Goal: Information Seeking & Learning: Check status

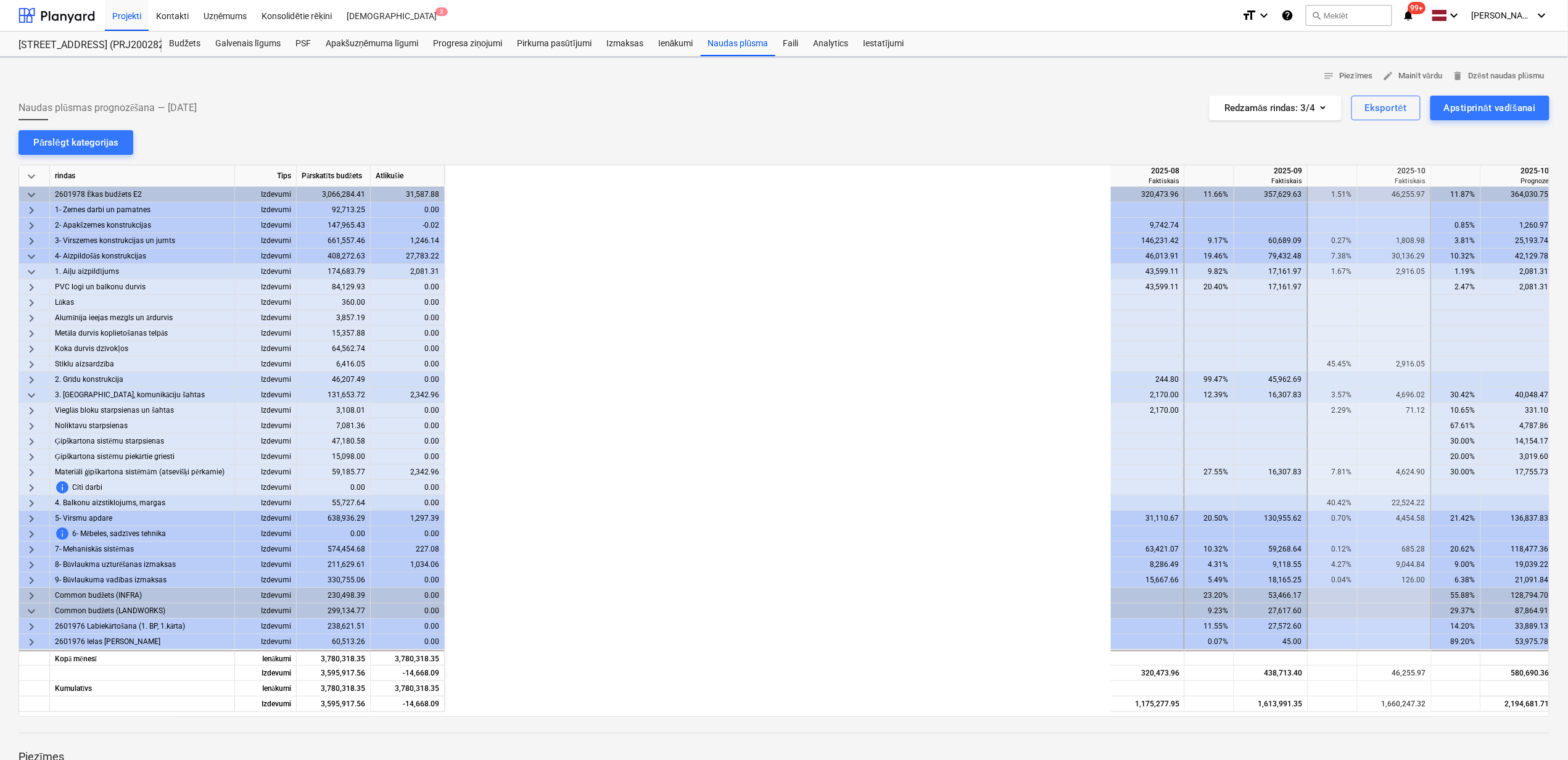
scroll to position [0, 743]
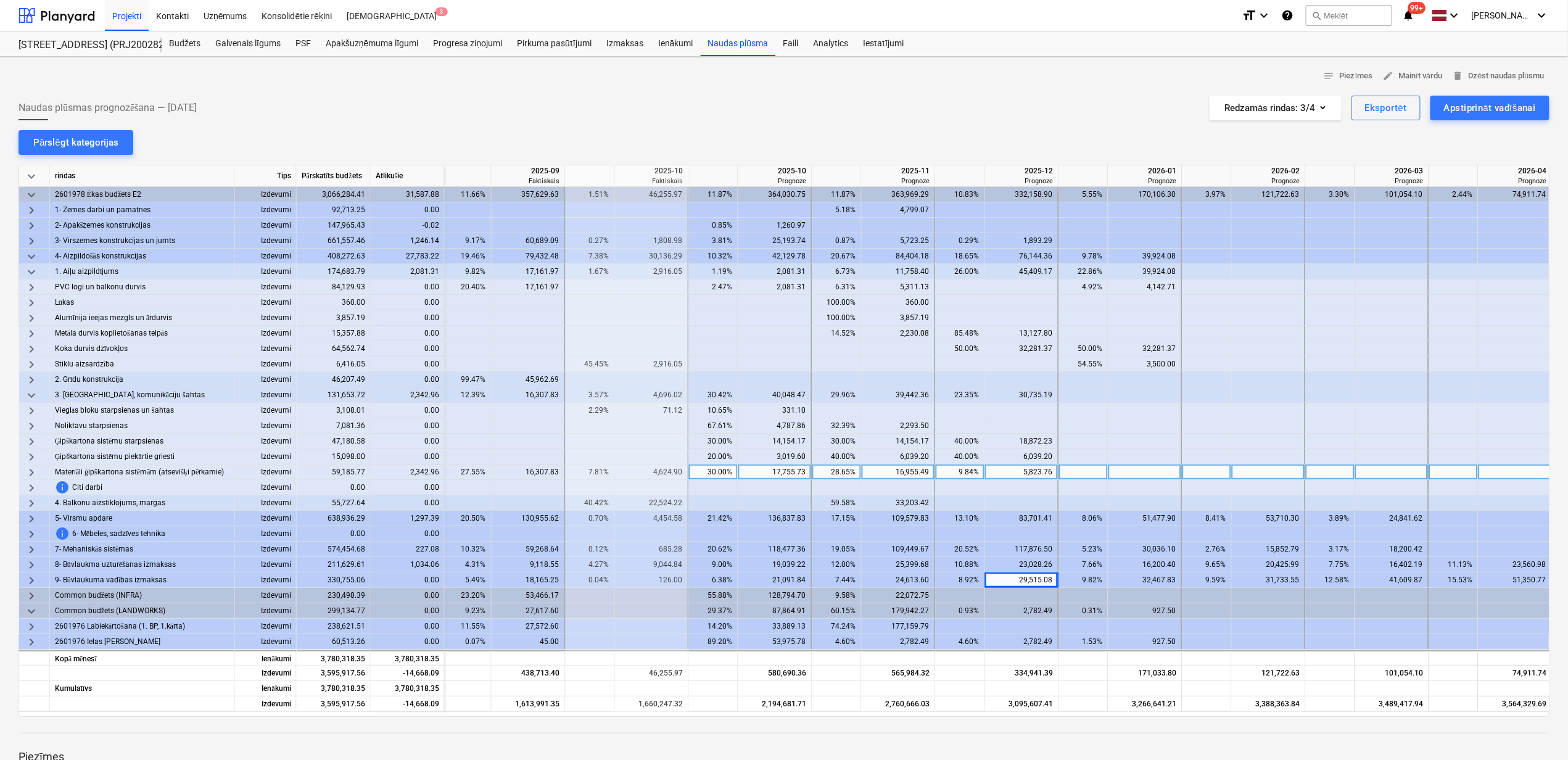
click at [28, 475] on span "keyboard_arrow_right" at bounding box center [31, 473] width 15 height 15
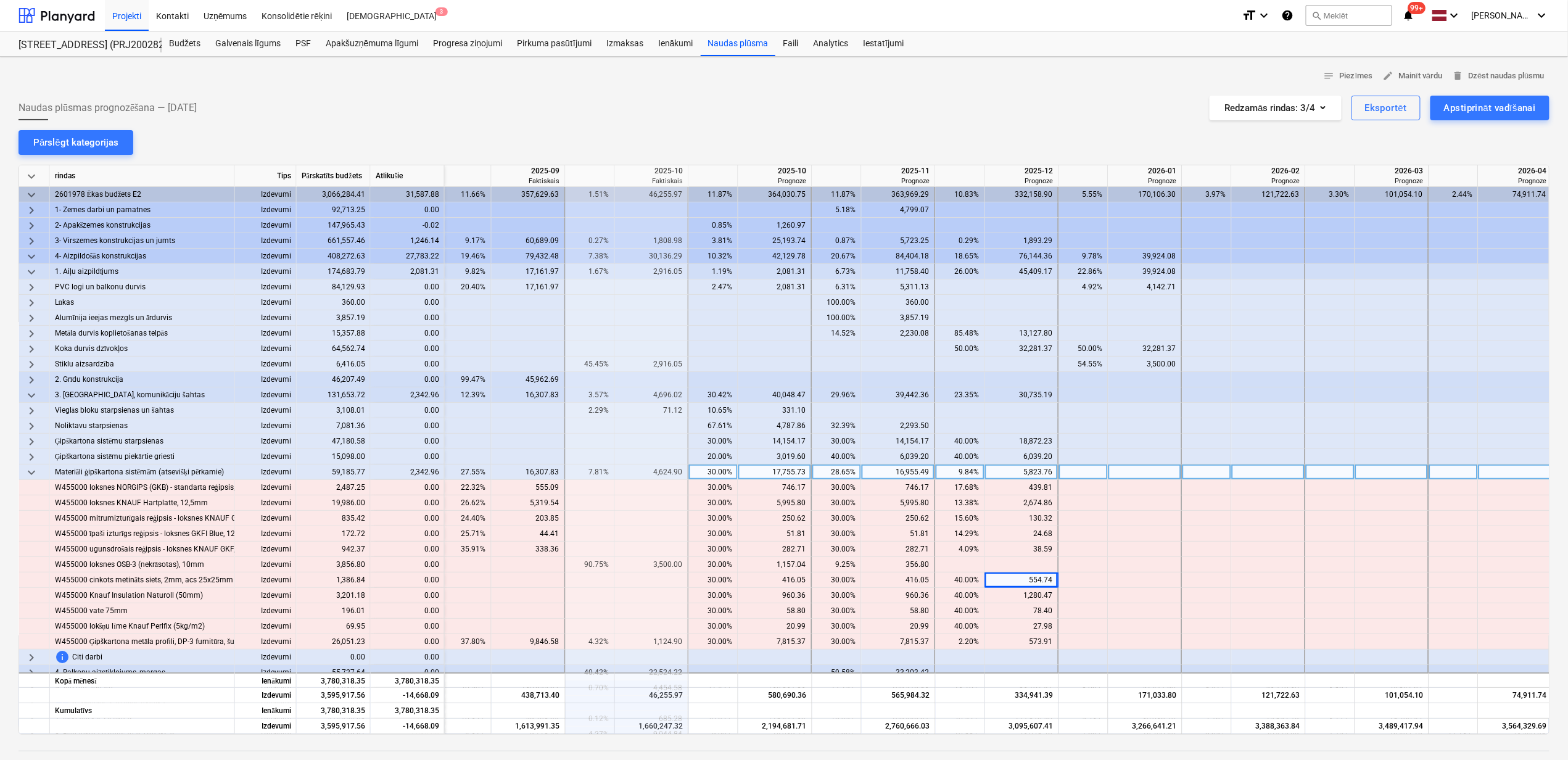
click at [28, 475] on span "keyboard_arrow_down" at bounding box center [31, 473] width 15 height 15
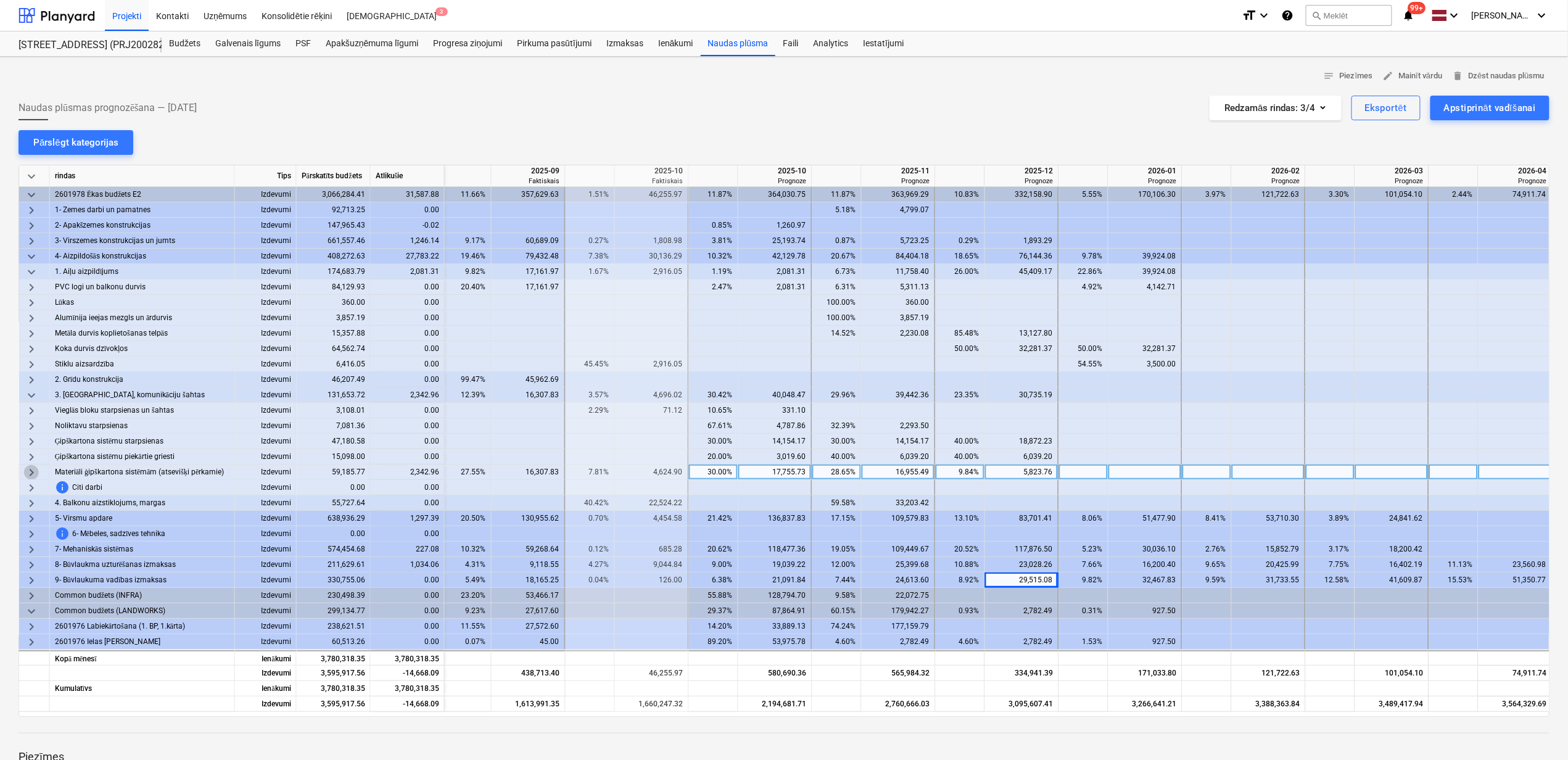
click at [28, 474] on span "keyboard_arrow_right" at bounding box center [31, 473] width 15 height 15
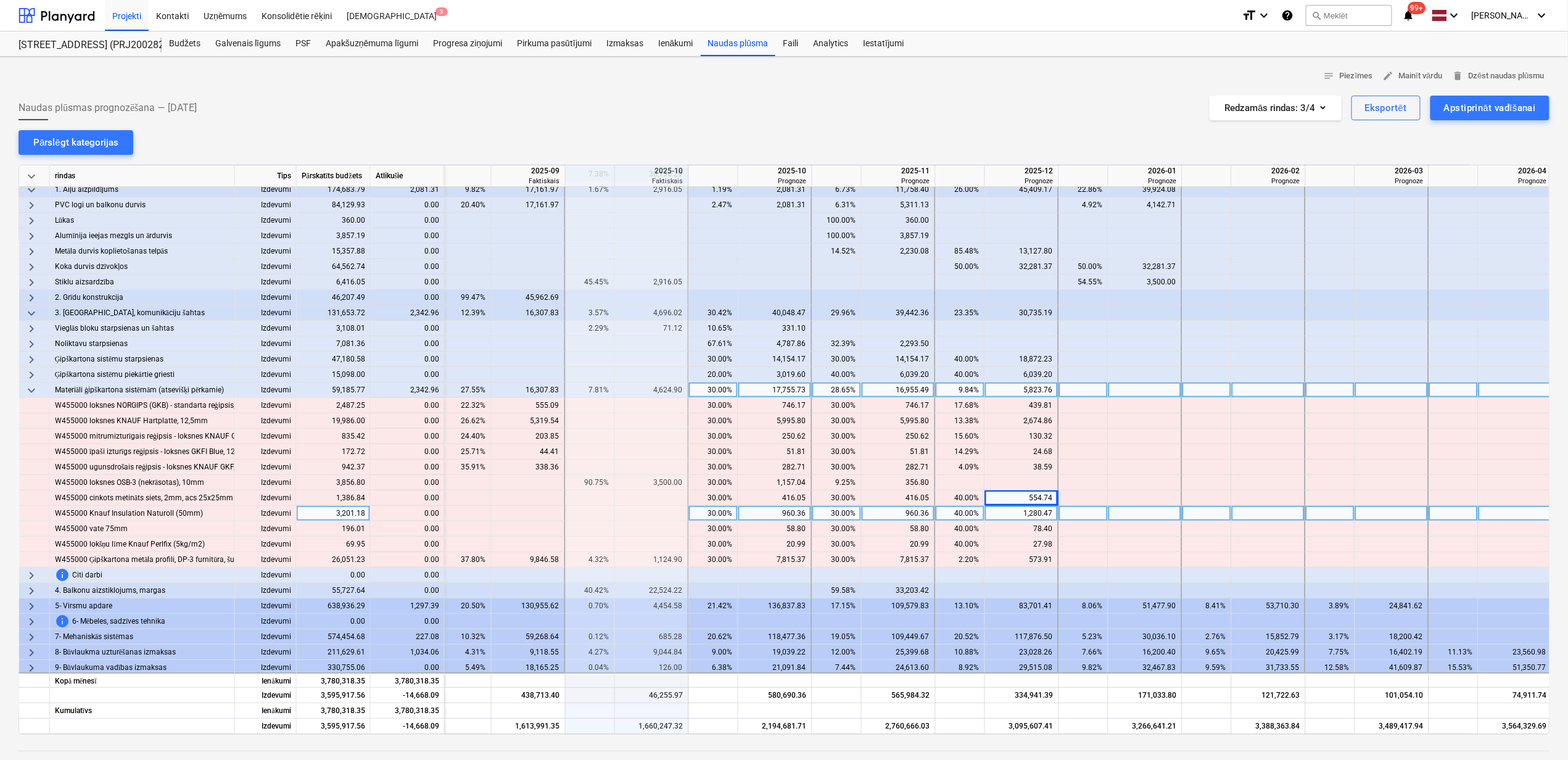
scroll to position [151, 743]
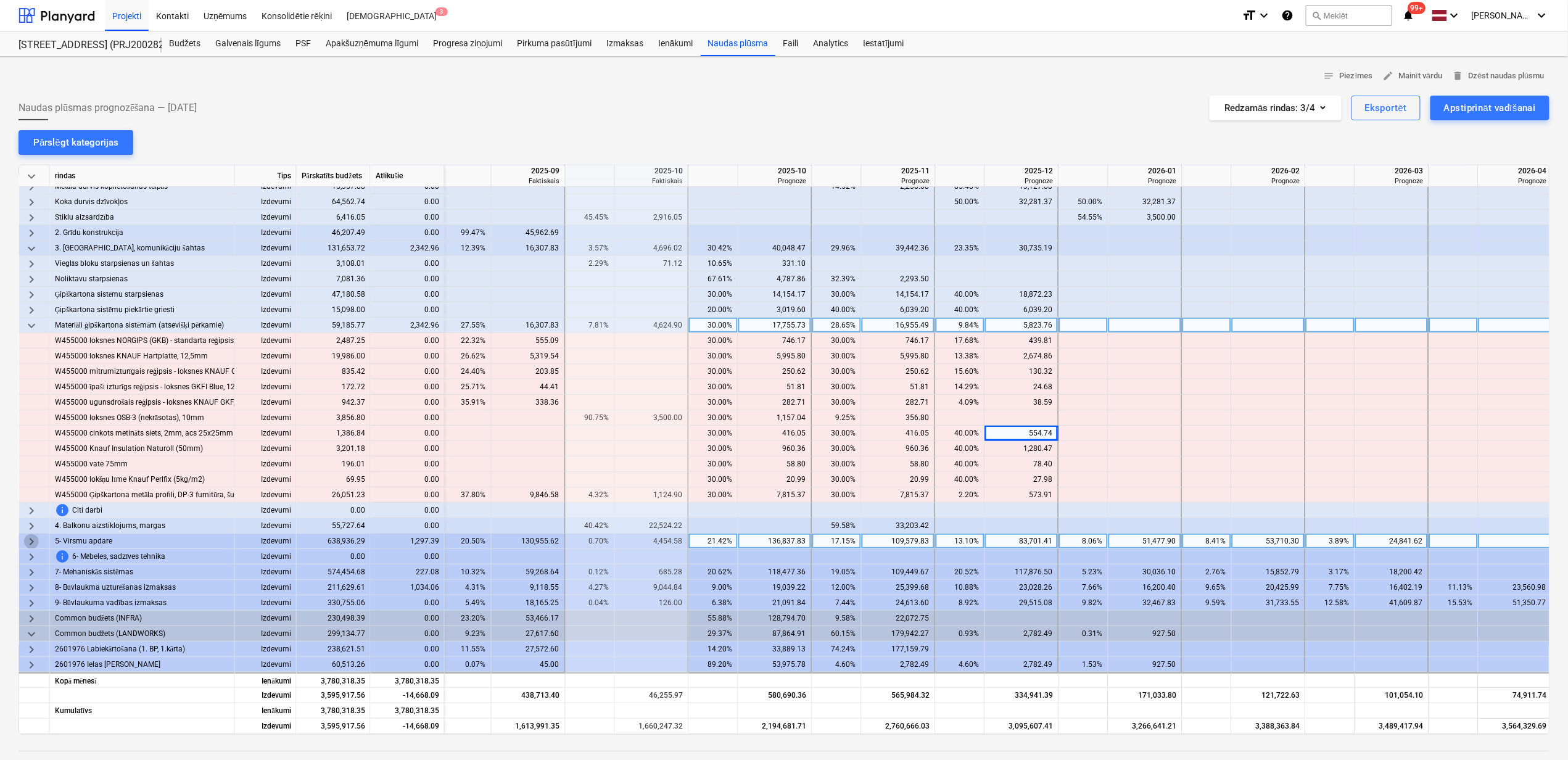
click at [28, 534] on span "keyboard_arrow_right" at bounding box center [31, 542] width 15 height 15
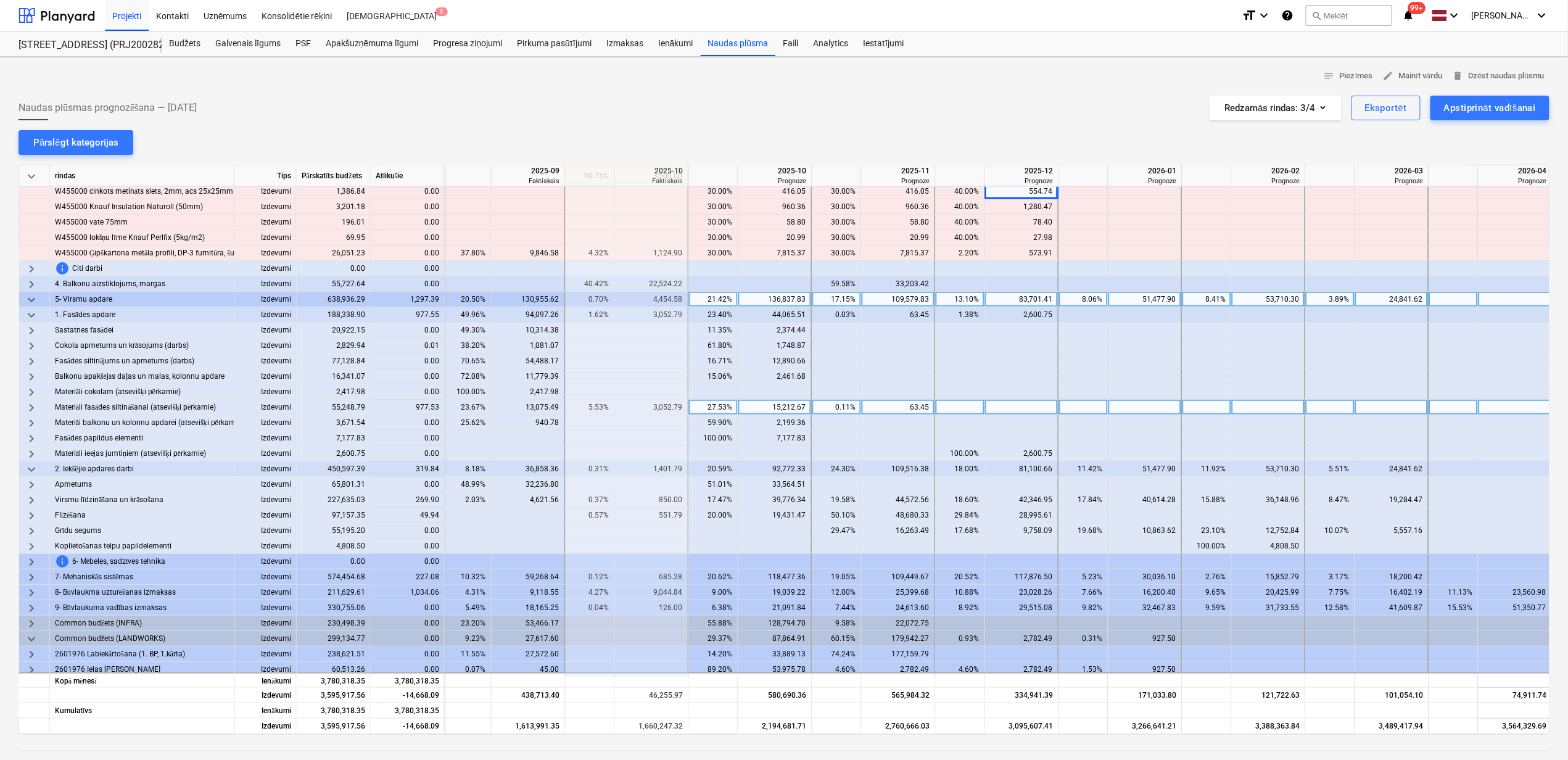
scroll to position [397, 743]
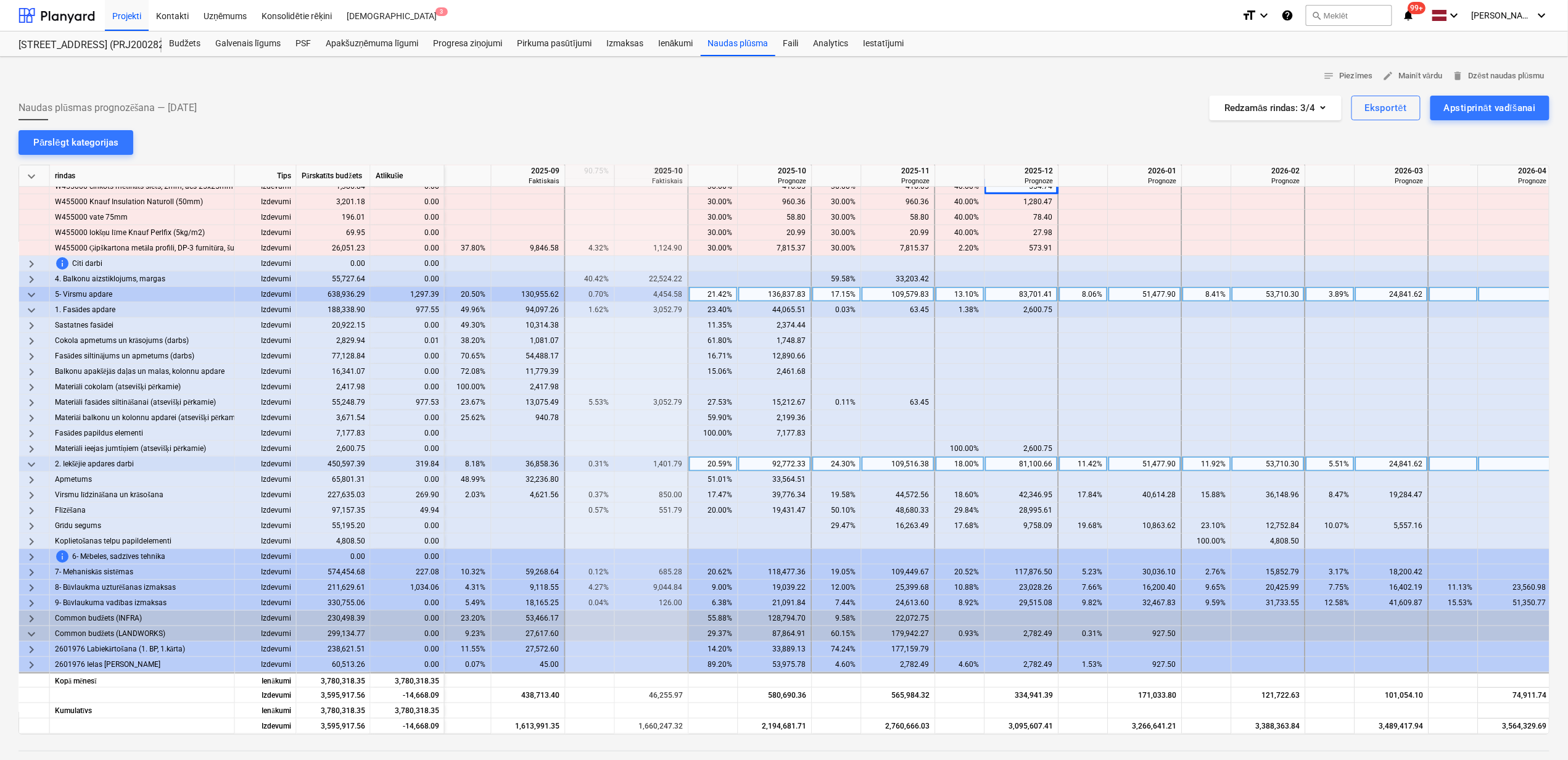
click at [28, 464] on span "keyboard_arrow_down" at bounding box center [31, 464] width 15 height 15
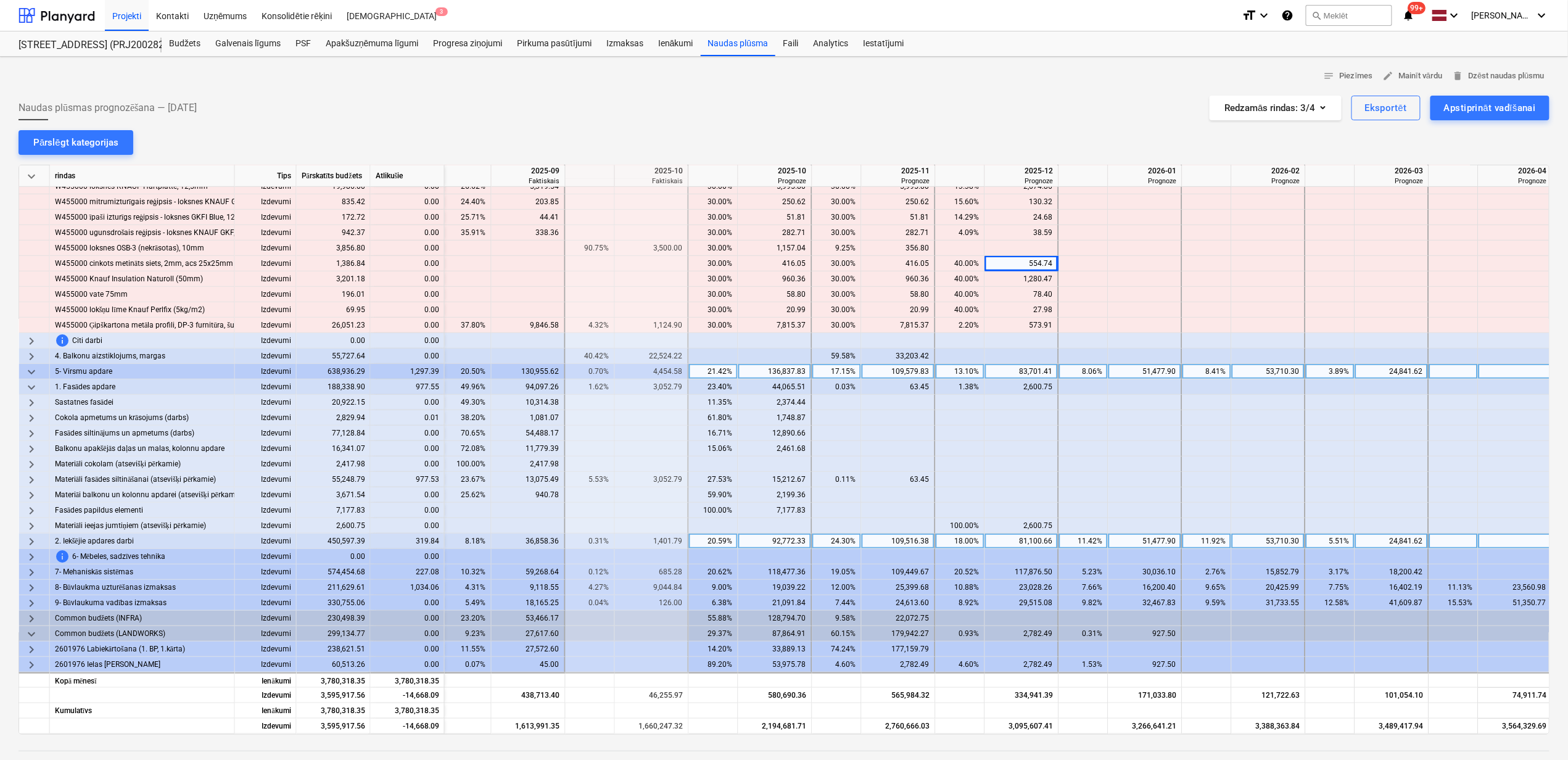
scroll to position [321, 743]
click at [36, 382] on span "keyboard_arrow_down" at bounding box center [31, 387] width 15 height 15
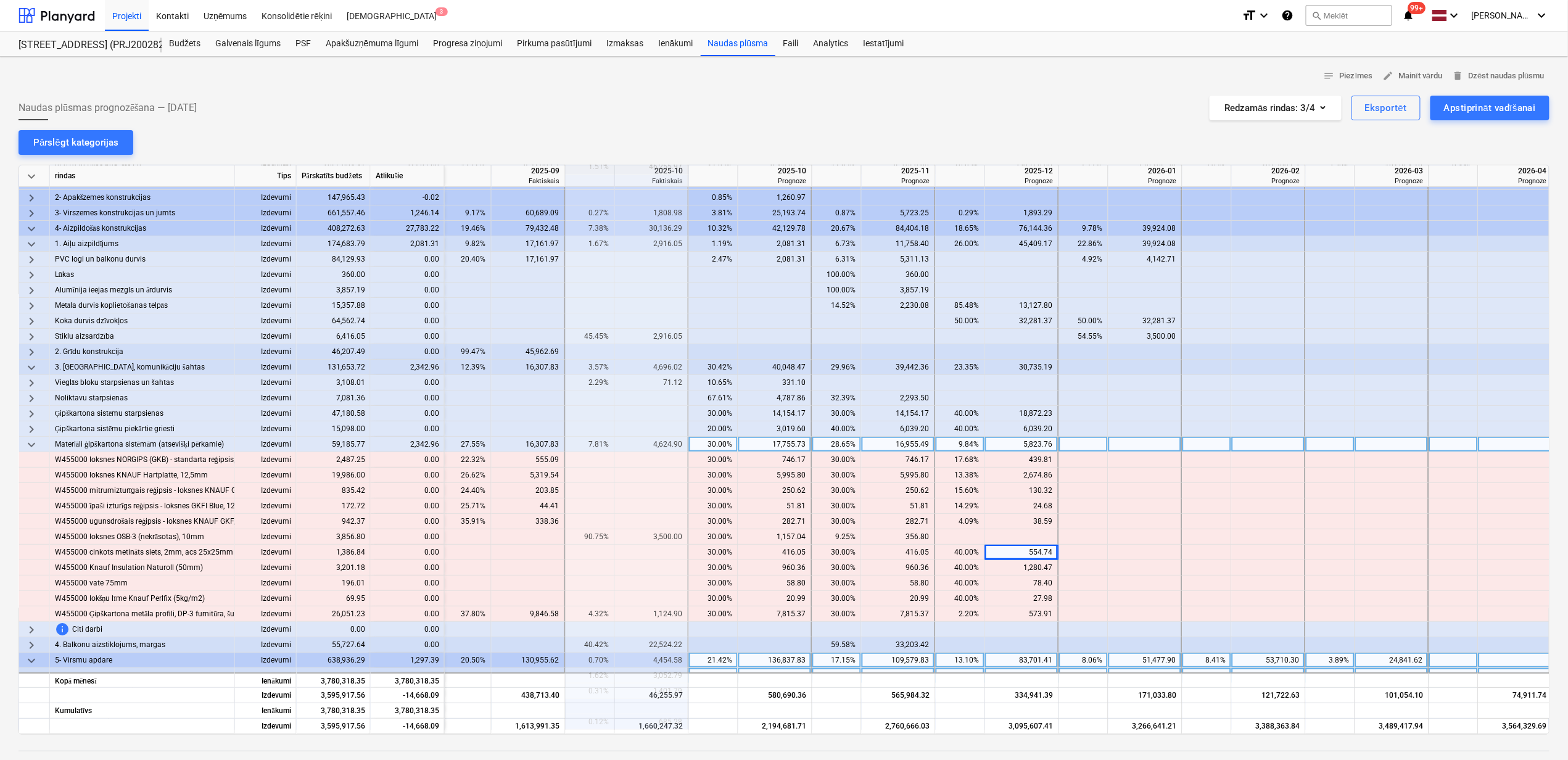
scroll to position [0, 743]
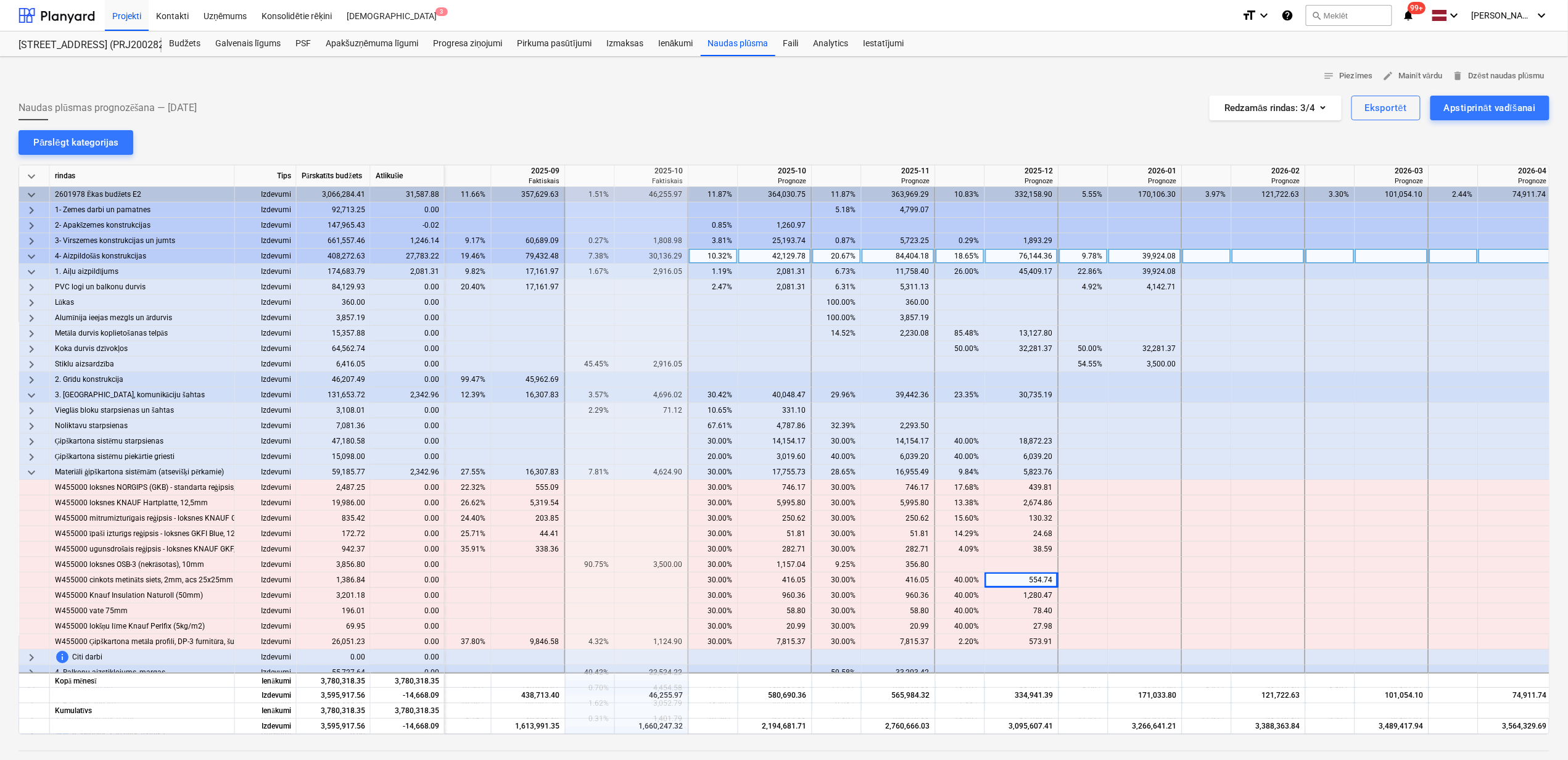
click at [28, 257] on span "keyboard_arrow_down" at bounding box center [31, 257] width 15 height 15
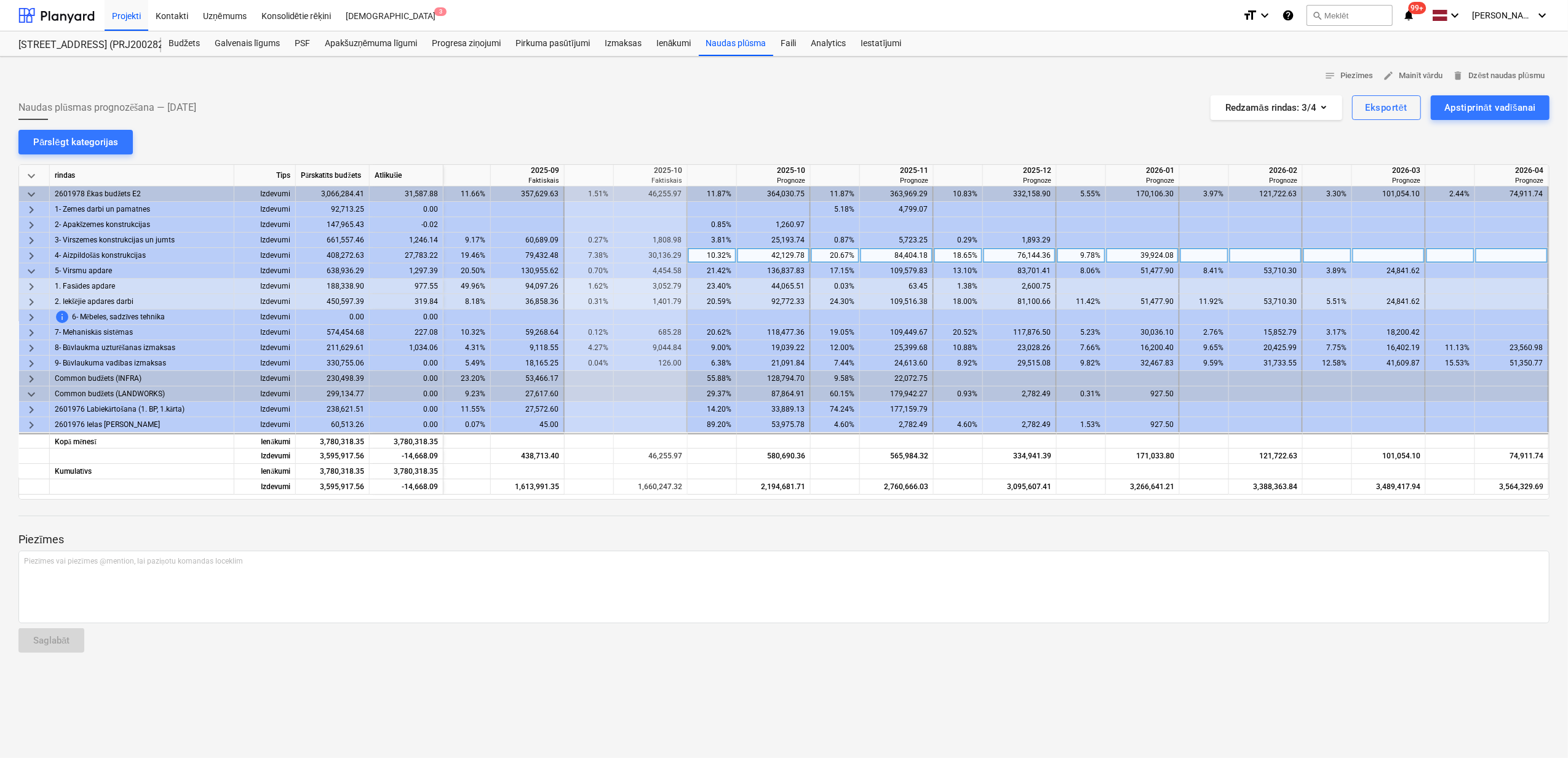
click at [26, 253] on span "keyboard_arrow_right" at bounding box center [31, 256] width 15 height 15
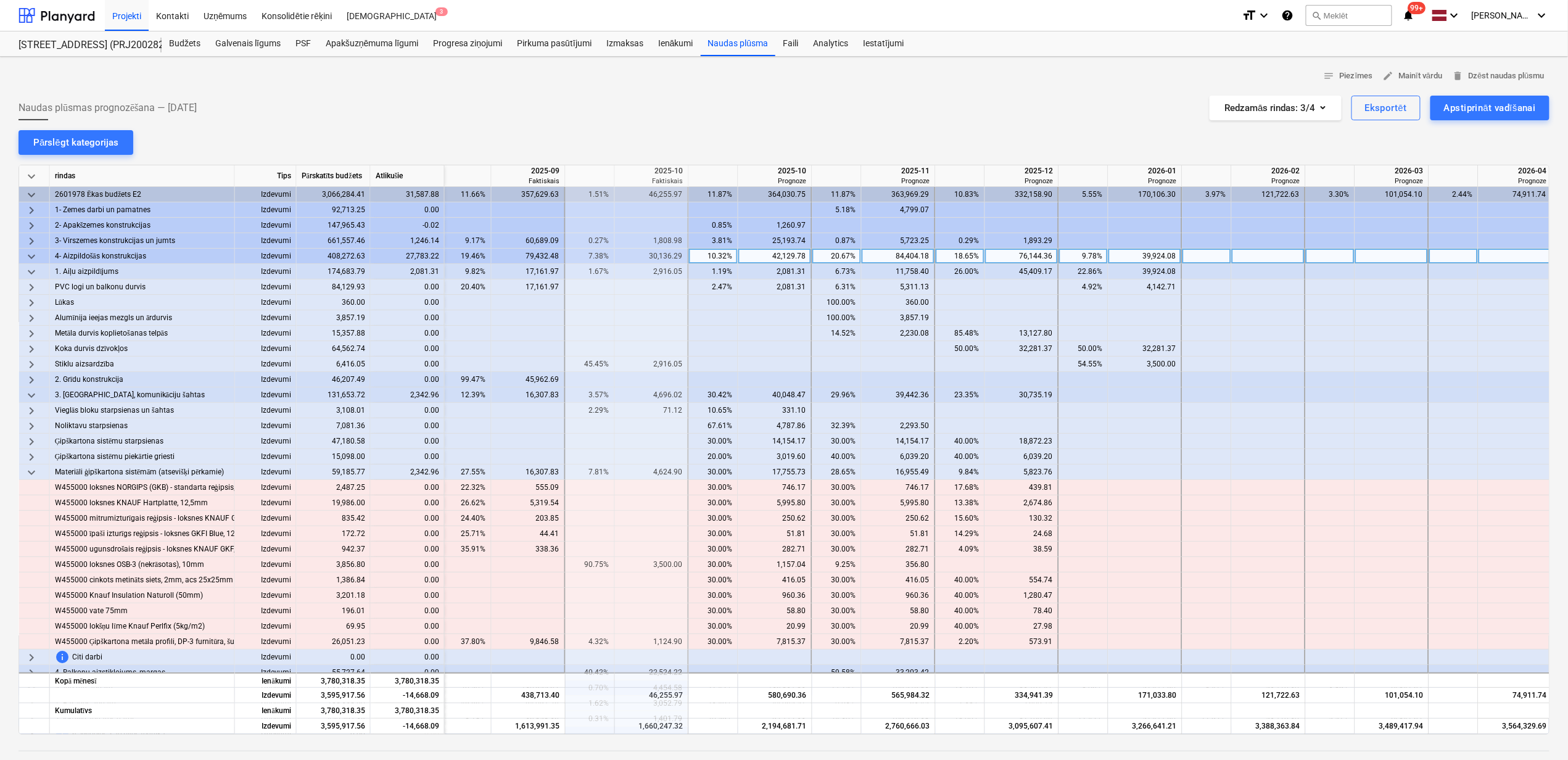
click at [26, 254] on span "keyboard_arrow_down" at bounding box center [31, 257] width 15 height 15
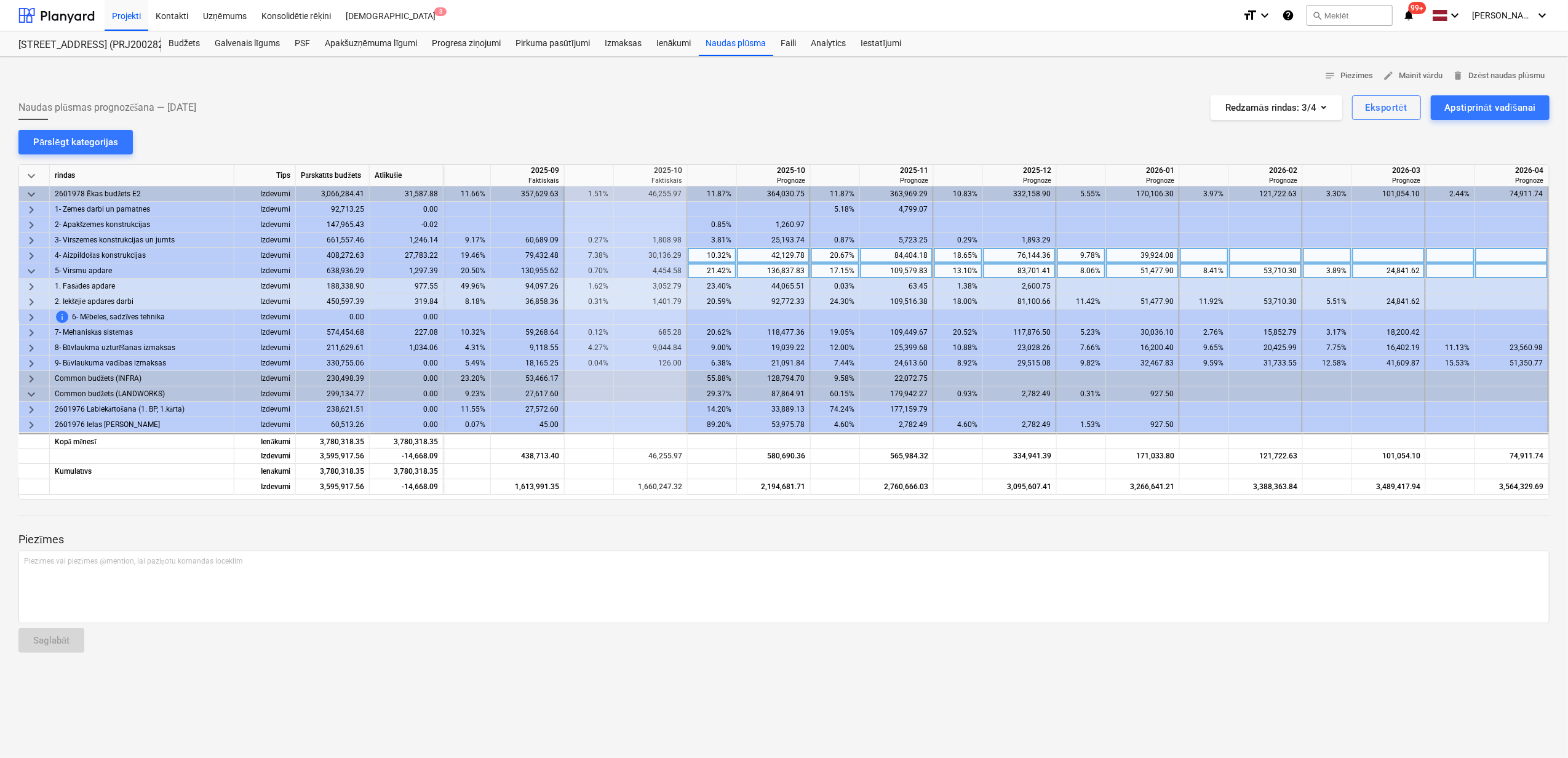
click at [35, 271] on span "keyboard_arrow_down" at bounding box center [31, 272] width 15 height 15
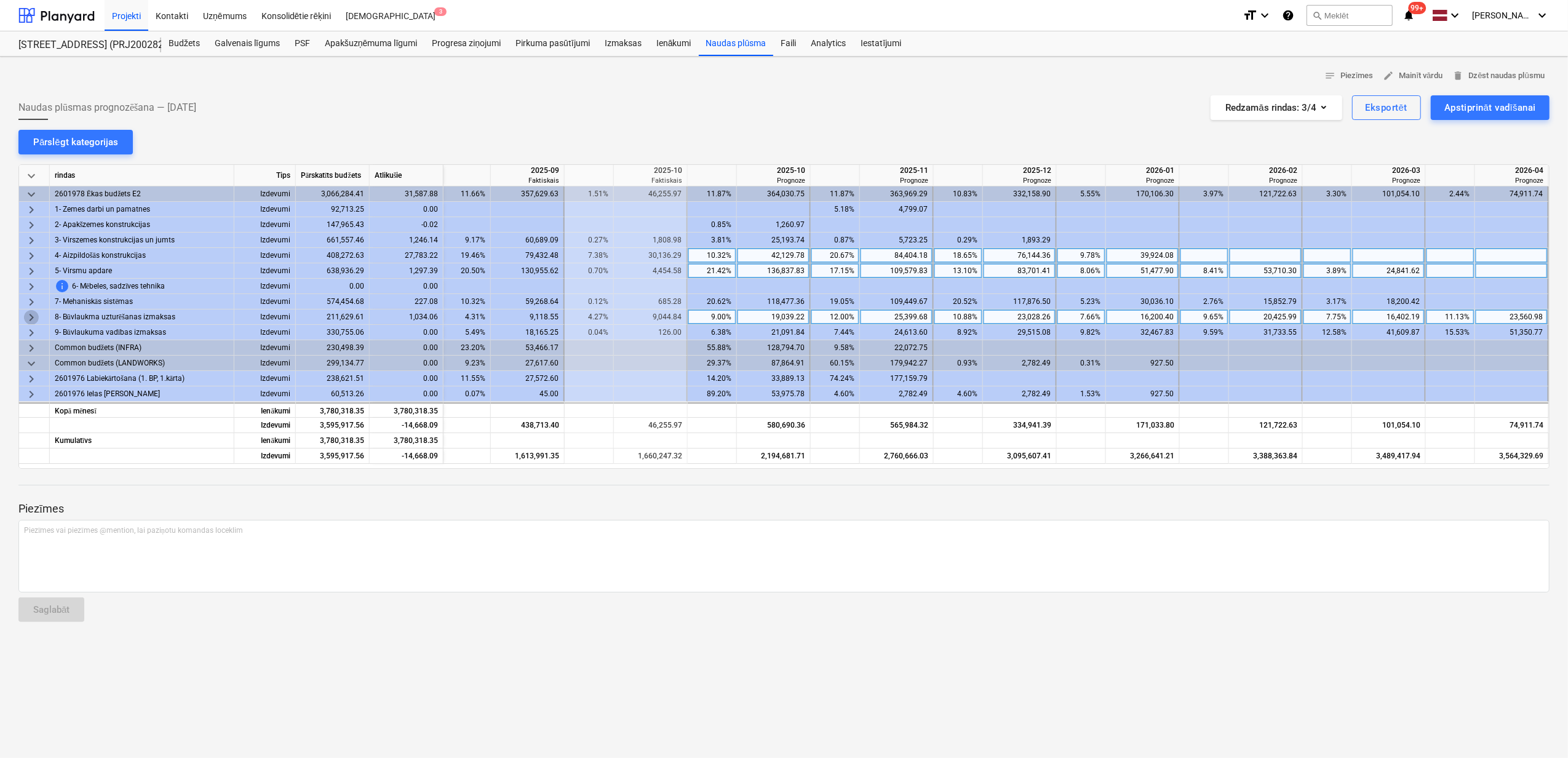
click at [30, 315] on span "keyboard_arrow_right" at bounding box center [31, 317] width 15 height 15
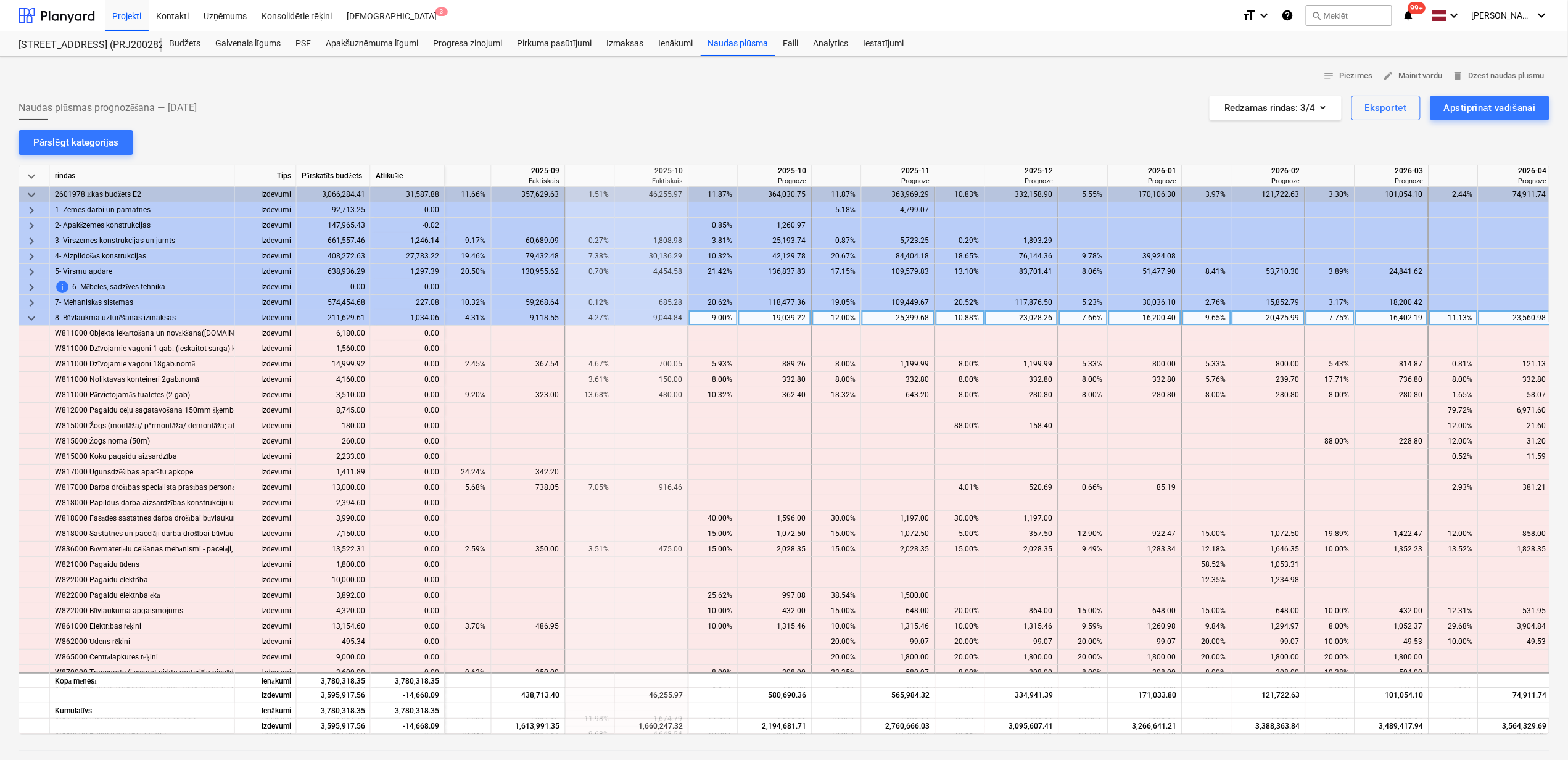
click at [409, 319] on div "1,034.06" at bounding box center [408, 317] width 74 height 16
click at [391, 316] on div "1,034.06" at bounding box center [408, 317] width 74 height 16
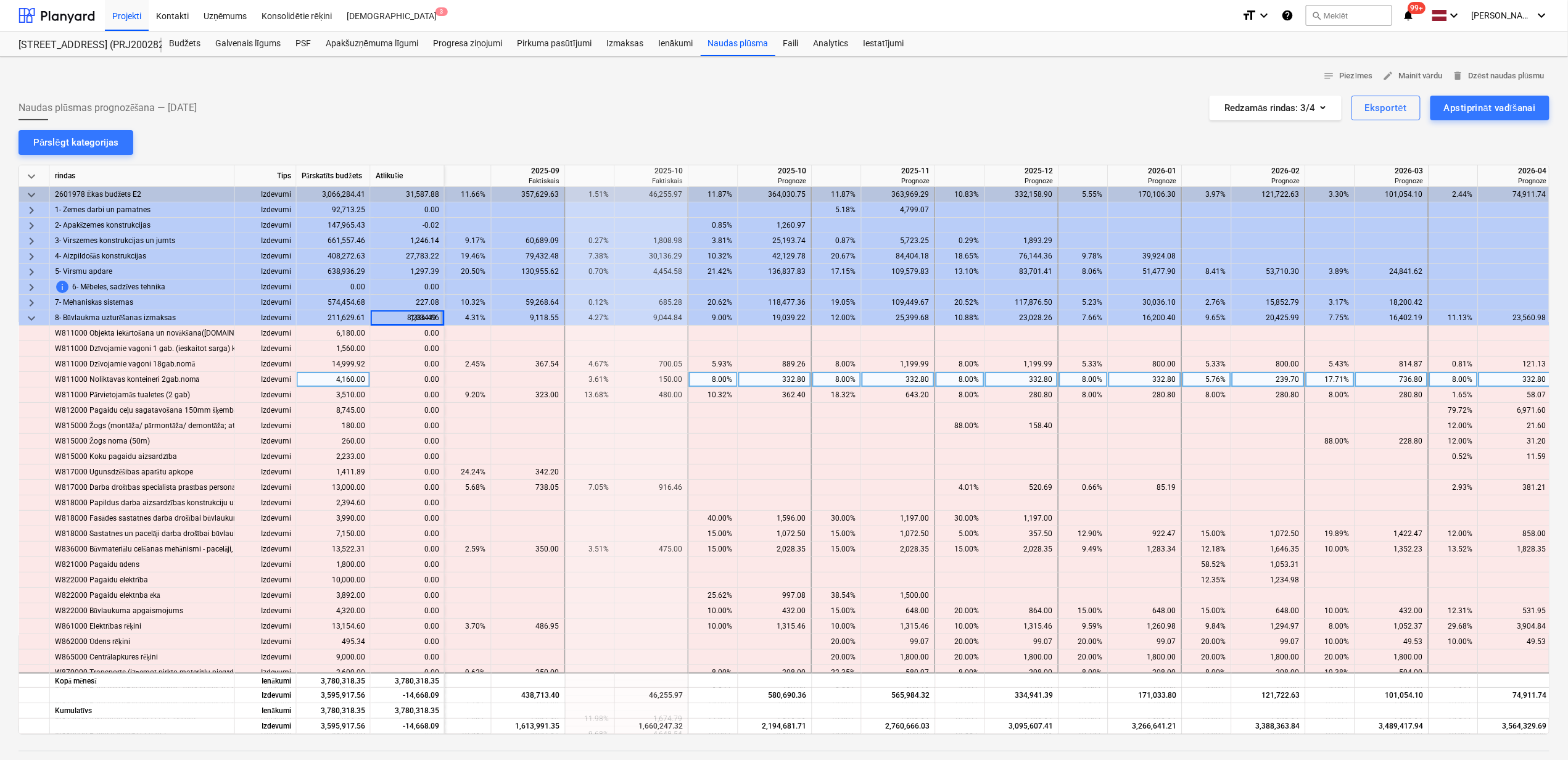
click at [413, 378] on div "content_copy 0.00" at bounding box center [407, 380] width 64 height 16
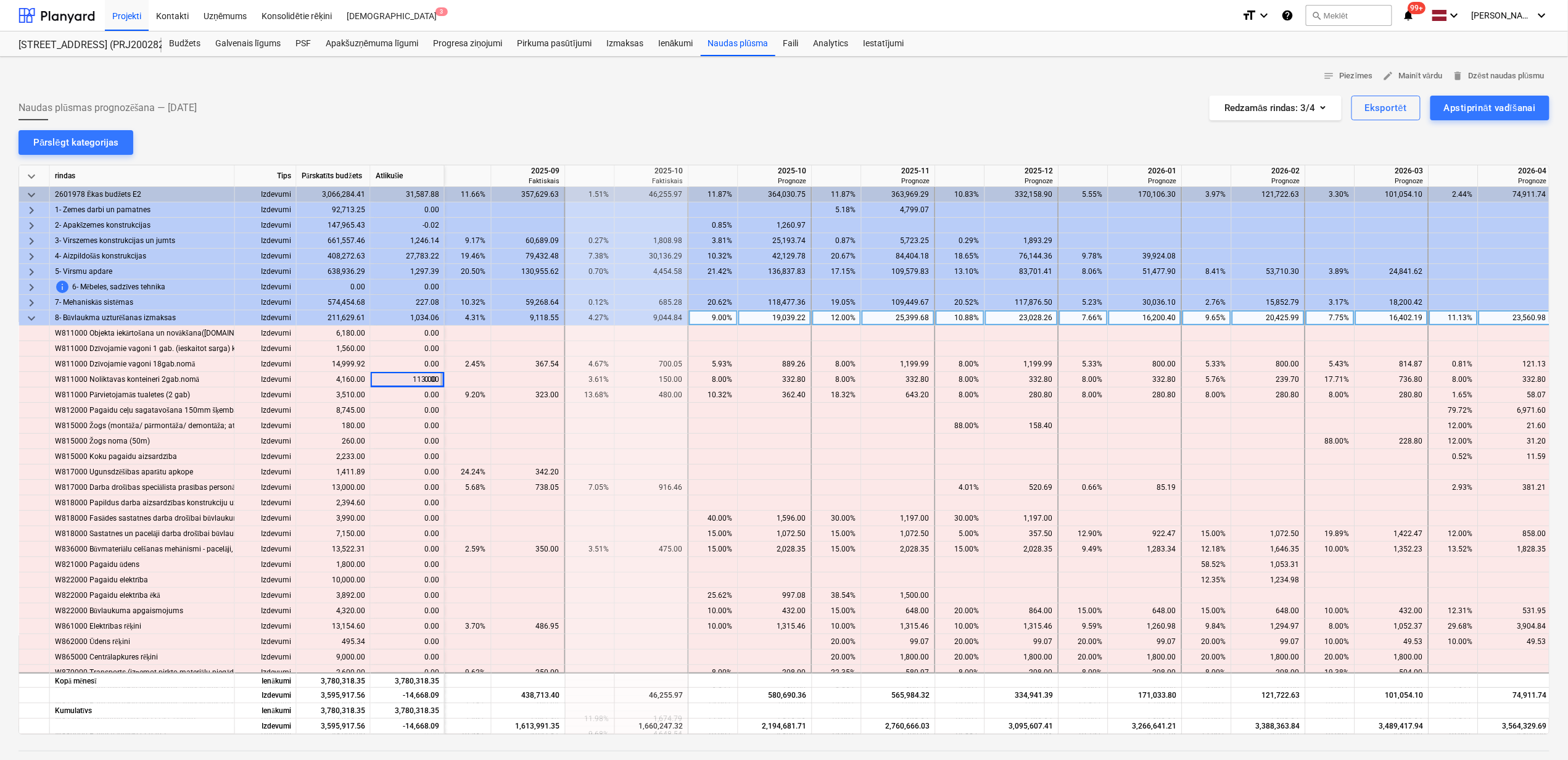
click at [413, 319] on div "1,034.06" at bounding box center [408, 317] width 74 height 16
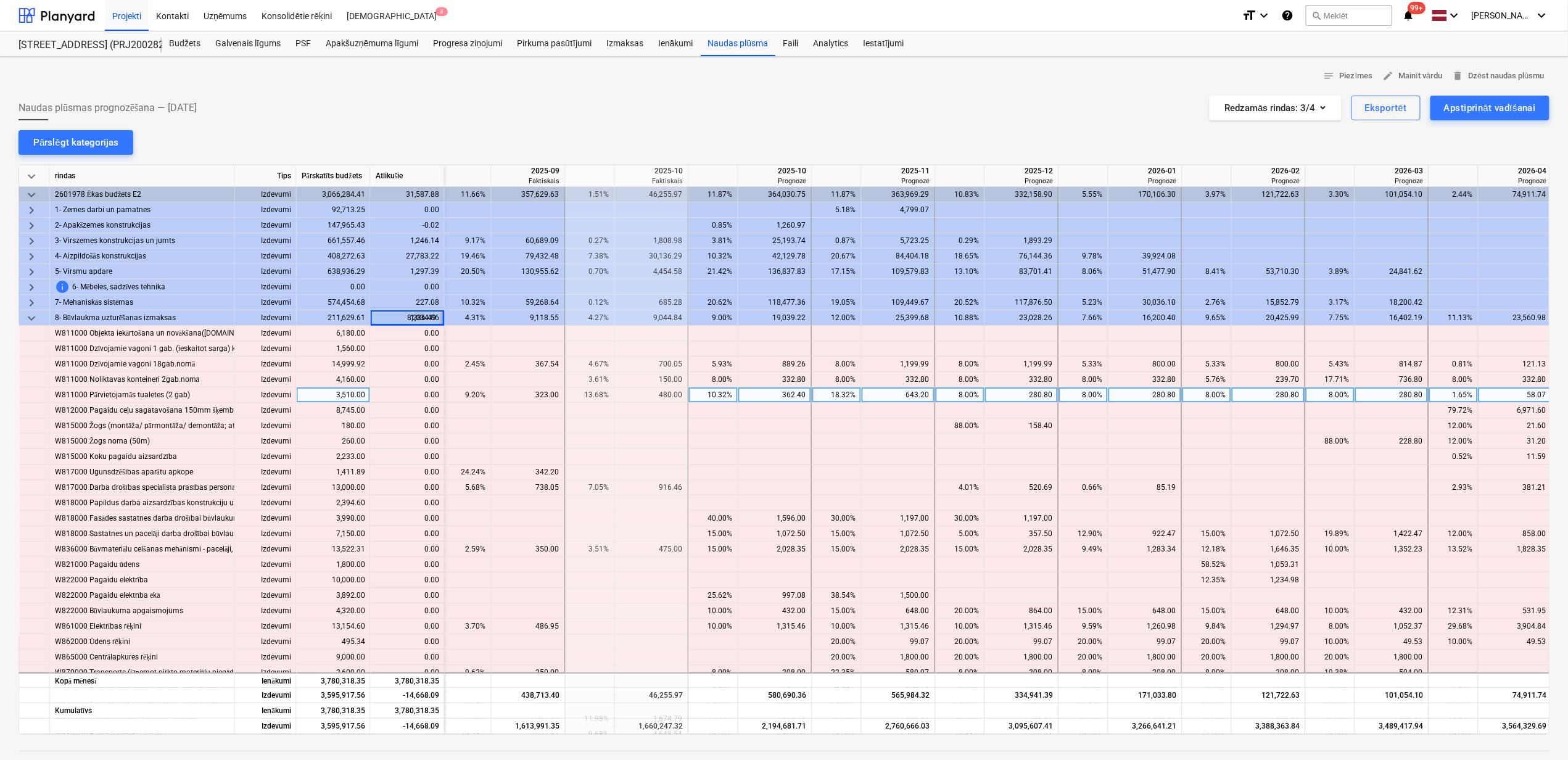
drag, startPoint x: 416, startPoint y: 375, endPoint x: 409, endPoint y: 400, distance: 26.0
click at [415, 378] on div "content_copy 0.00" at bounding box center [407, 380] width 64 height 16
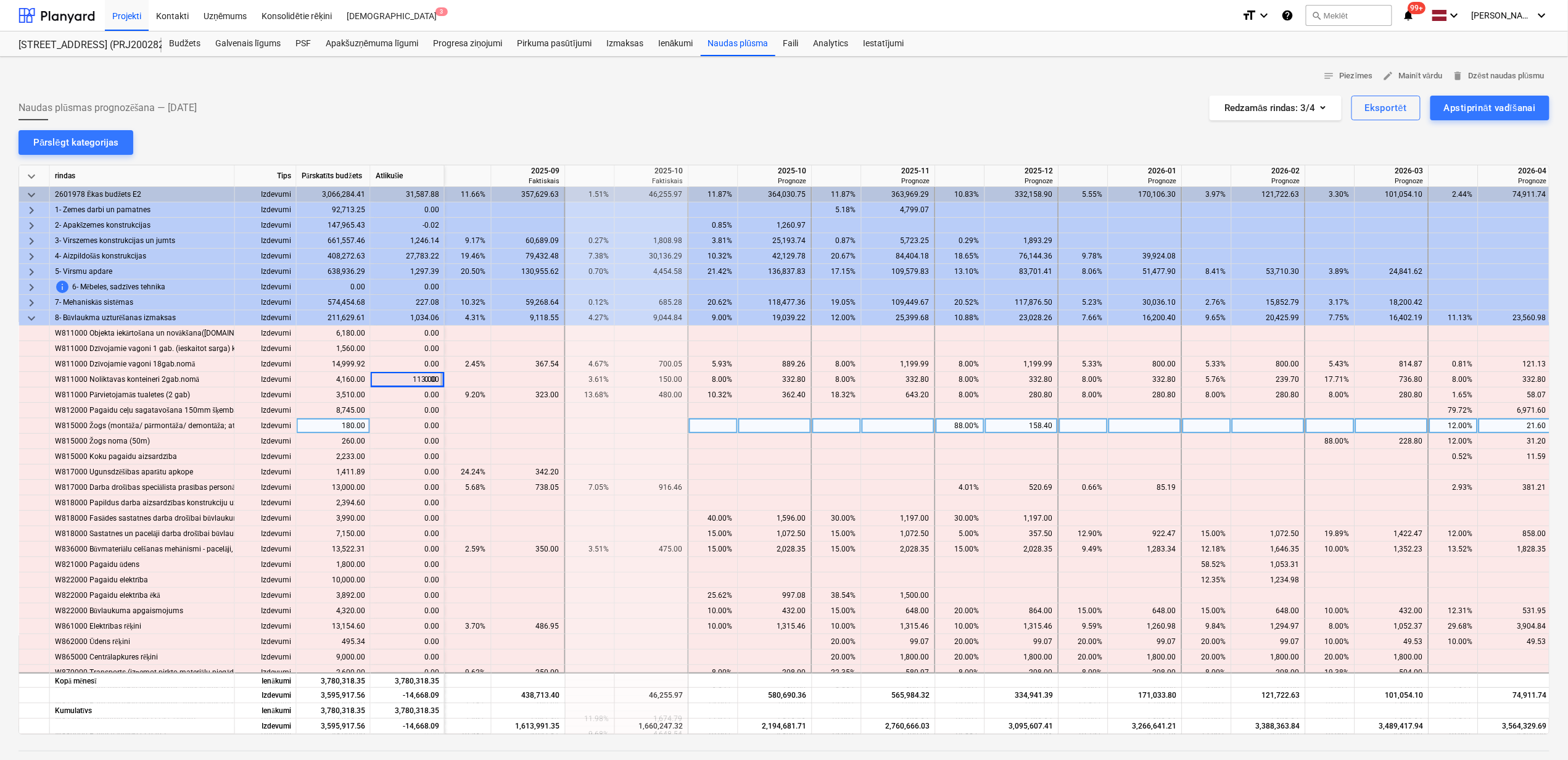
click at [408, 425] on div "content_copy 0.00" at bounding box center [407, 425] width 64 height 16
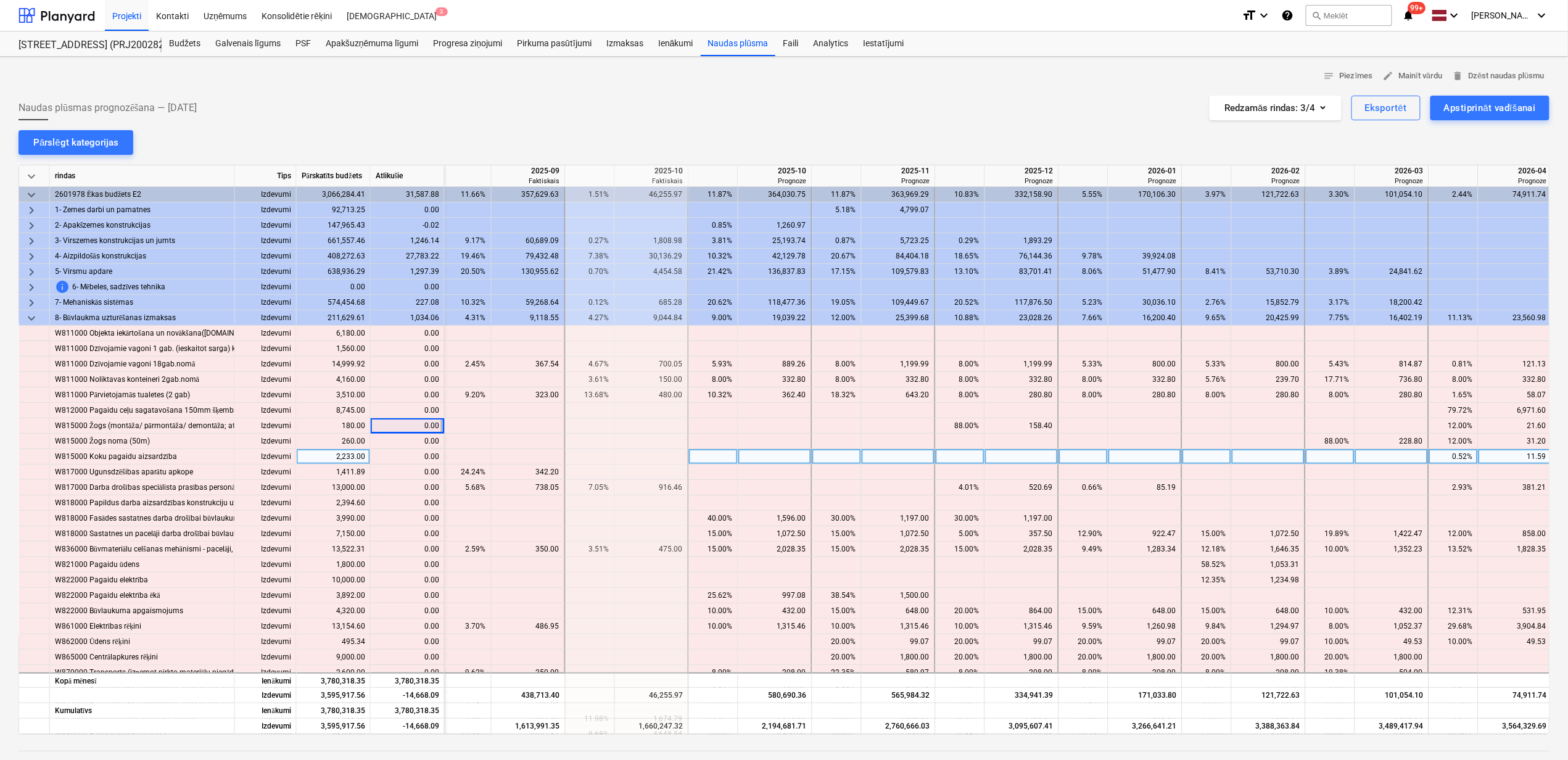
click at [407, 455] on div "content_copy 0.00" at bounding box center [407, 456] width 64 height 16
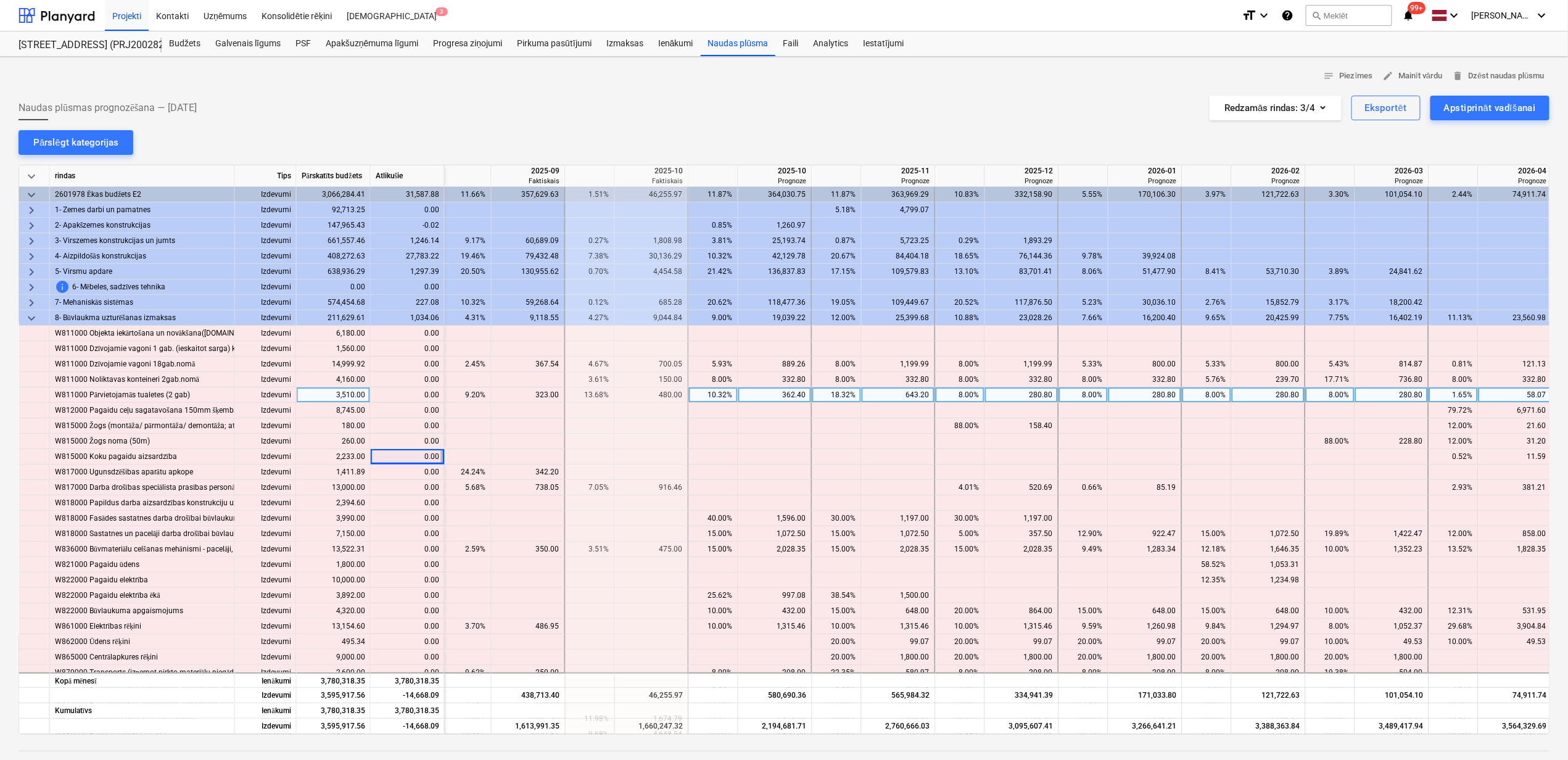
click at [404, 393] on div "content_copy 0.00" at bounding box center [407, 395] width 64 height 16
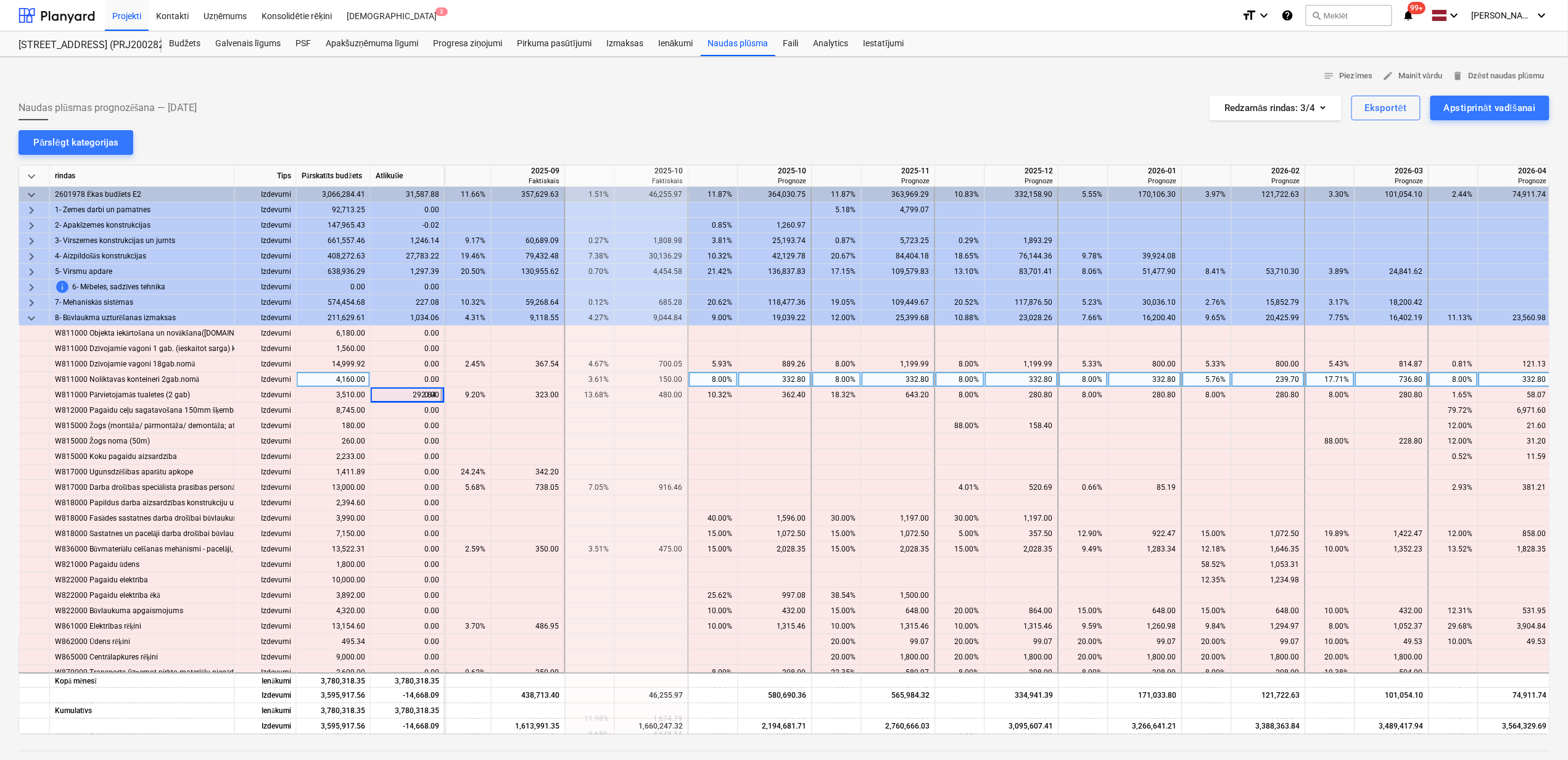
click at [403, 374] on div "content_copy 0.00" at bounding box center [407, 380] width 64 height 16
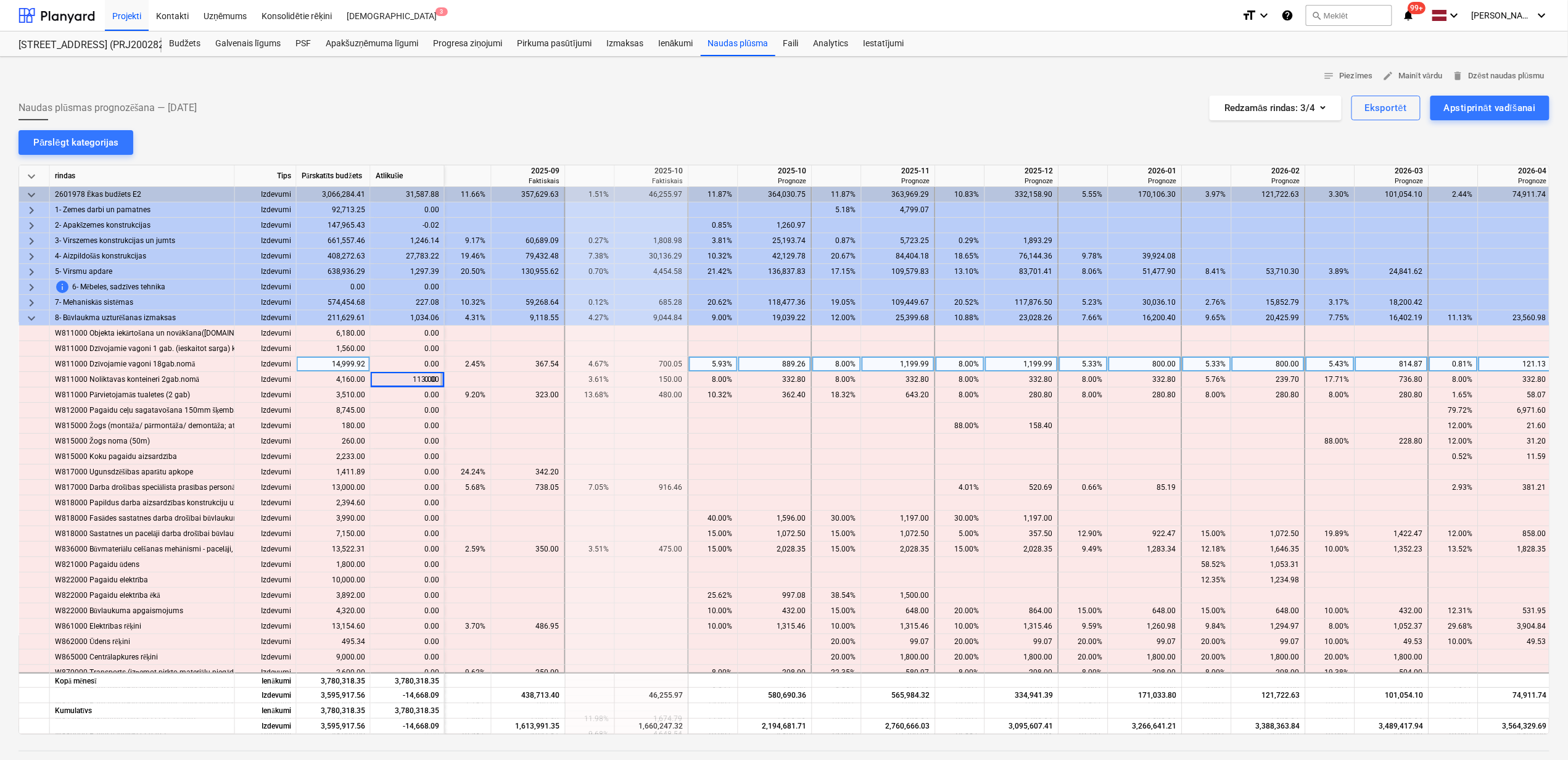
click at [403, 361] on div "content_copy 0.00" at bounding box center [407, 364] width 64 height 16
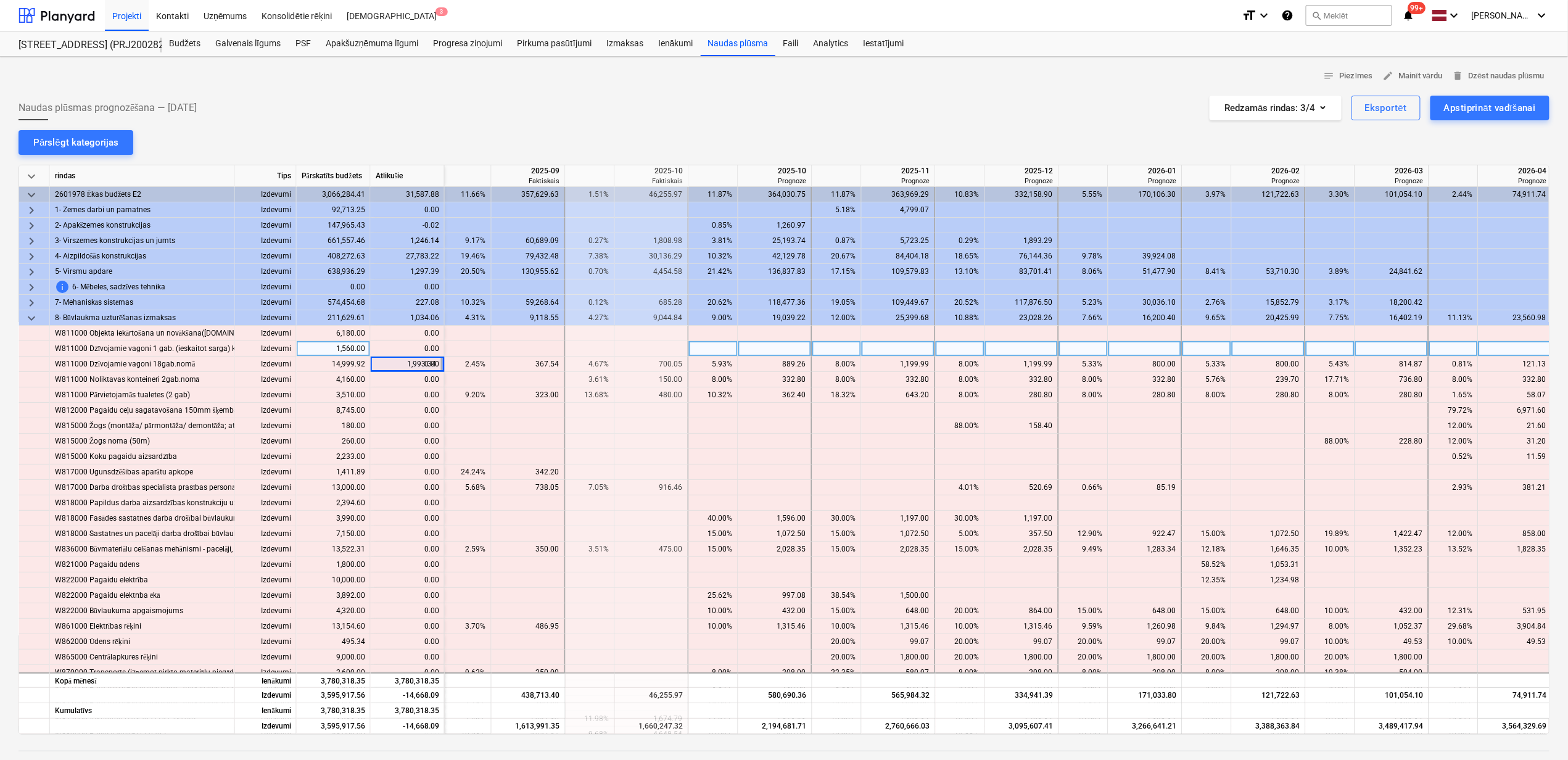
click at [398, 344] on div "content_copy 0.00" at bounding box center [407, 348] width 64 height 16
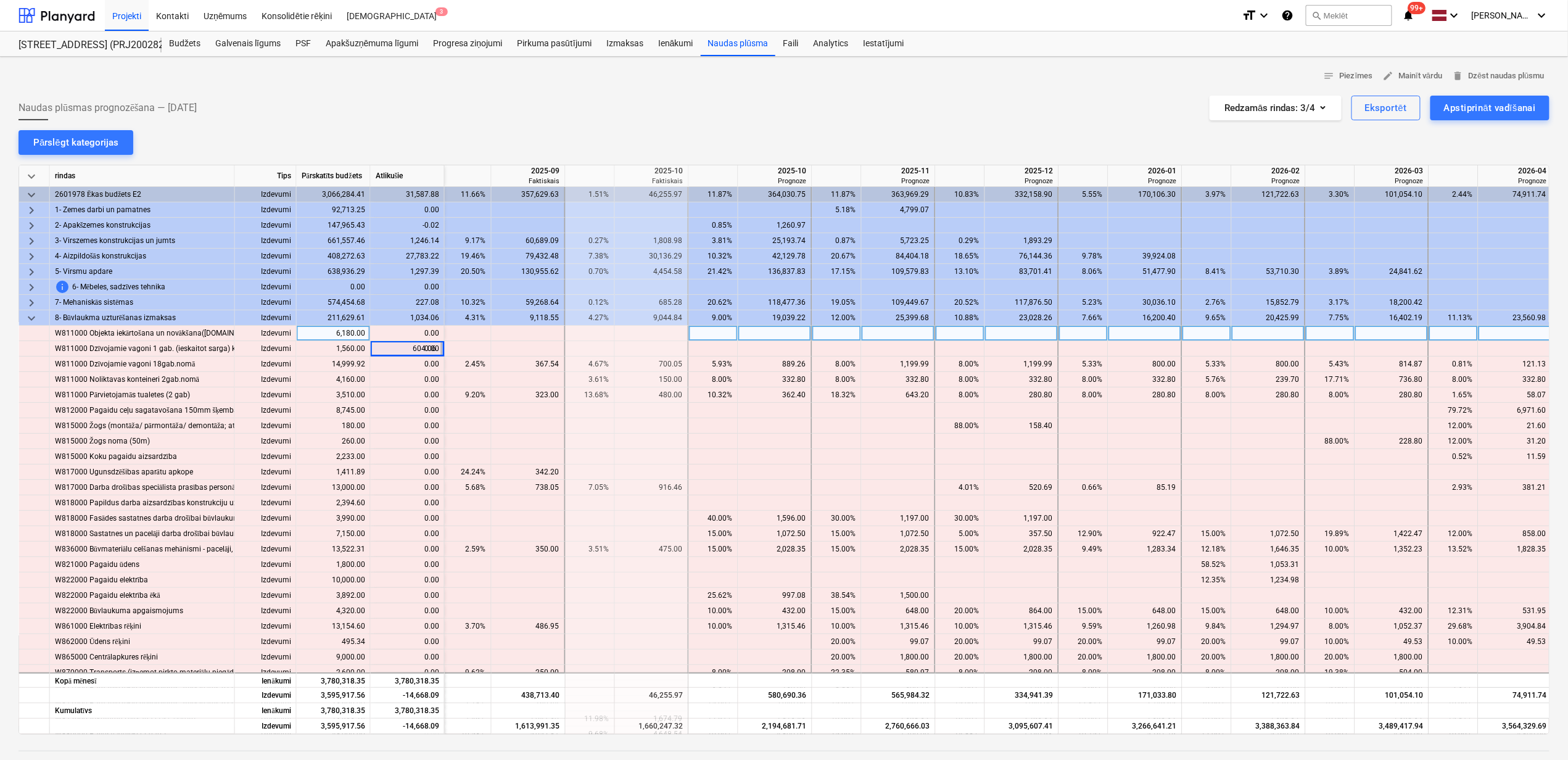
click at [400, 329] on div "content_copy 0.00" at bounding box center [407, 333] width 64 height 16
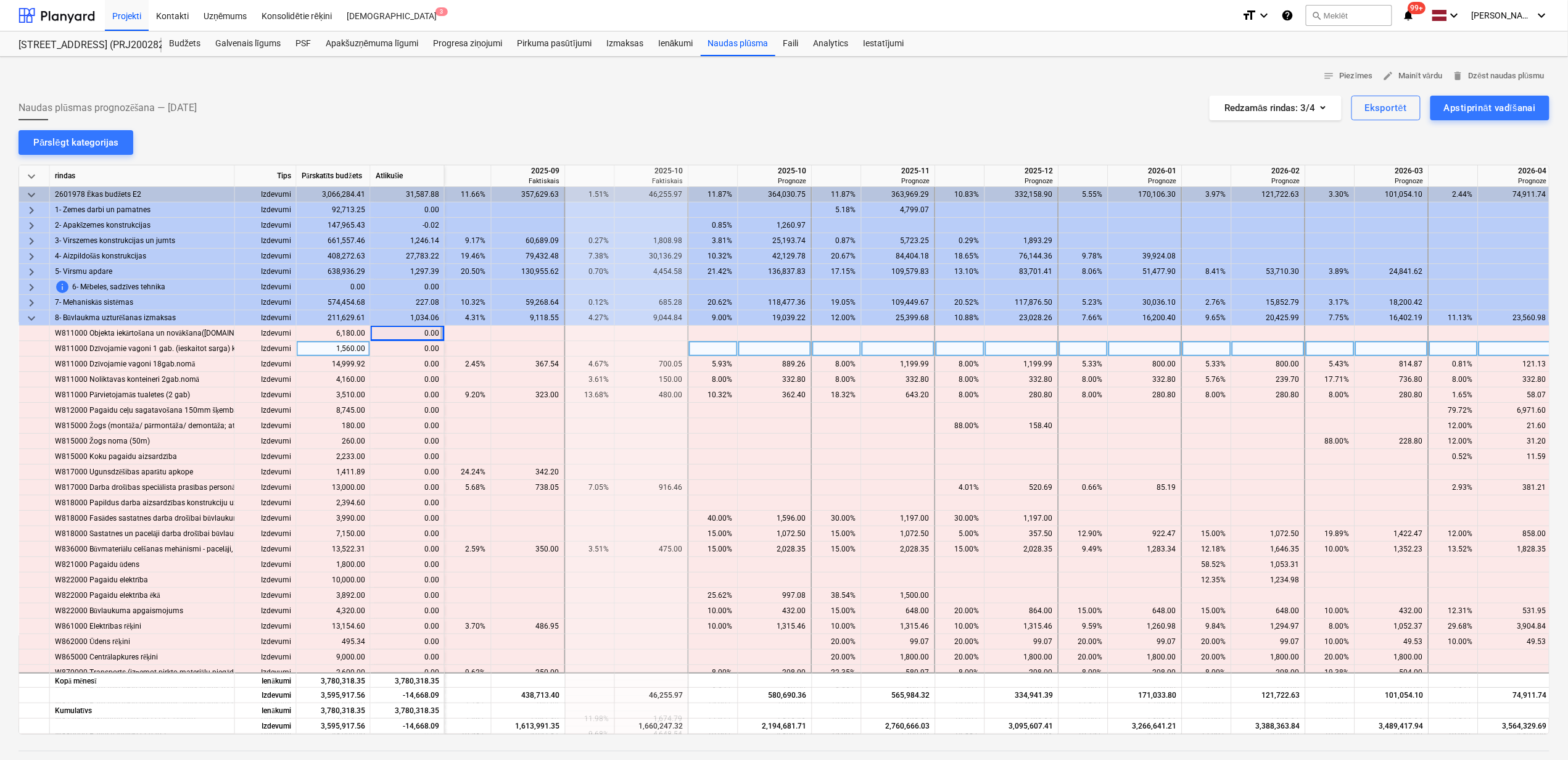
click at [400, 355] on div "content_copy 0.00" at bounding box center [407, 348] width 64 height 16
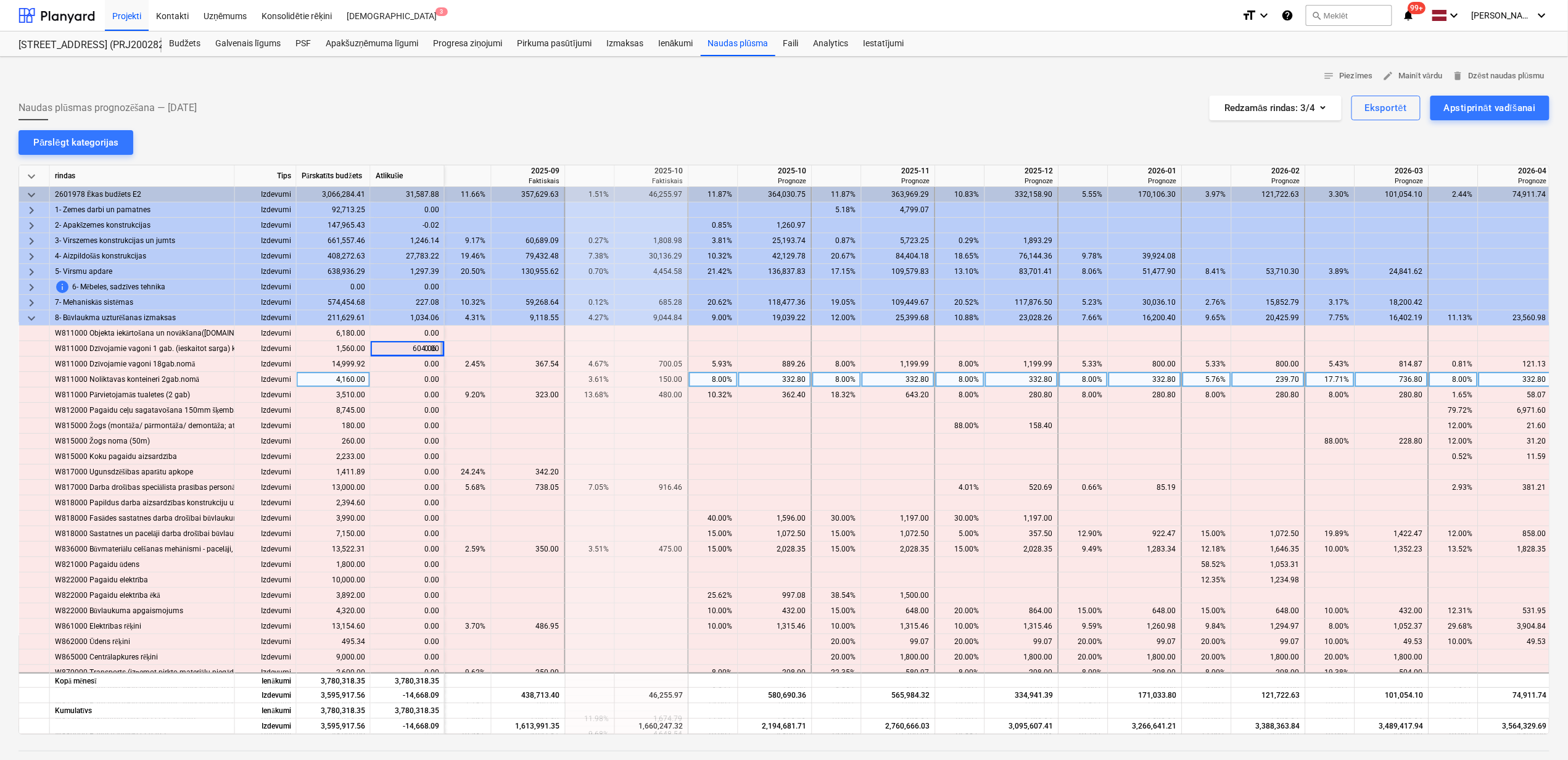
drag, startPoint x: 402, startPoint y: 375, endPoint x: 401, endPoint y: 381, distance: 6.1
click at [401, 378] on div "content_copy 0.00" at bounding box center [407, 380] width 64 height 16
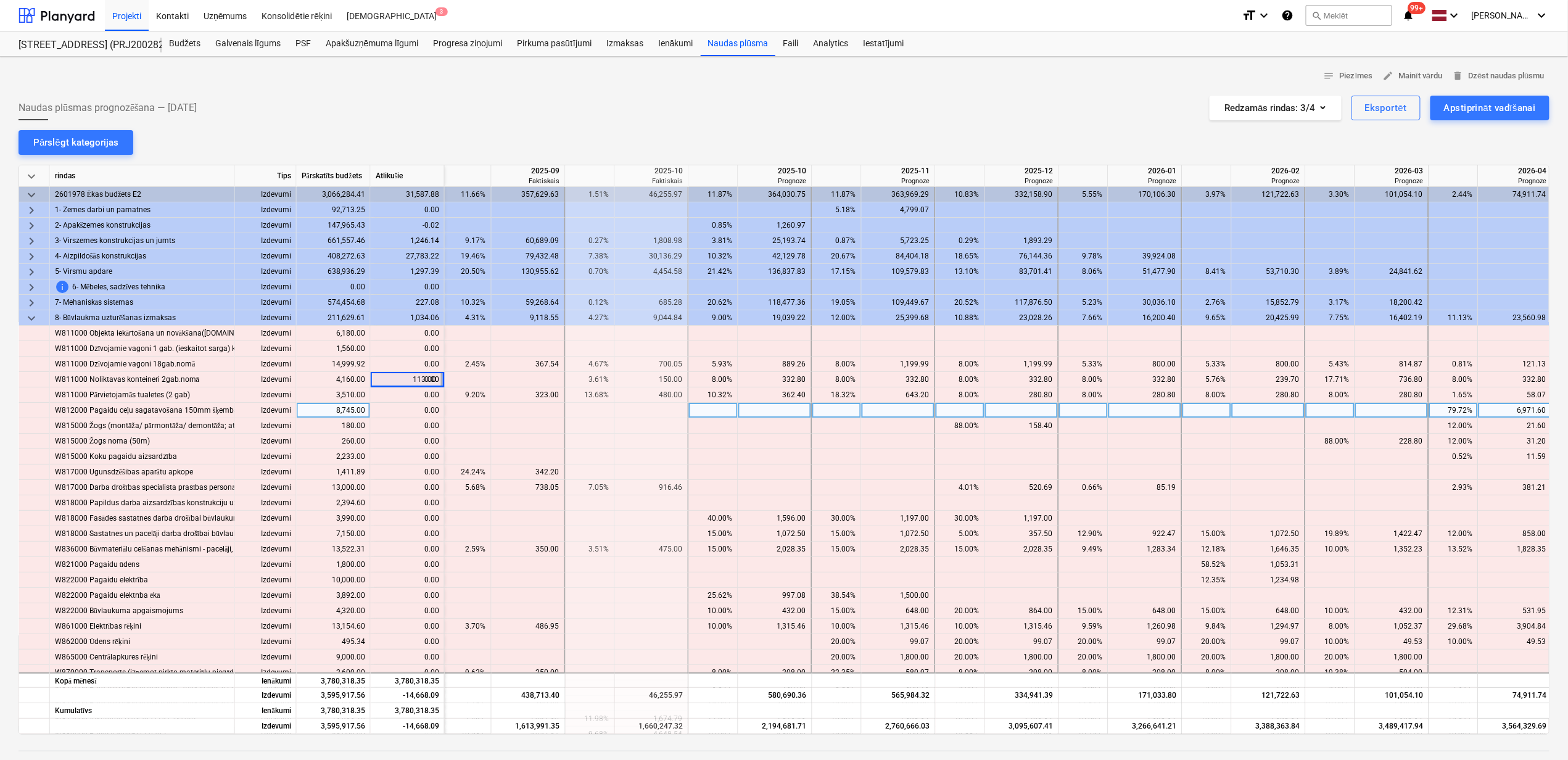
drag, startPoint x: 403, startPoint y: 408, endPoint x: 410, endPoint y: 442, distance: 34.7
click at [403, 408] on div "content_copy 0.00" at bounding box center [407, 410] width 64 height 16
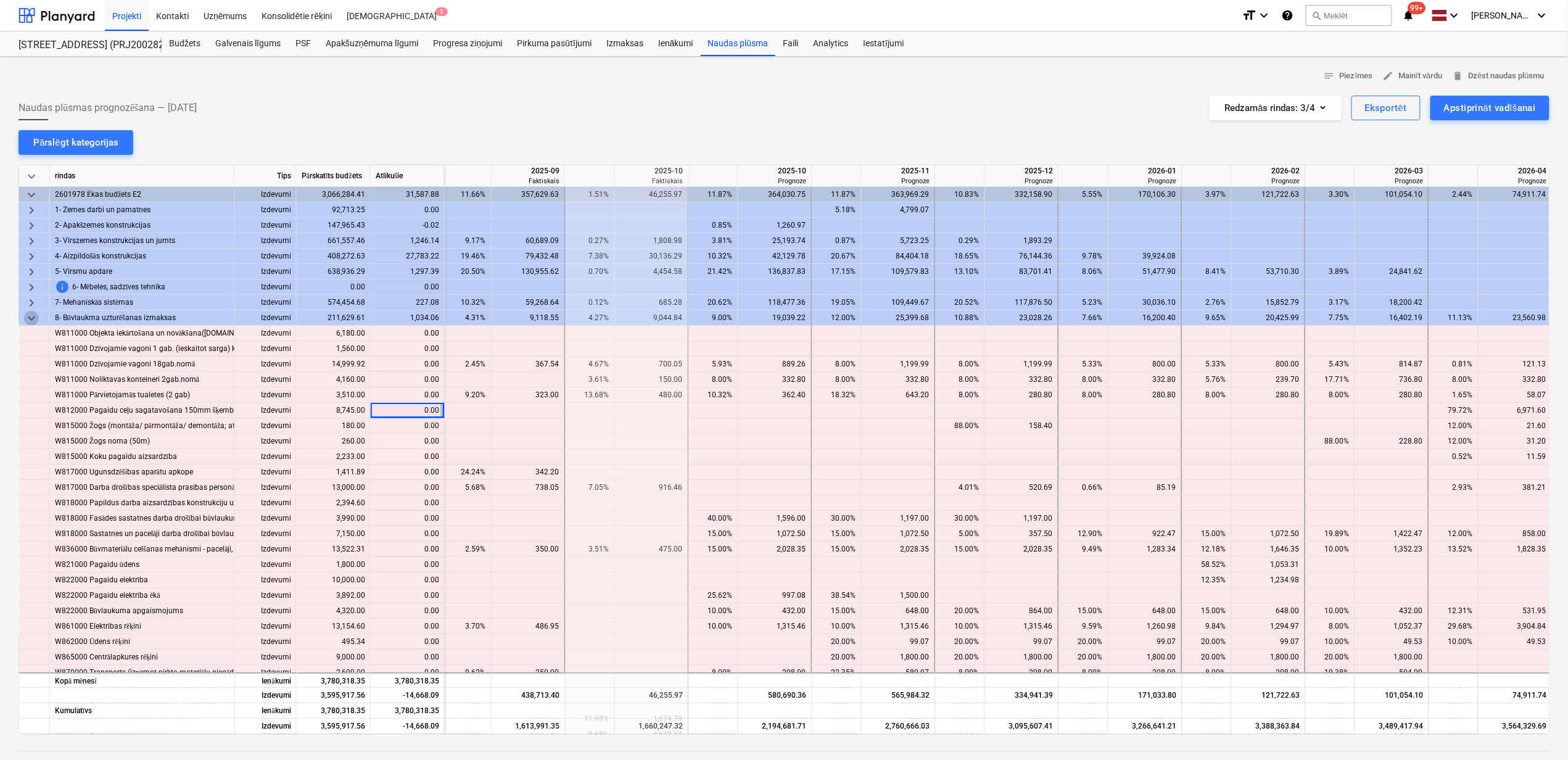
click at [37, 315] on span "keyboard_arrow_down" at bounding box center [31, 318] width 15 height 15
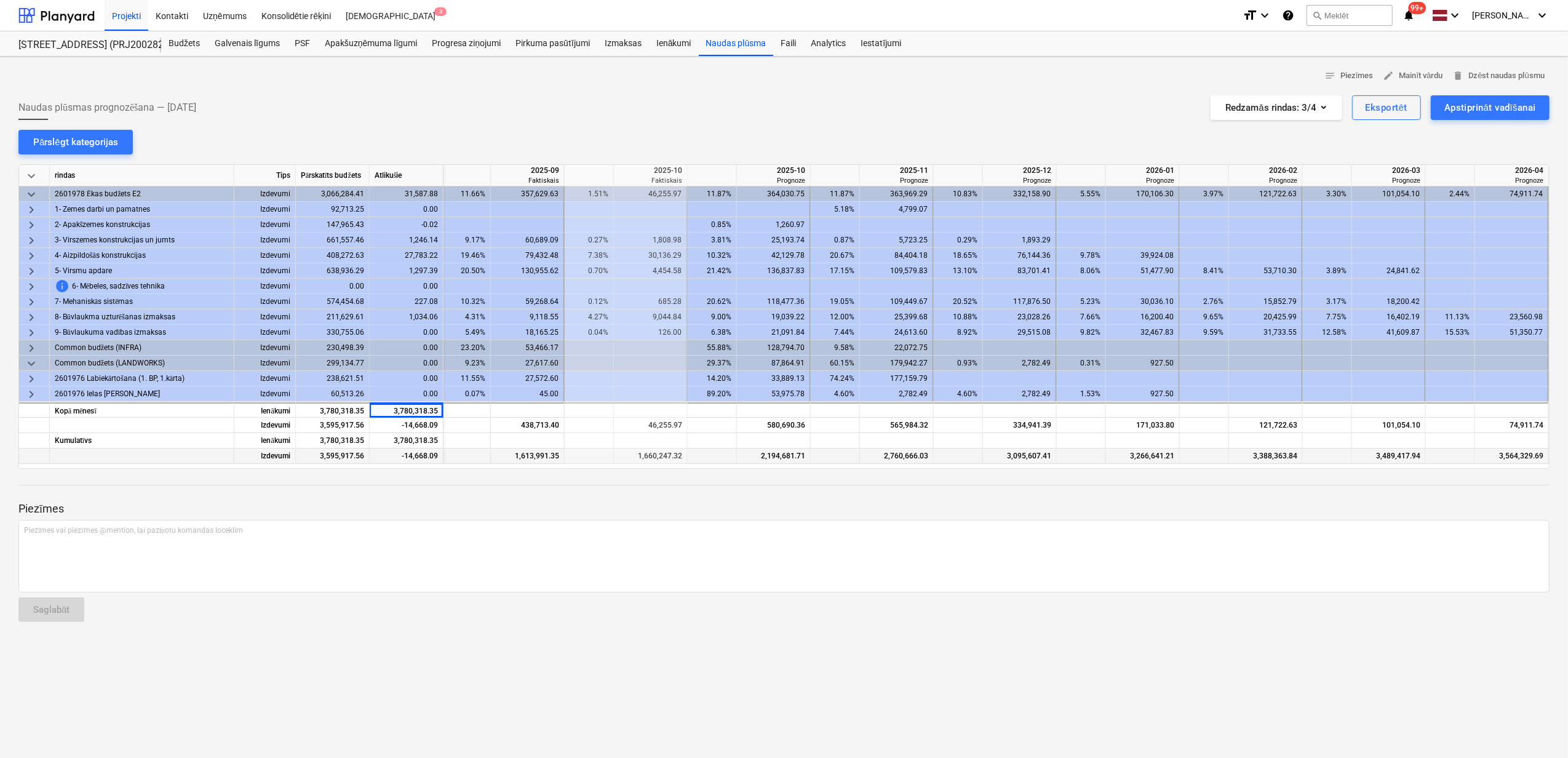
click at [426, 458] on div "-14,668.09" at bounding box center [407, 456] width 74 height 16
click at [429, 531] on p "Piezīmes vai piezīmes @mention, lai paziņotu komandas loceklim ﻿" at bounding box center [783, 530] width 1520 height 10
click at [32, 315] on span "keyboard_arrow_right" at bounding box center [31, 317] width 15 height 15
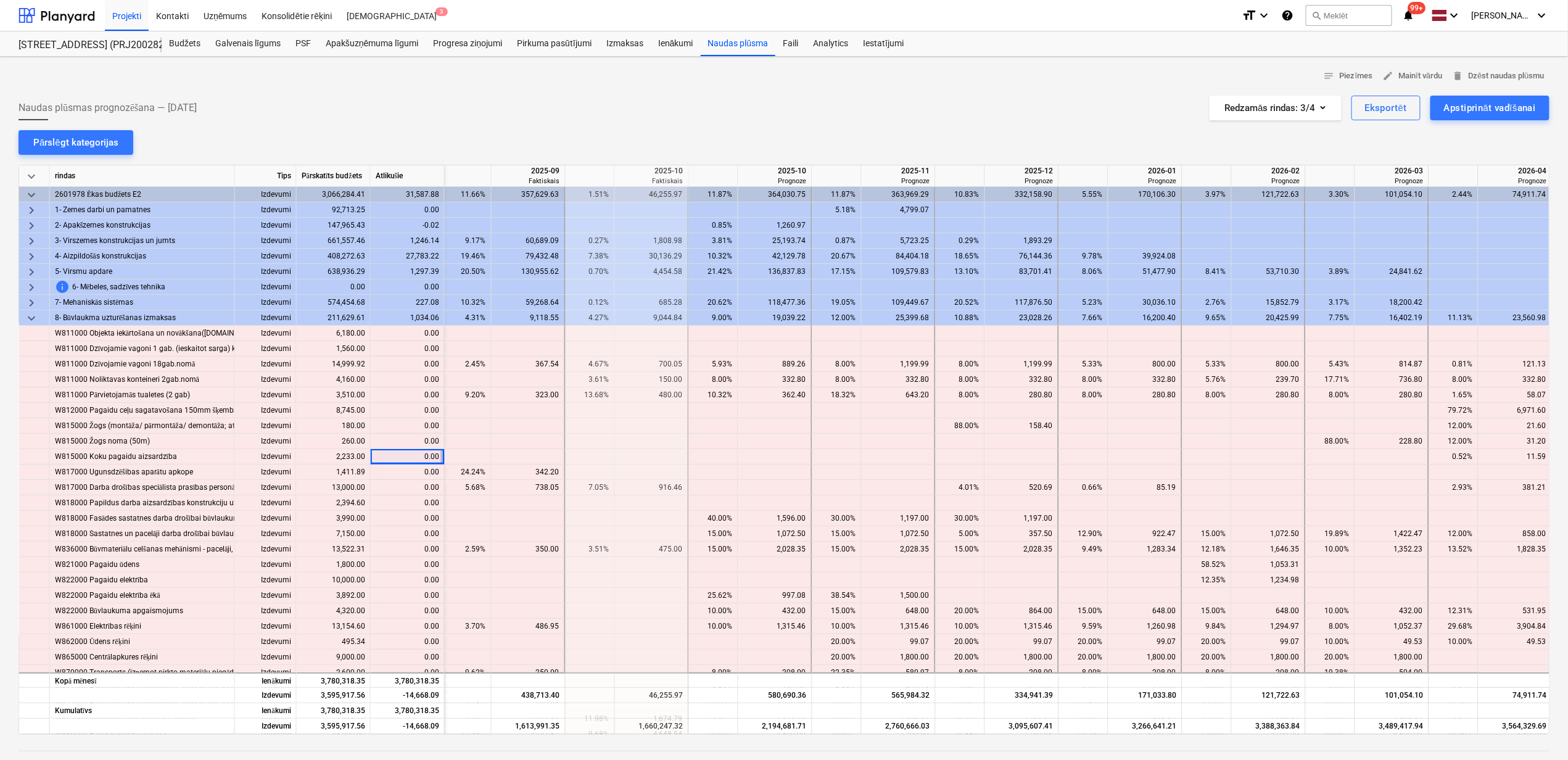
click at [26, 318] on span "keyboard_arrow_down" at bounding box center [31, 318] width 15 height 15
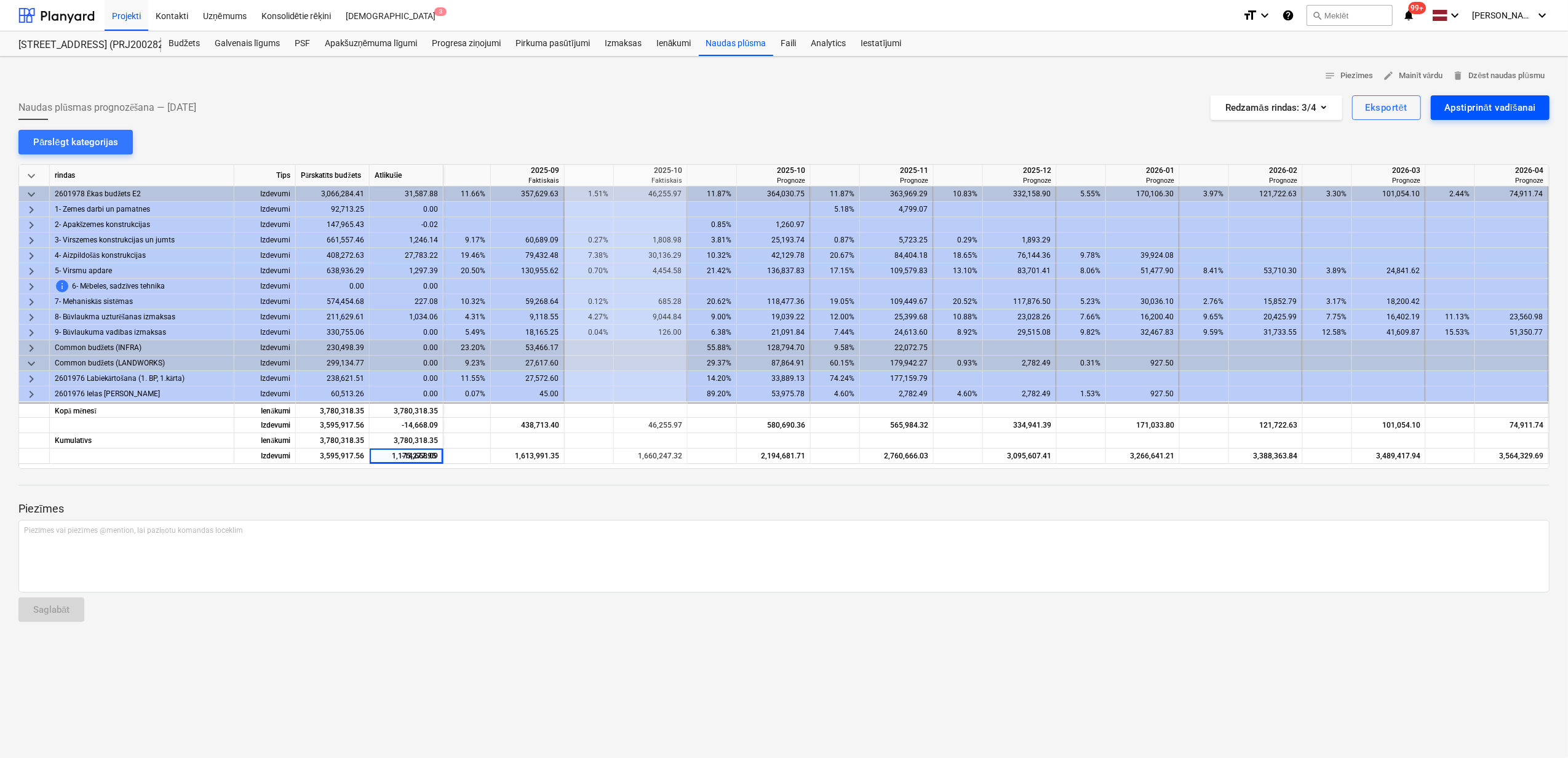
click at [1494, 104] on div "Apstiprināt vadīšanai" at bounding box center [1490, 107] width 91 height 16
click at [190, 42] on div "Budžets" at bounding box center [184, 44] width 46 height 25
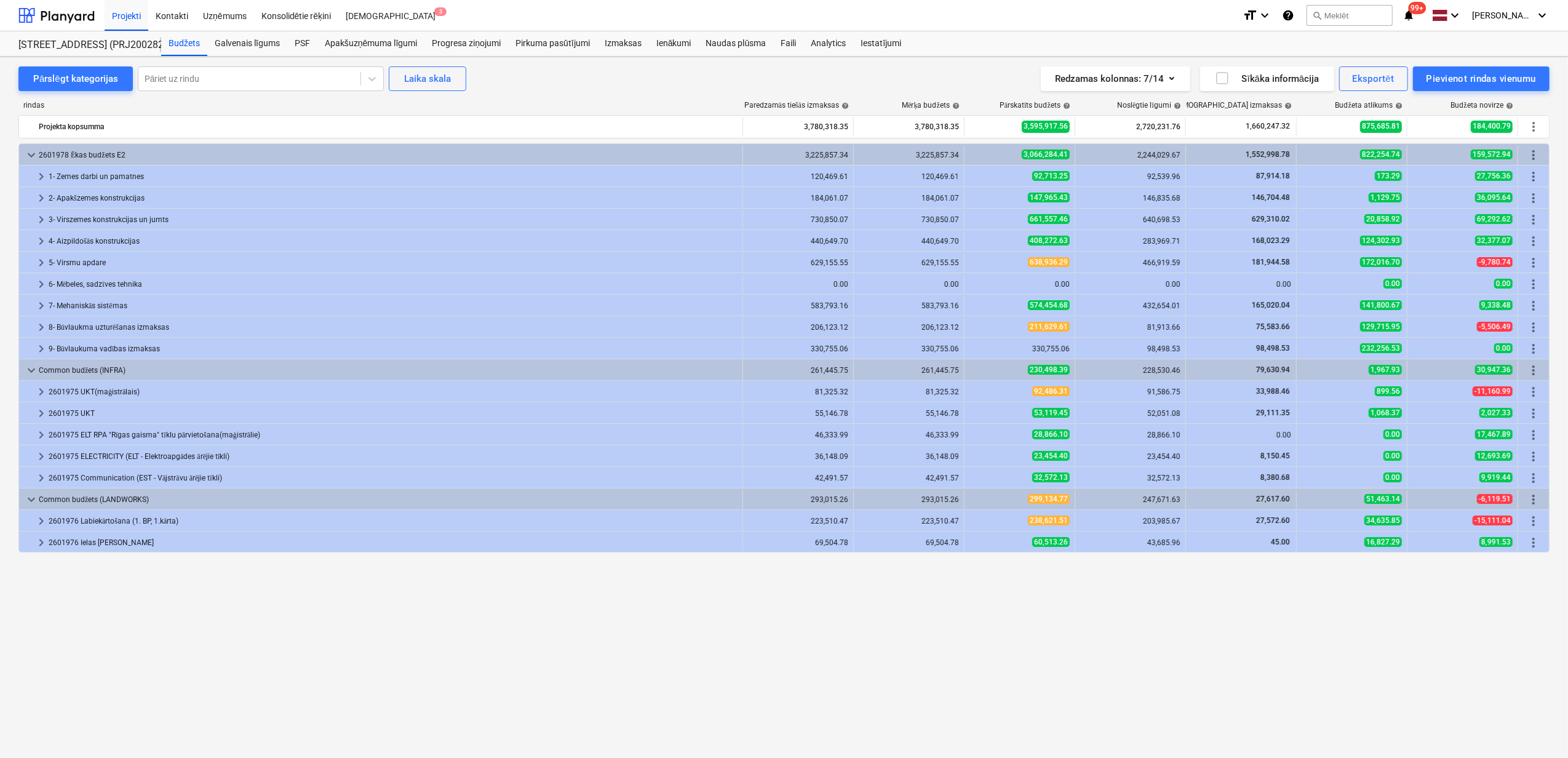
click at [950, 690] on div "keyboard_arrow_down 2601978 [PERSON_NAME] budžets E2 3,225,857.34 3,225,857.34 …" at bounding box center [784, 425] width 1531 height 564
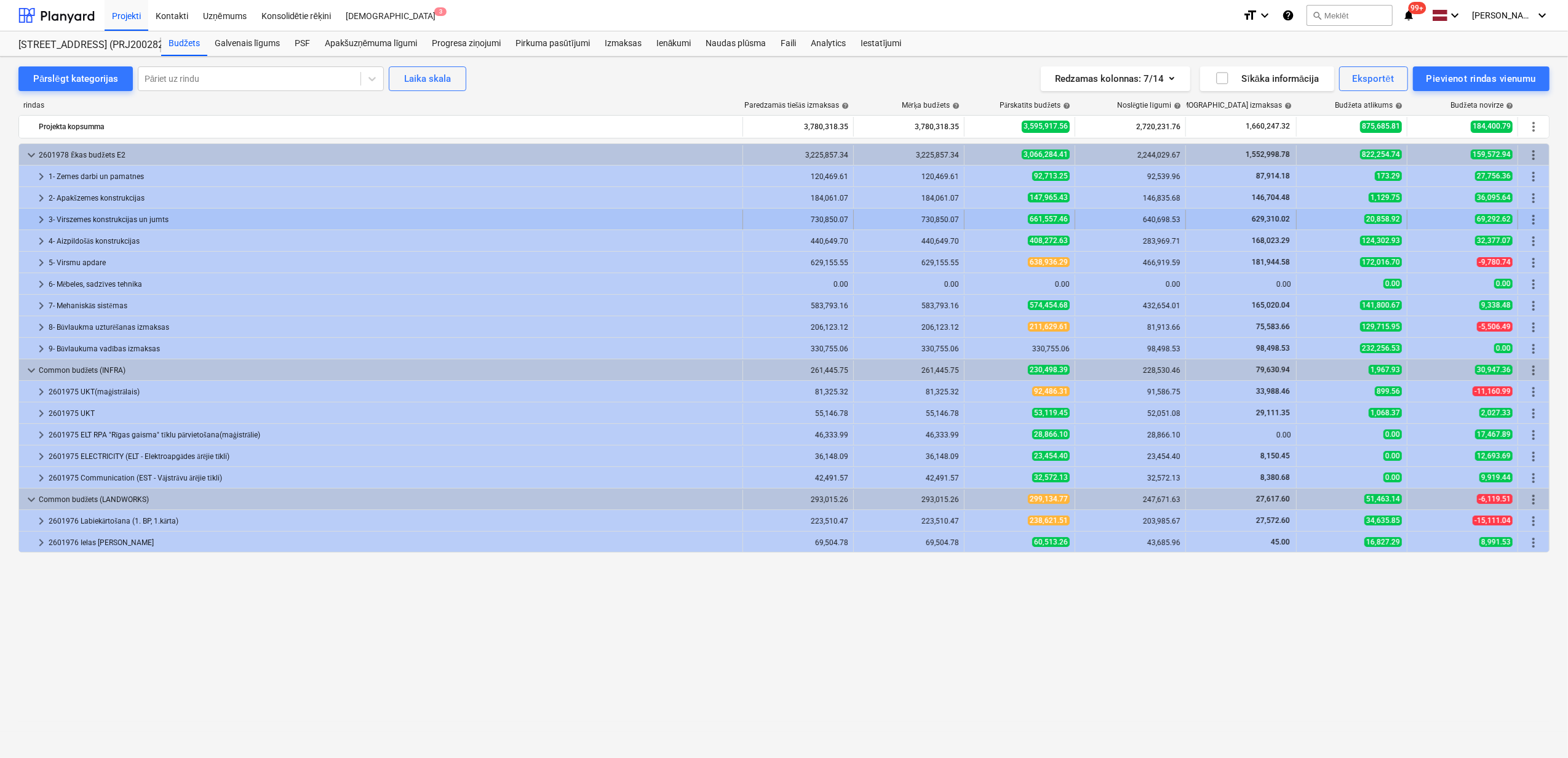
click at [34, 219] on span "keyboard_arrow_right" at bounding box center [42, 220] width 15 height 15
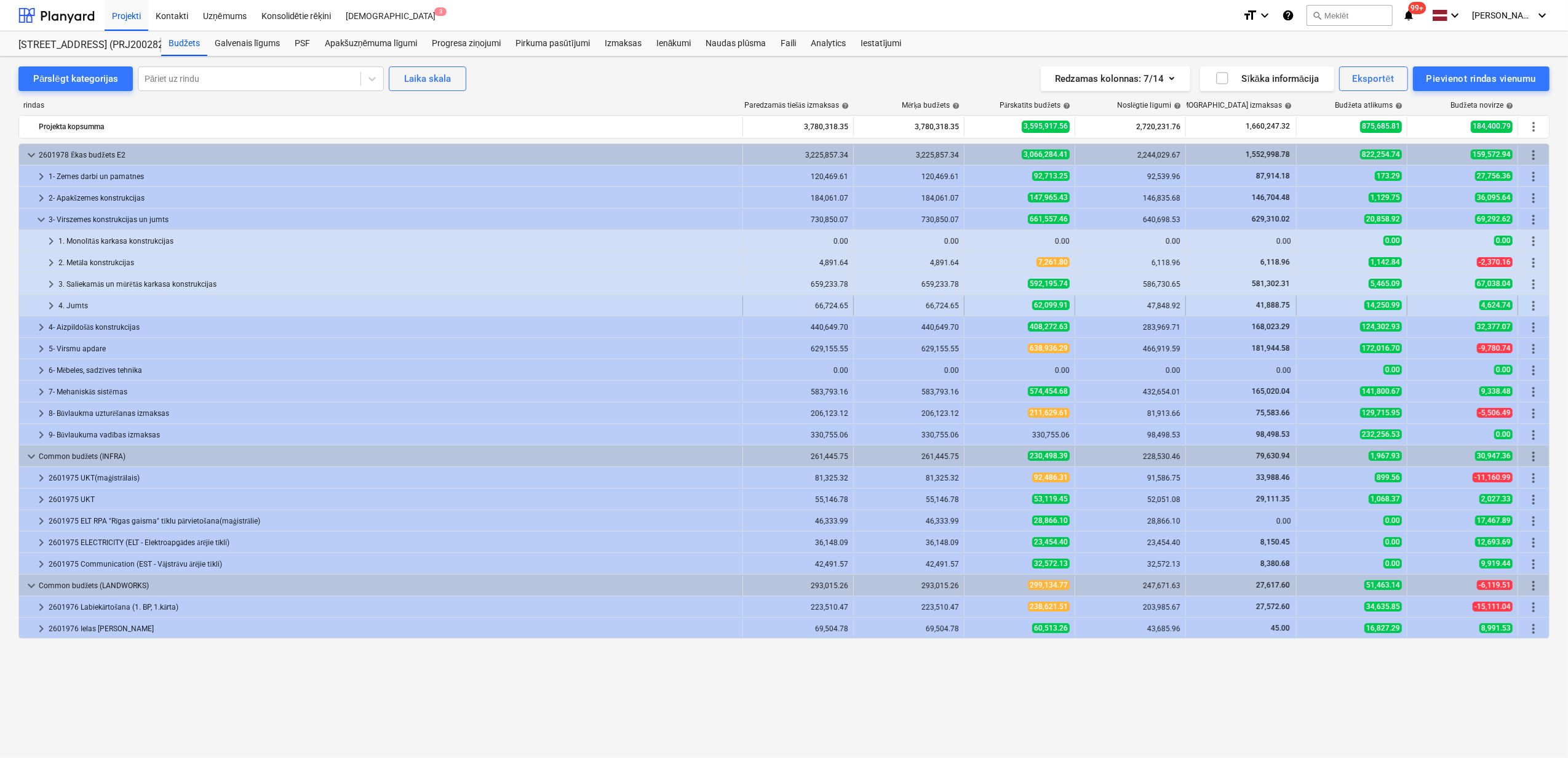
click at [46, 303] on span "keyboard_arrow_right" at bounding box center [51, 306] width 15 height 15
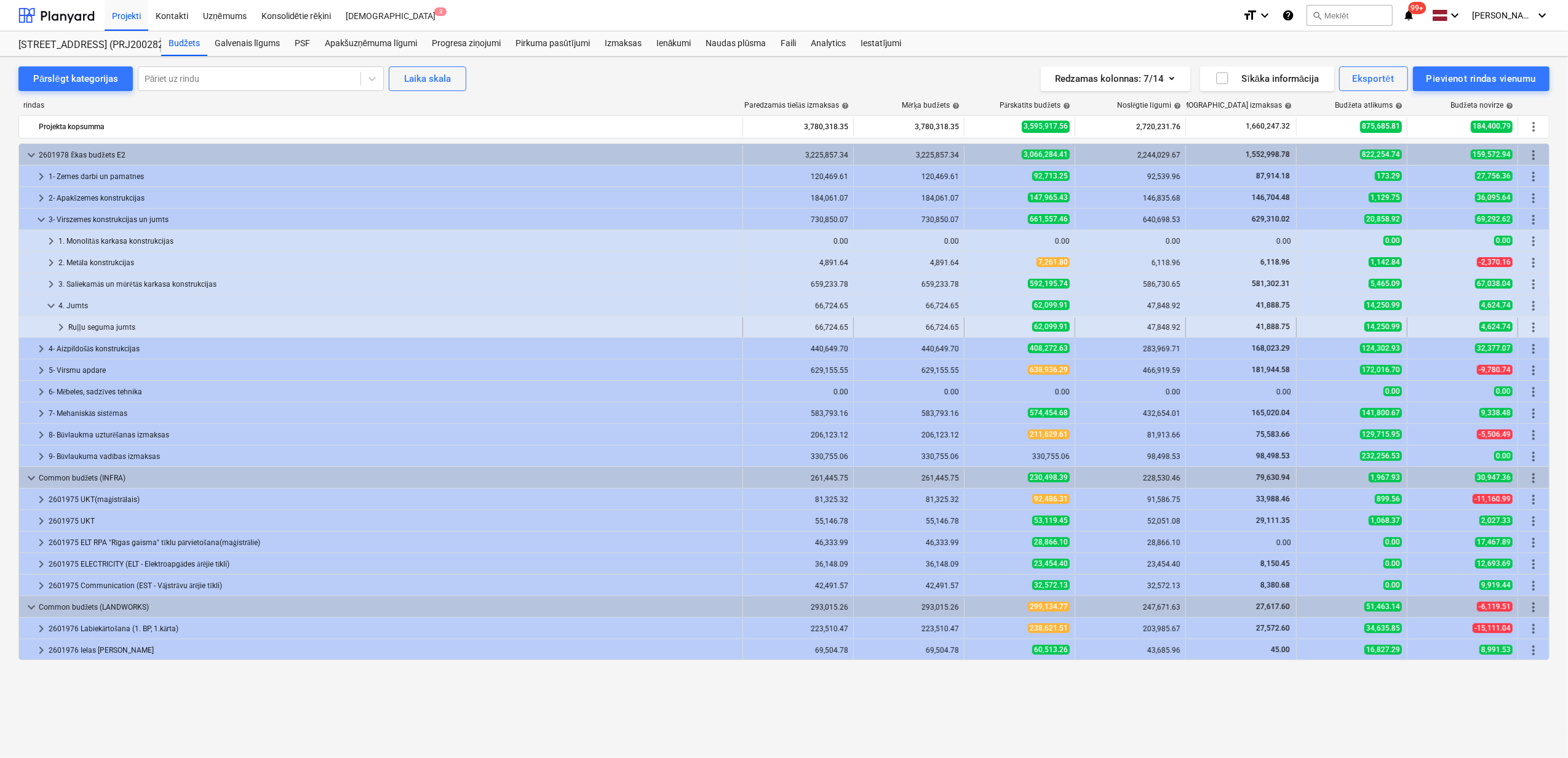
click at [59, 325] on span "keyboard_arrow_right" at bounding box center [61, 327] width 15 height 15
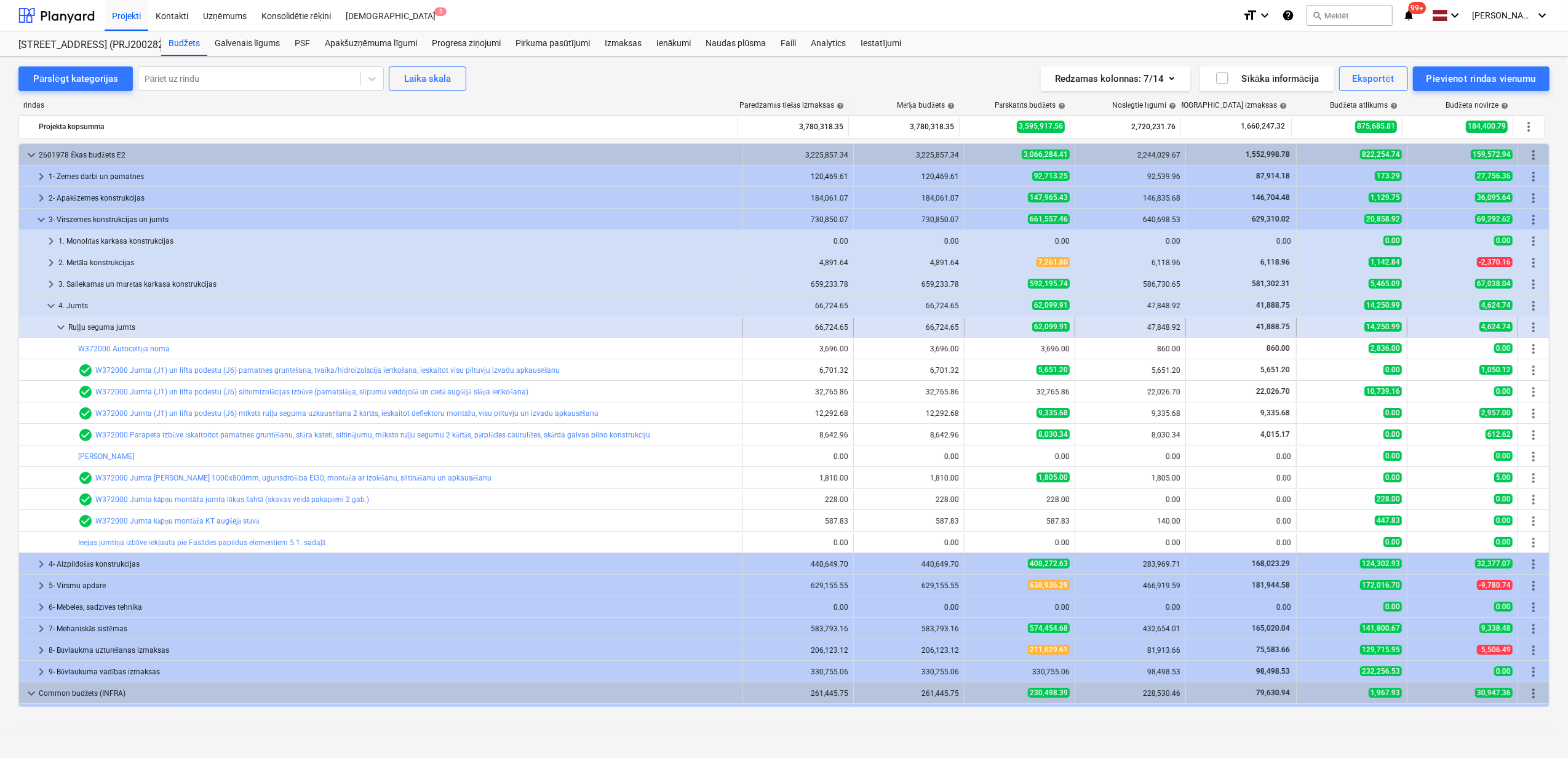
click at [53, 326] on div at bounding box center [38, 327] width 29 height 20
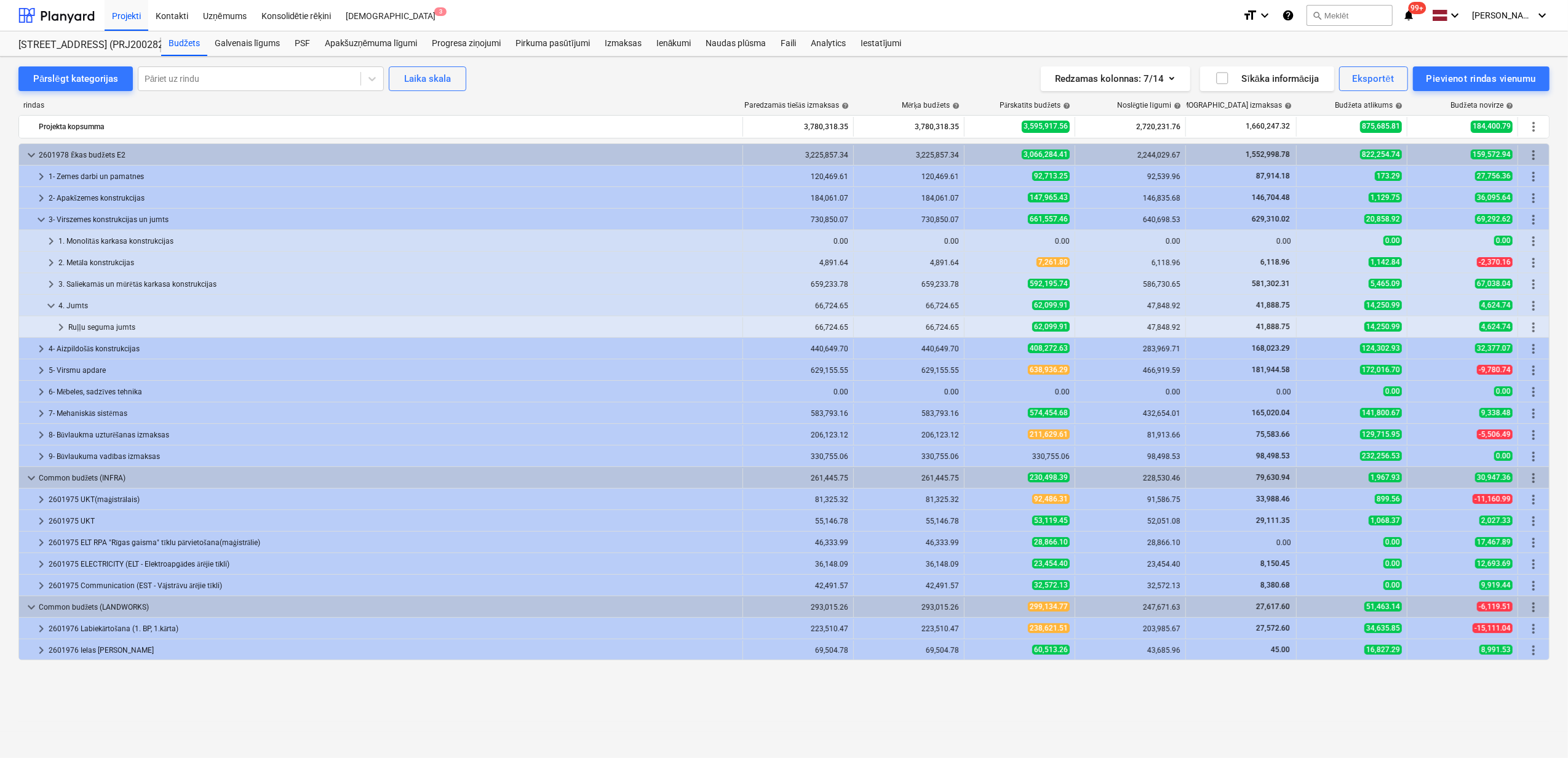
click at [46, 310] on span "keyboard_arrow_down" at bounding box center [51, 306] width 15 height 15
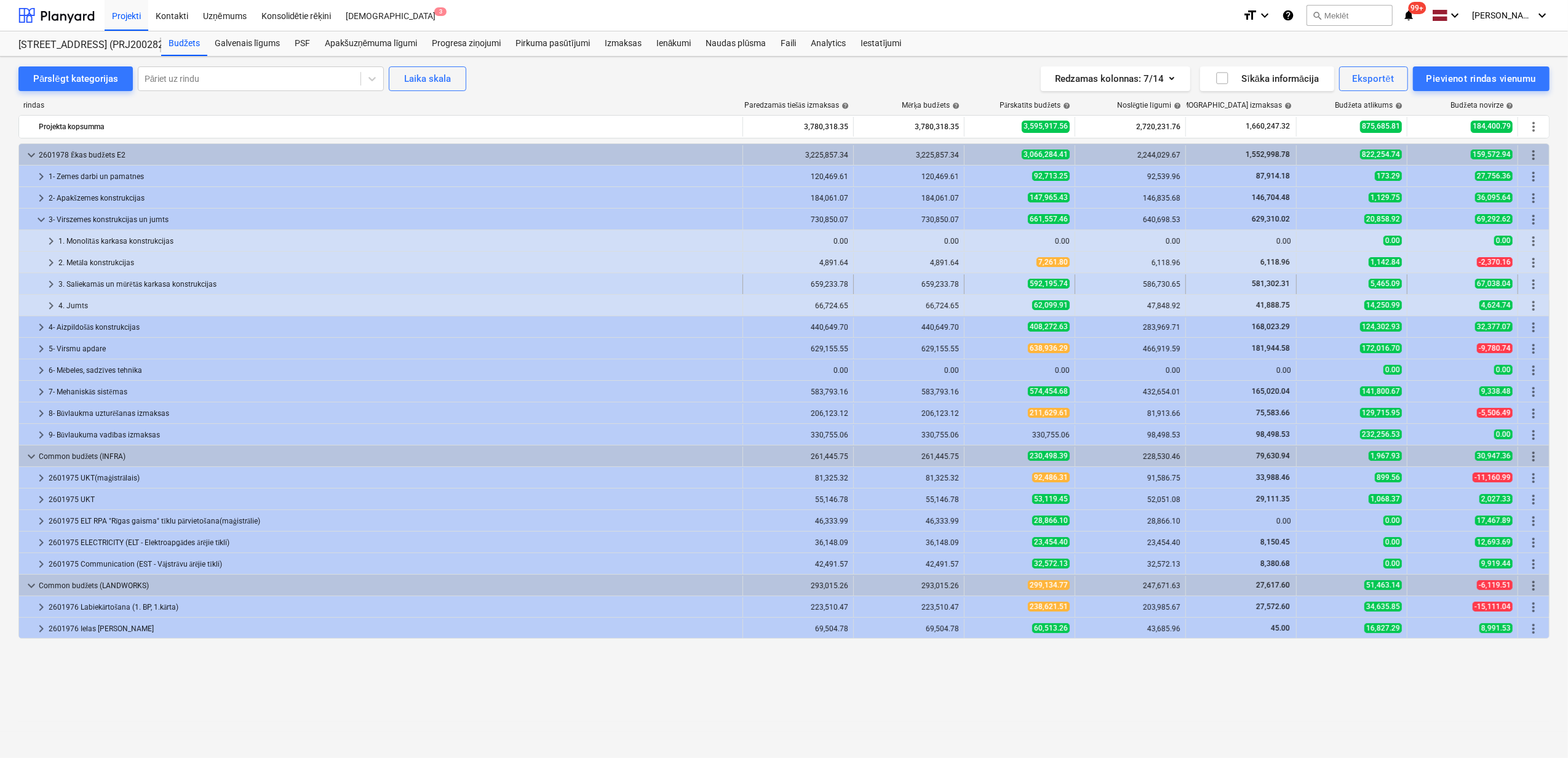
click at [50, 290] on span "keyboard_arrow_right" at bounding box center [51, 285] width 15 height 15
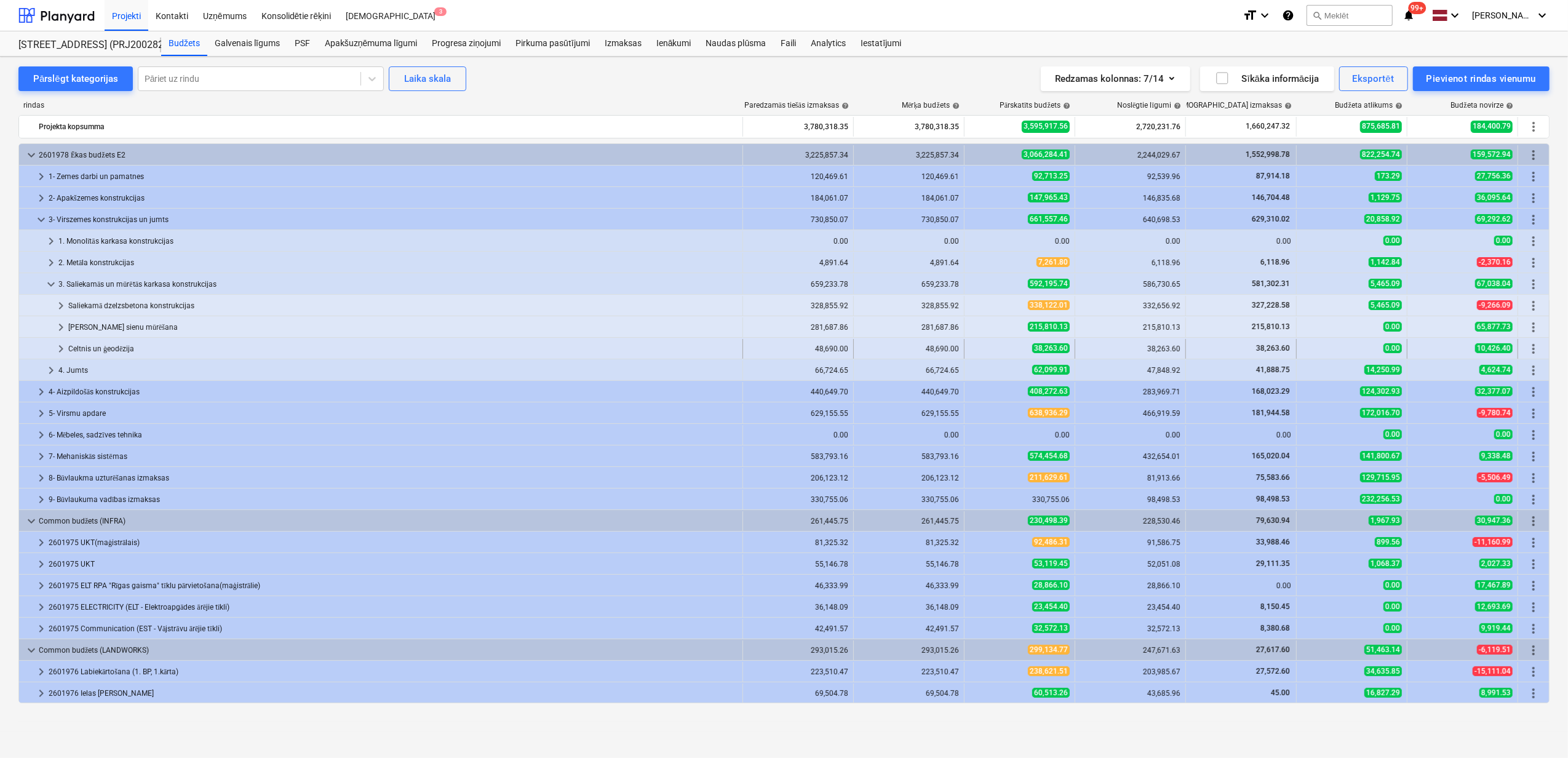
click at [55, 353] on span "keyboard_arrow_right" at bounding box center [61, 349] width 15 height 15
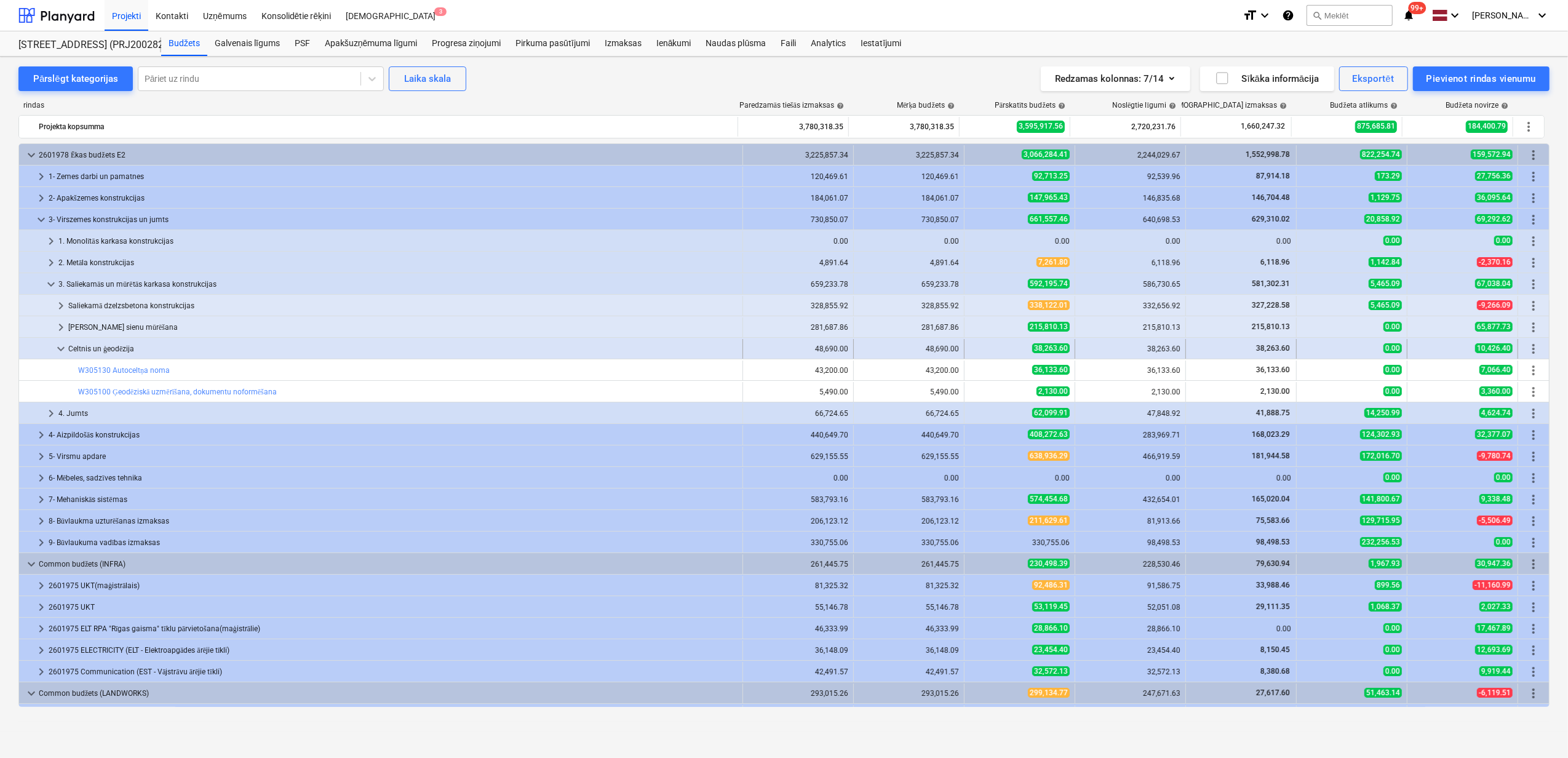
click at [59, 347] on span "keyboard_arrow_down" at bounding box center [61, 349] width 15 height 15
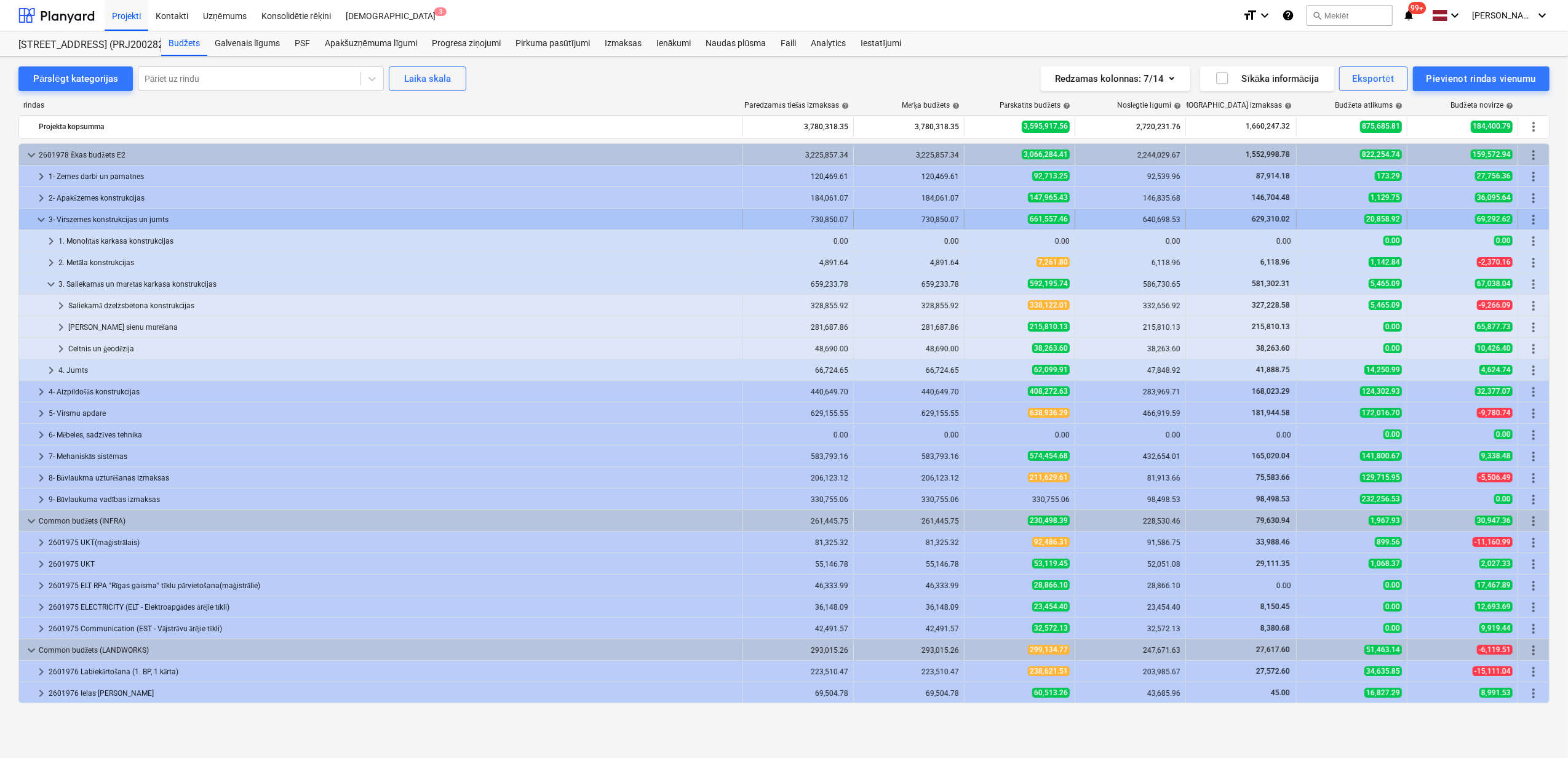
click at [42, 216] on span "keyboard_arrow_down" at bounding box center [42, 220] width 15 height 15
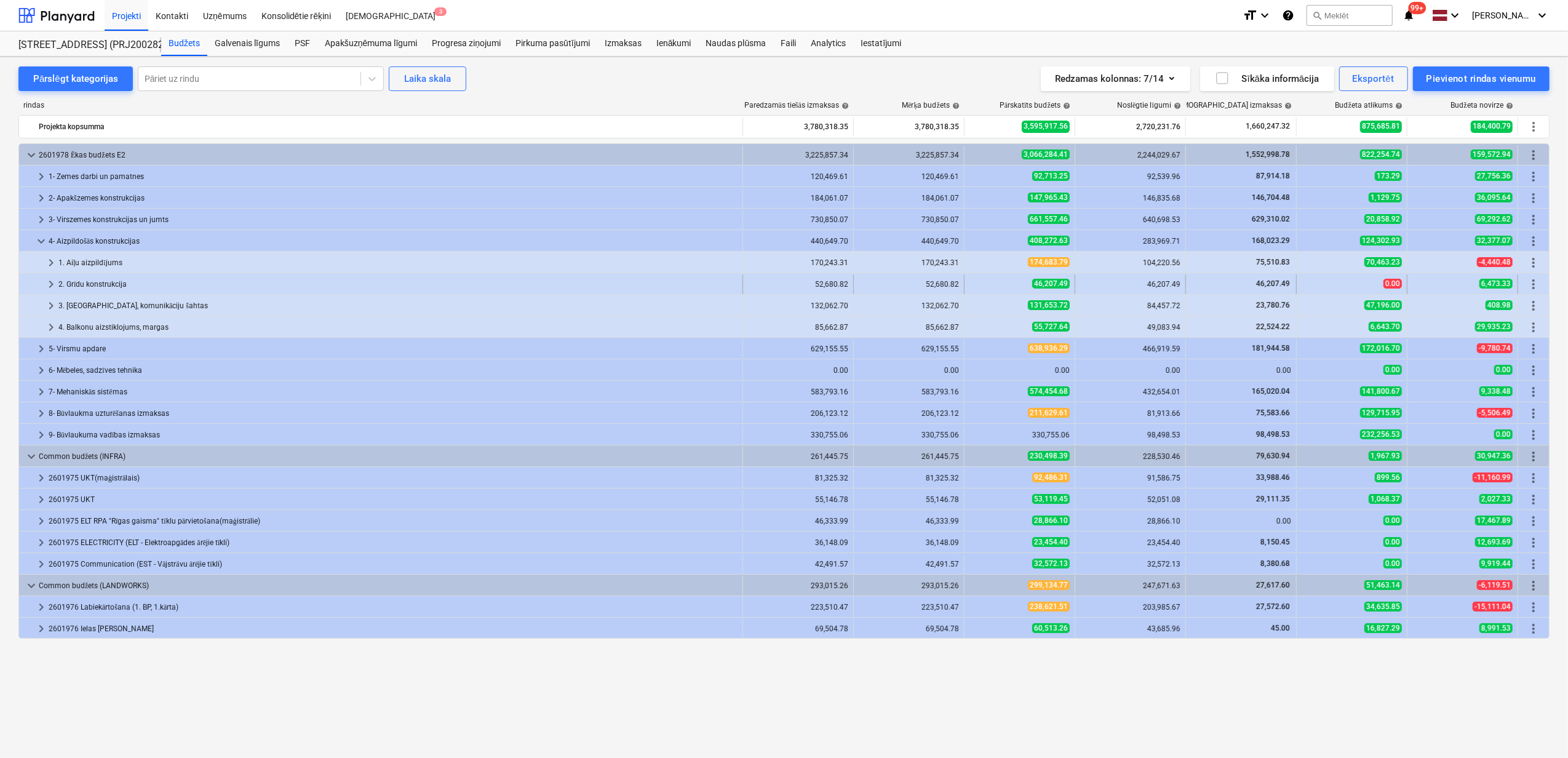
click at [50, 286] on span "keyboard_arrow_right" at bounding box center [51, 285] width 15 height 15
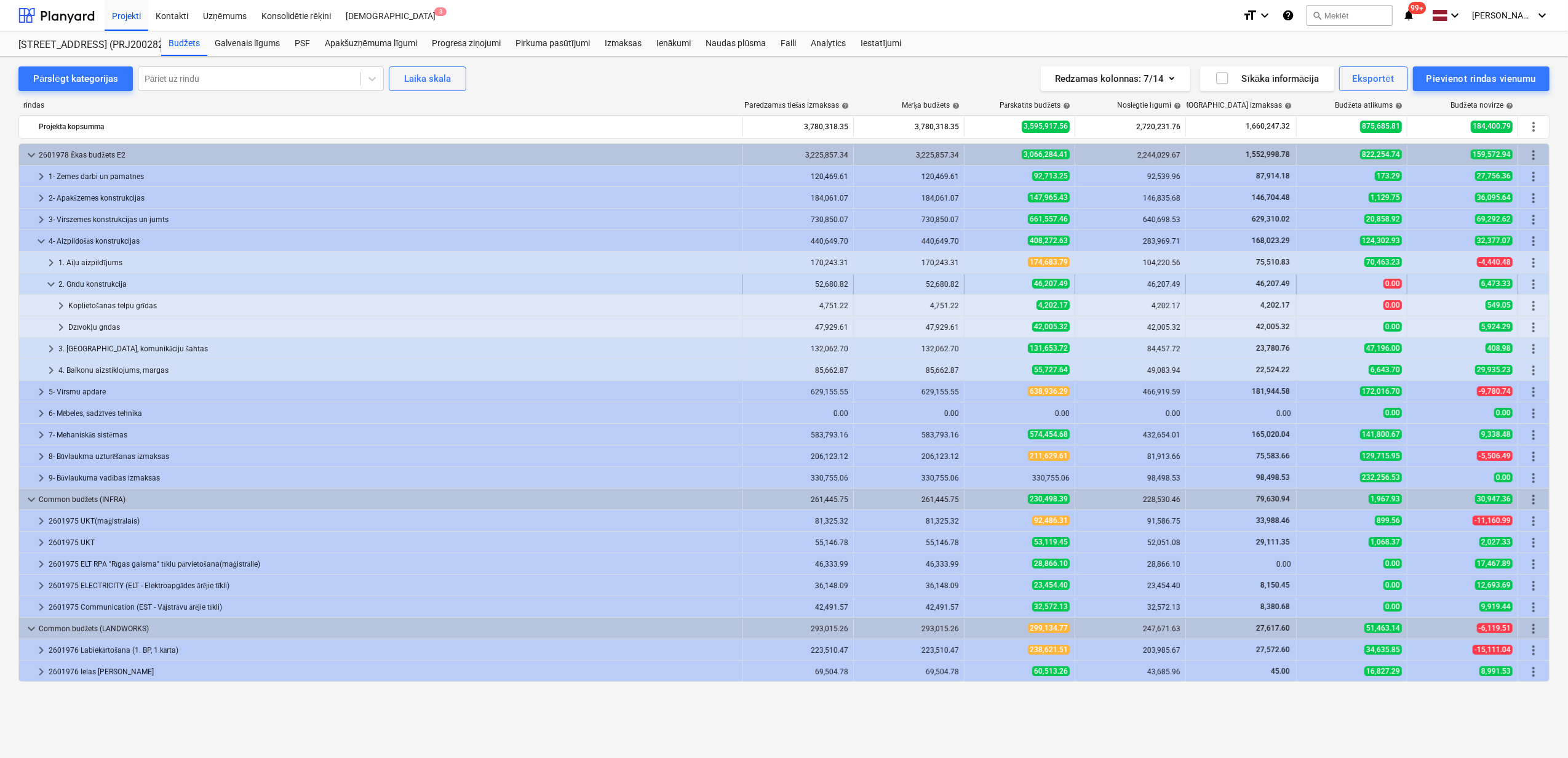
click at [50, 284] on span "keyboard_arrow_down" at bounding box center [51, 285] width 15 height 15
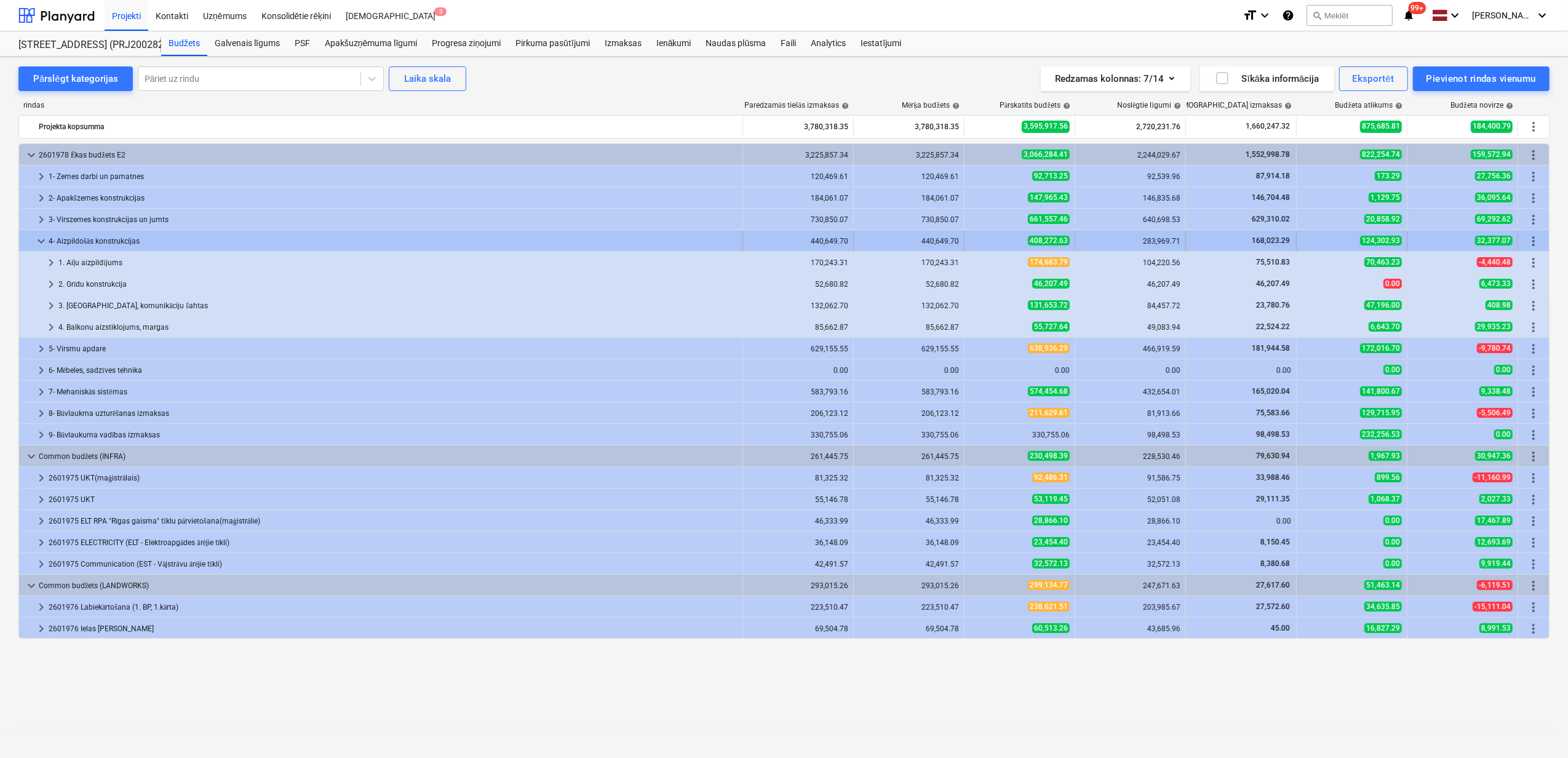
click at [42, 244] on span "keyboard_arrow_down" at bounding box center [42, 242] width 15 height 15
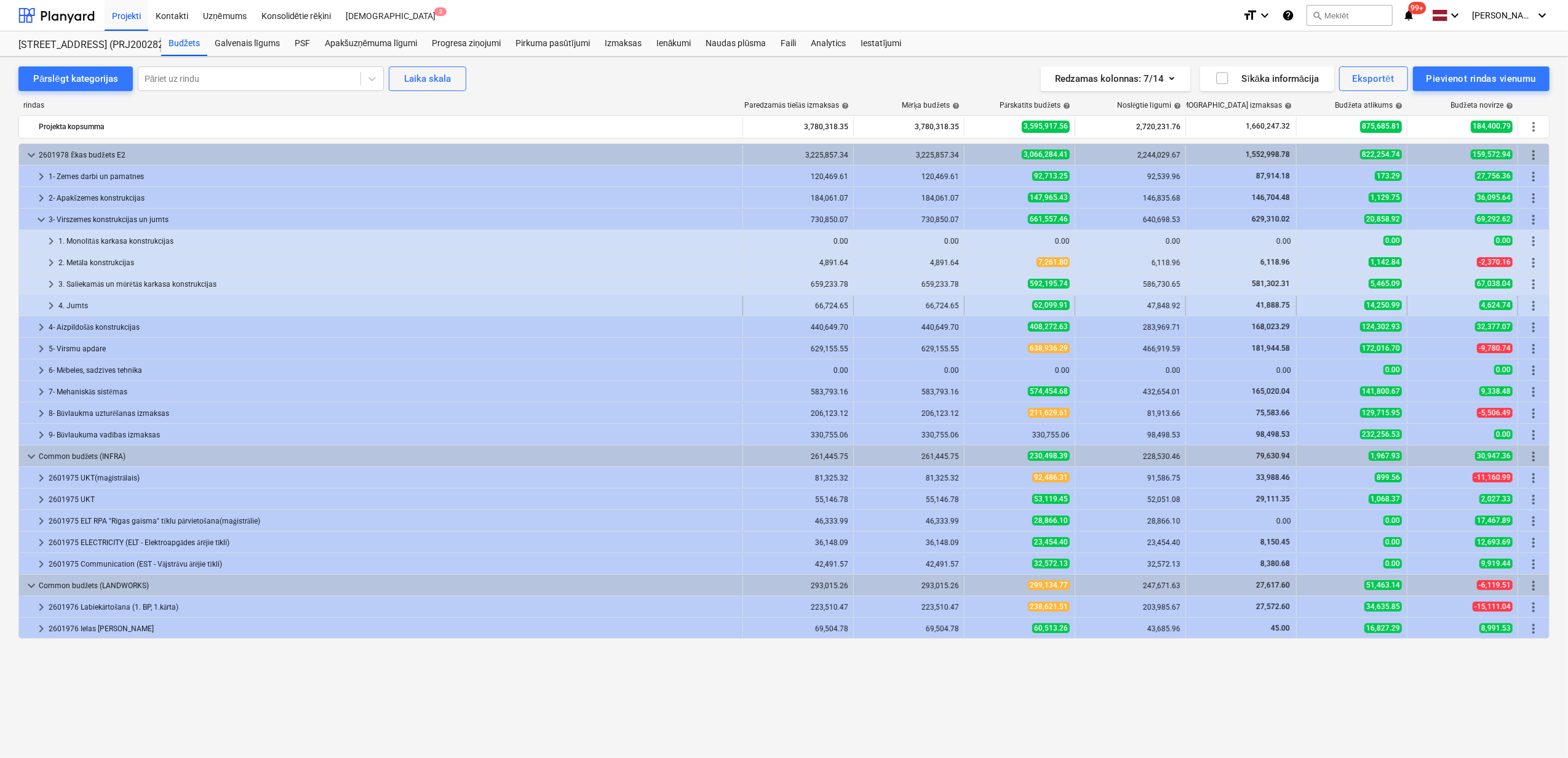
click at [53, 308] on span "keyboard_arrow_right" at bounding box center [51, 306] width 15 height 15
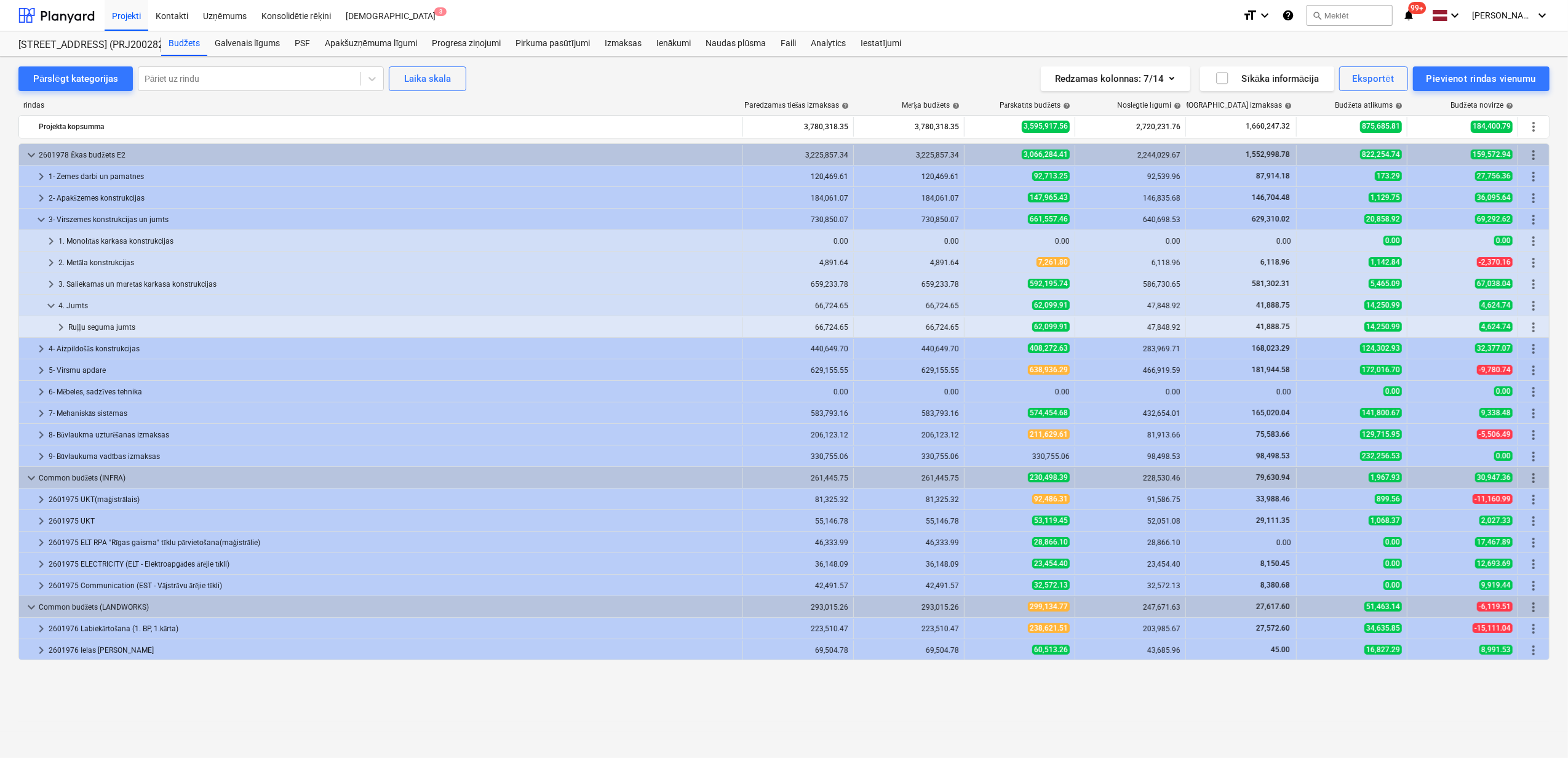
click at [54, 323] on span "keyboard_arrow_right" at bounding box center [61, 327] width 15 height 15
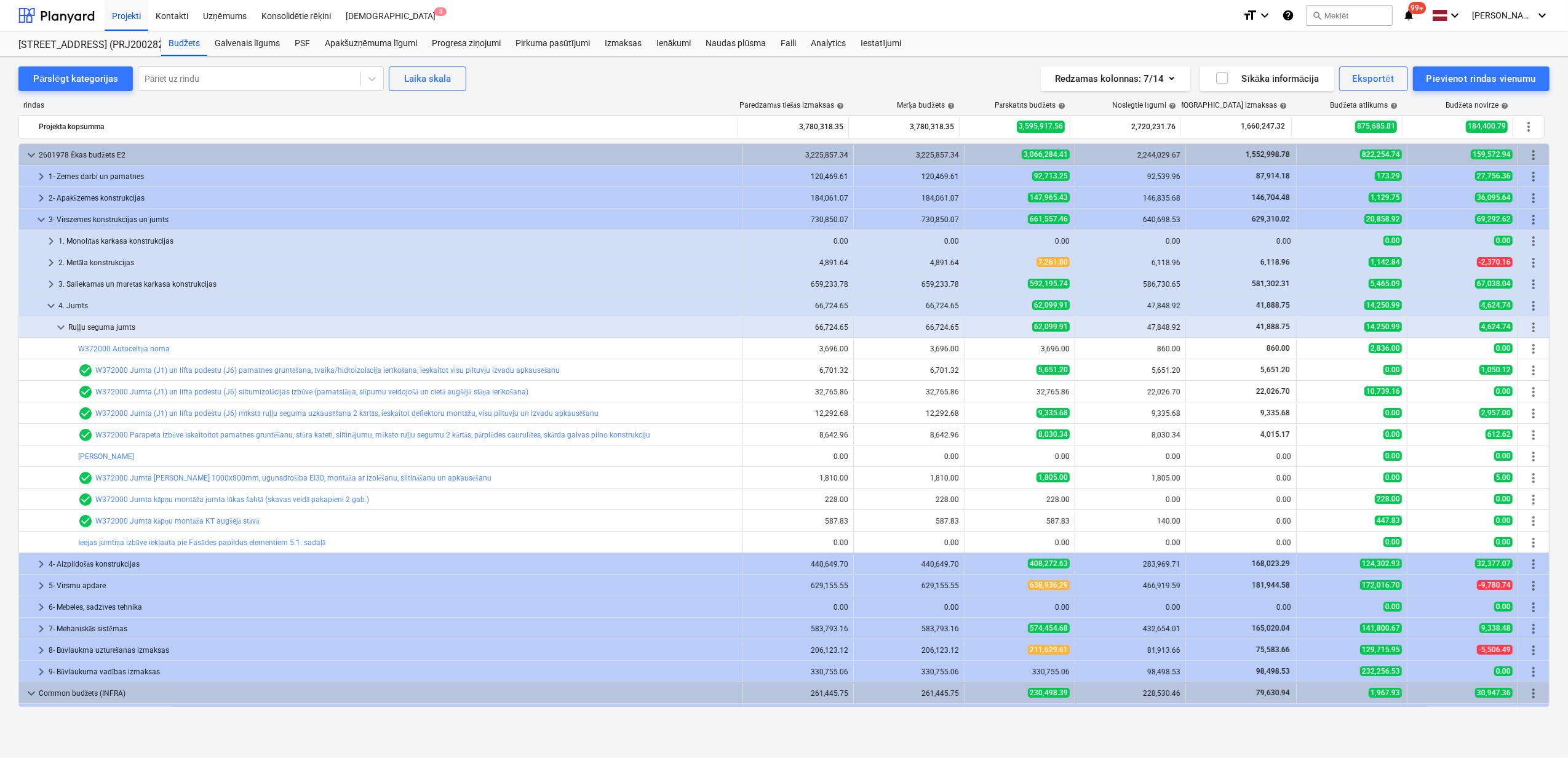
click at [54, 323] on span "keyboard_arrow_down" at bounding box center [61, 327] width 15 height 15
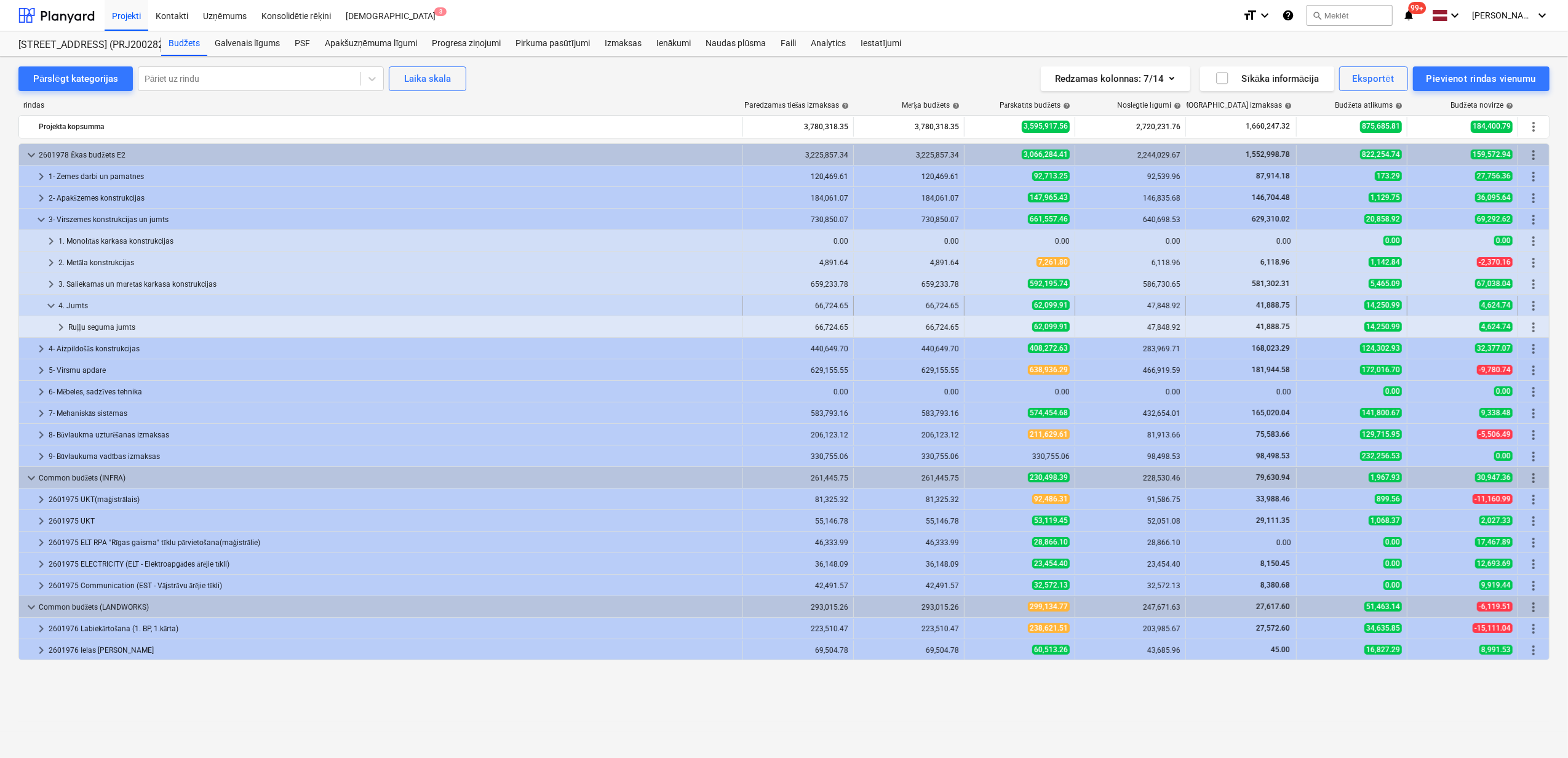
click at [48, 304] on span "keyboard_arrow_down" at bounding box center [51, 306] width 15 height 15
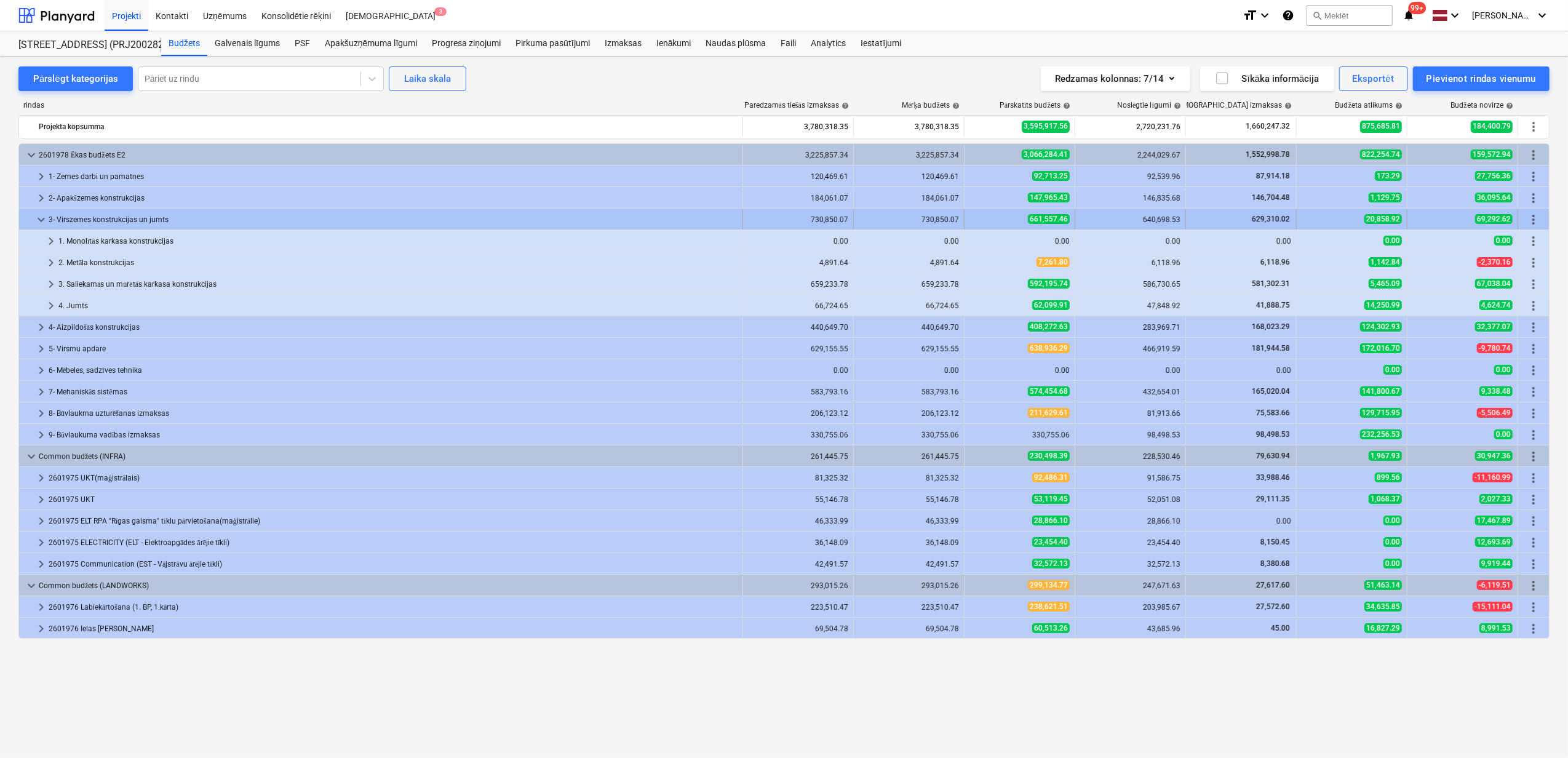
click at [38, 224] on span "keyboard_arrow_down" at bounding box center [42, 220] width 15 height 15
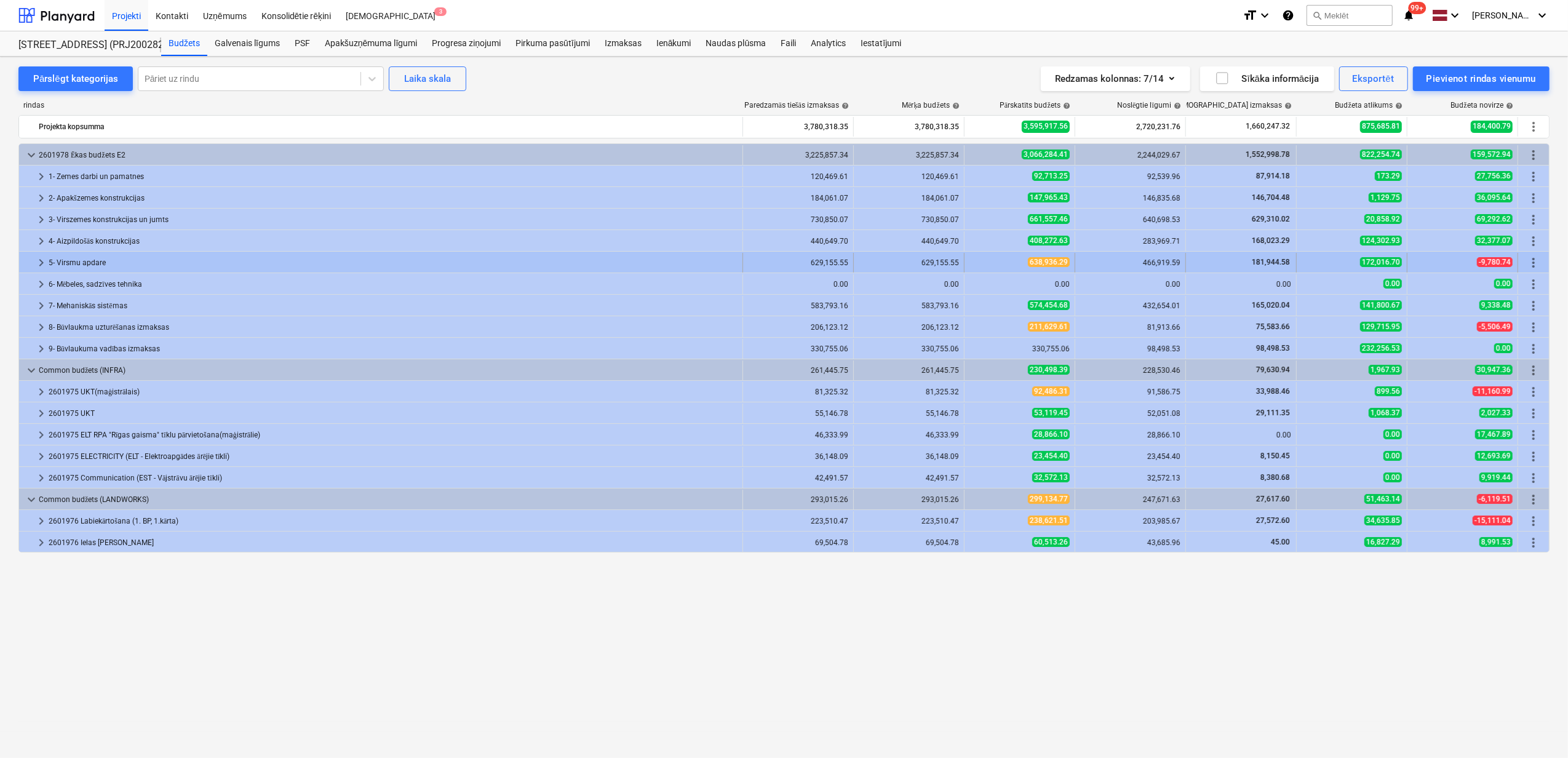
click at [50, 259] on div "5- Virsmu apdare" at bounding box center [393, 262] width 689 height 20
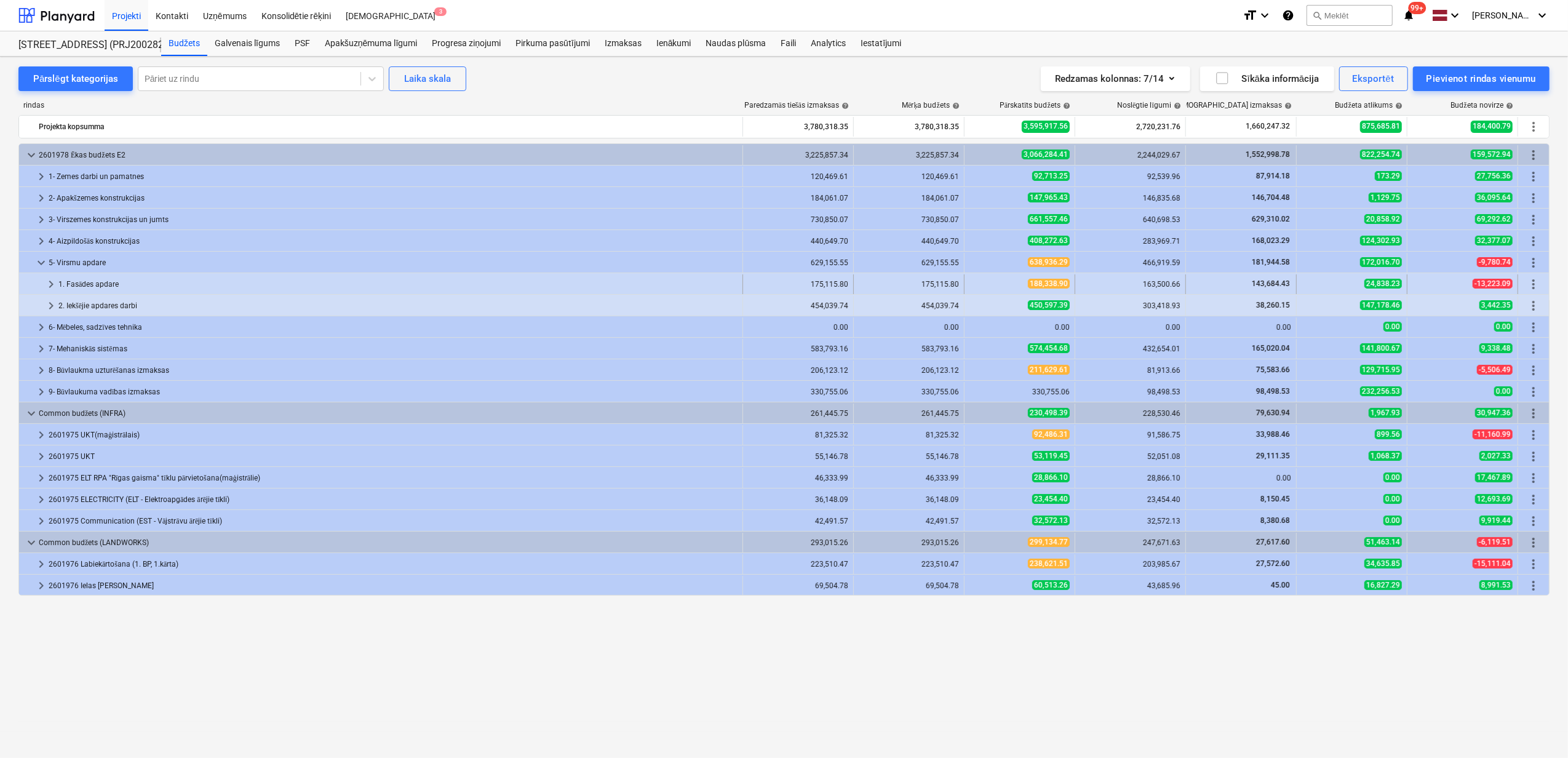
click at [46, 287] on span "keyboard_arrow_right" at bounding box center [51, 285] width 15 height 15
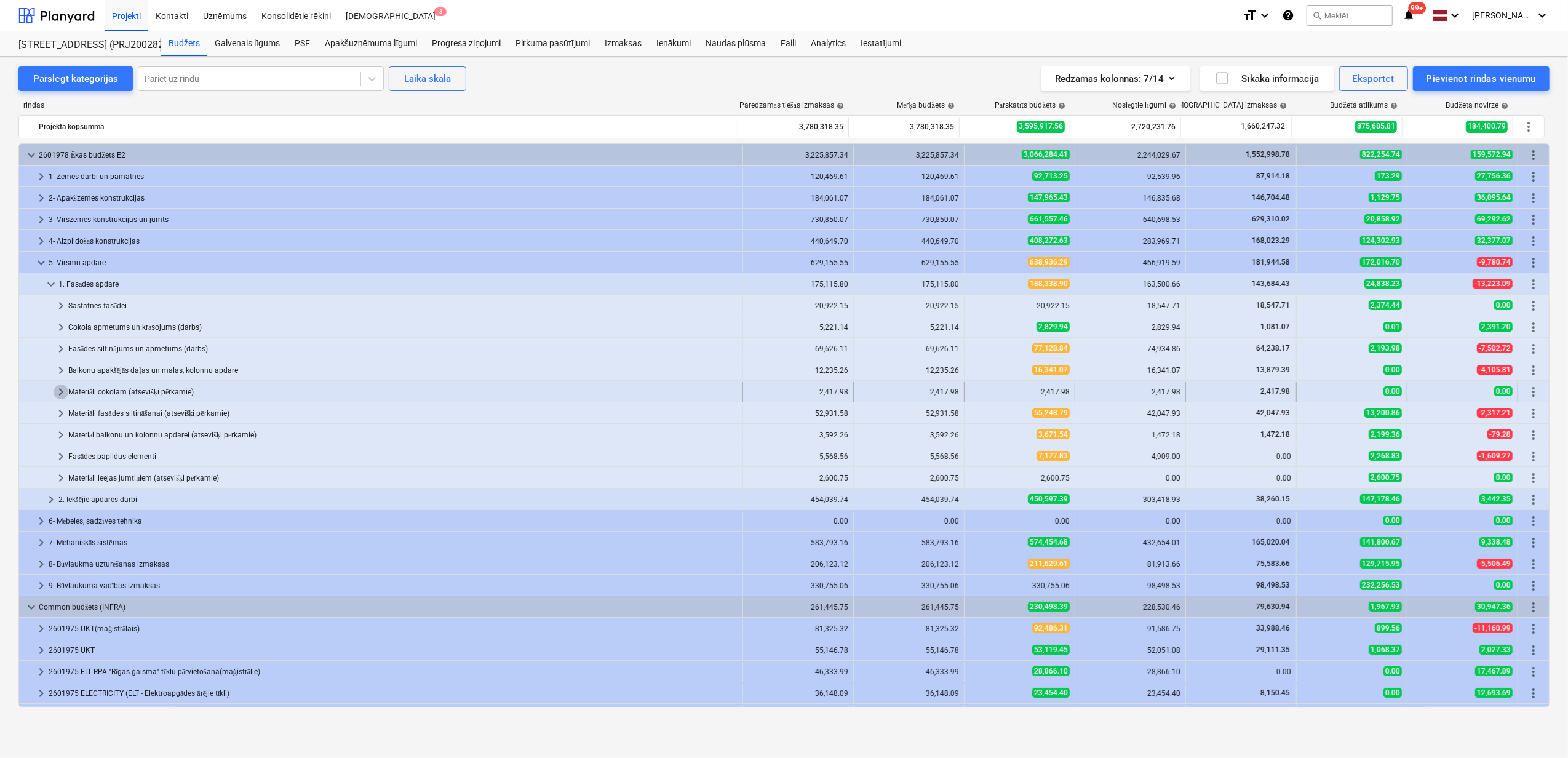
click at [59, 394] on span "keyboard_arrow_right" at bounding box center [61, 392] width 15 height 15
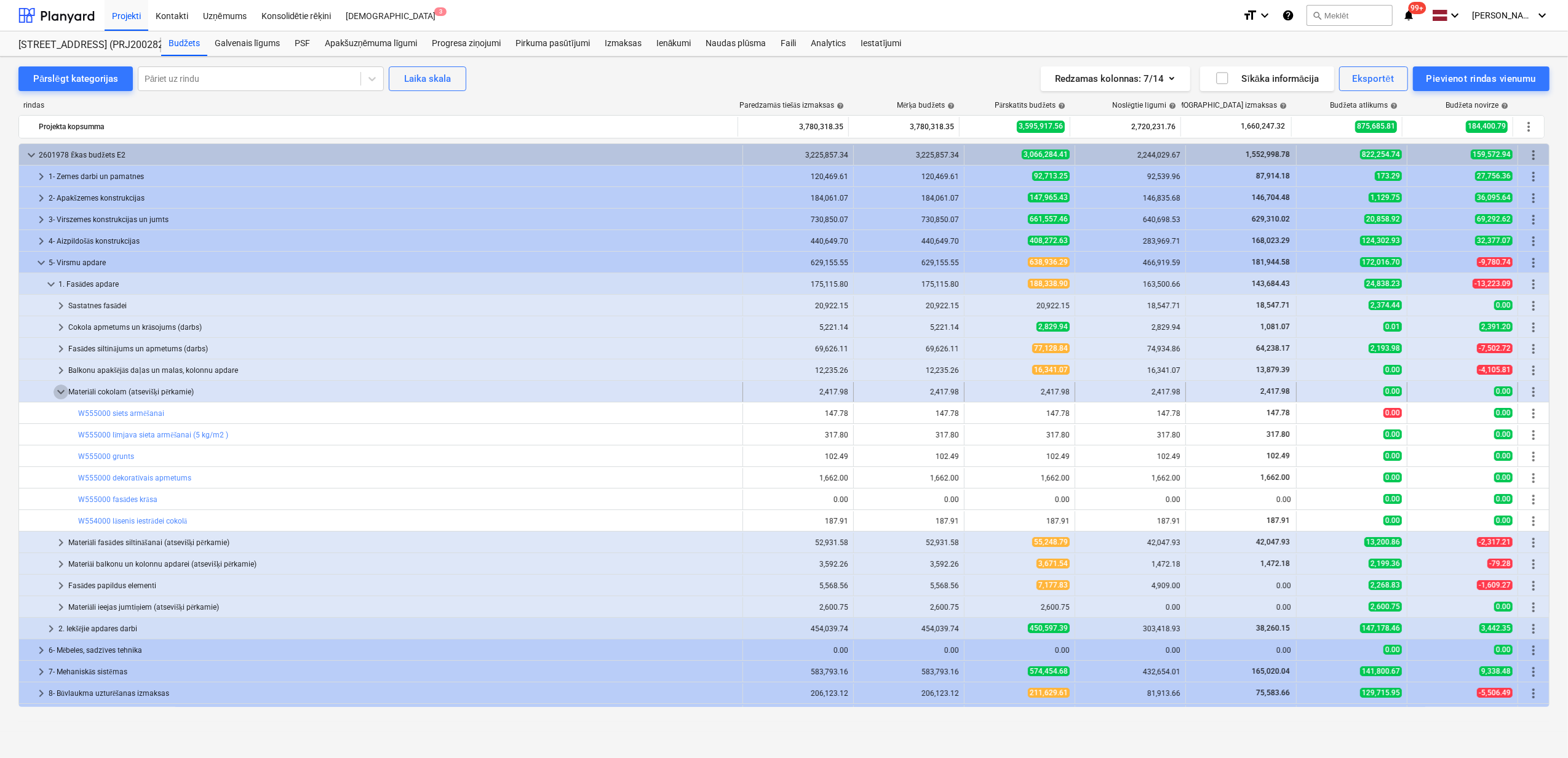
click at [57, 392] on span "keyboard_arrow_down" at bounding box center [61, 392] width 15 height 15
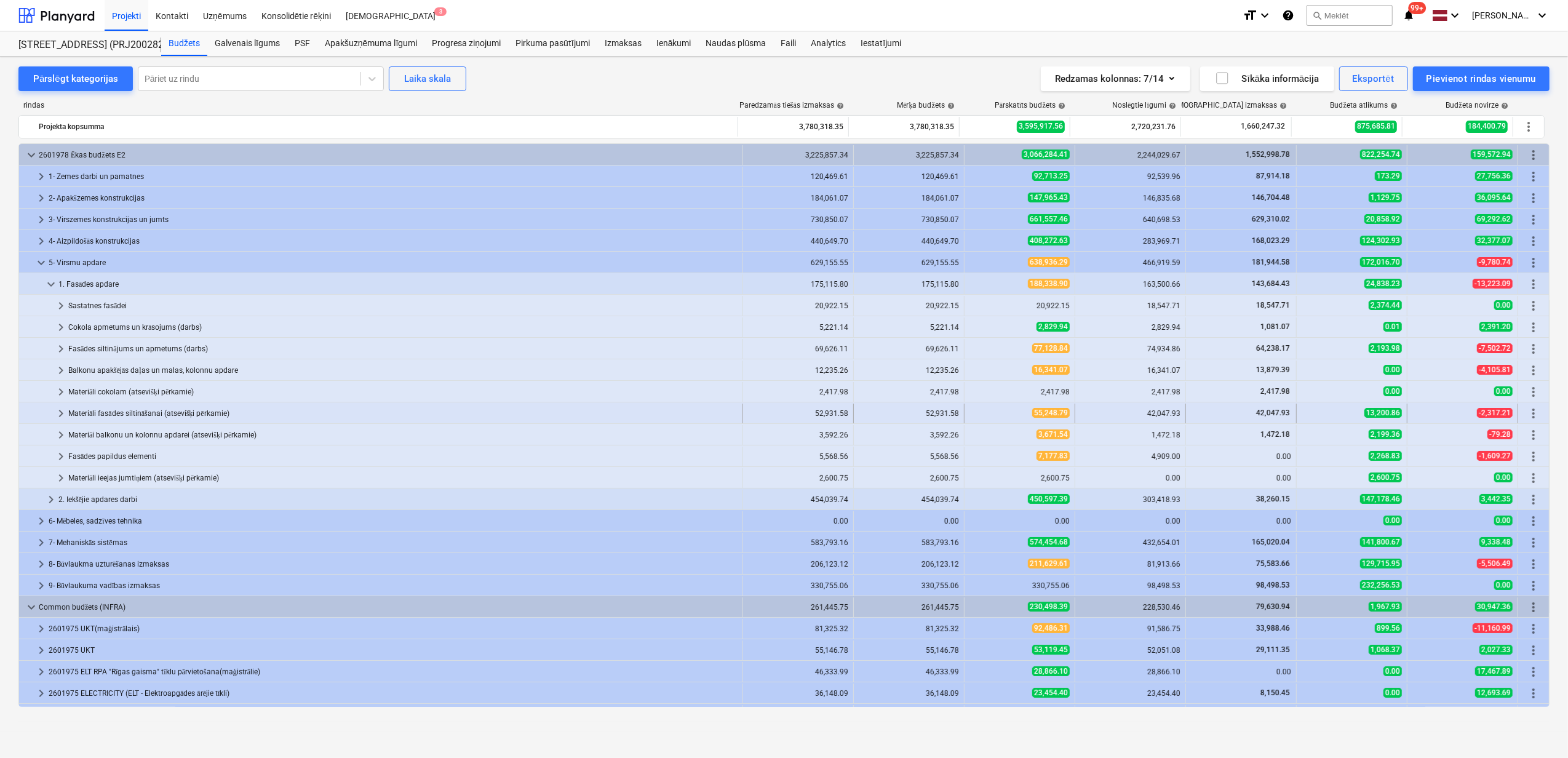
click at [53, 414] on div at bounding box center [38, 413] width 29 height 20
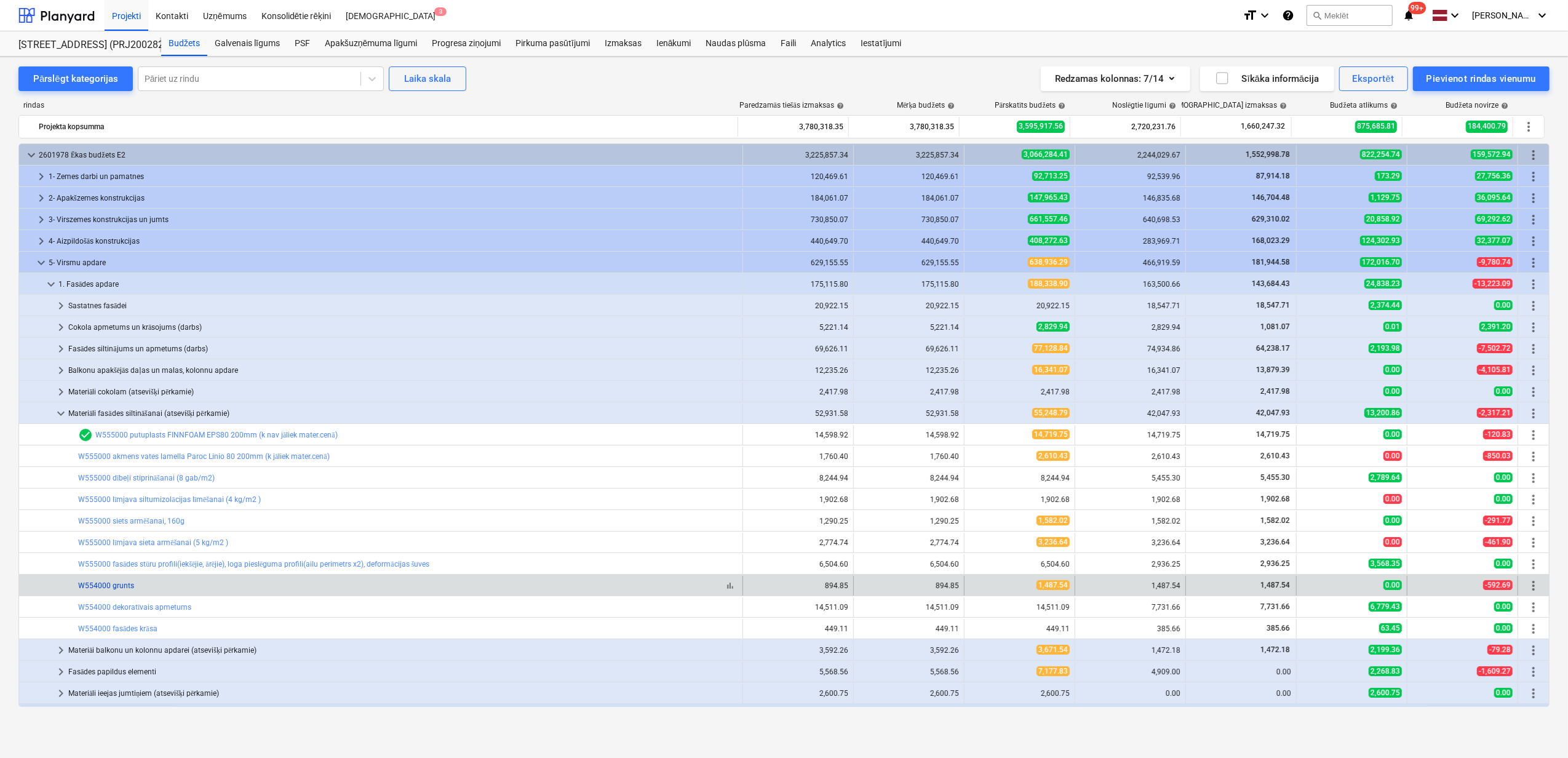
click at [119, 587] on link "W554000 grunts" at bounding box center [106, 585] width 56 height 9
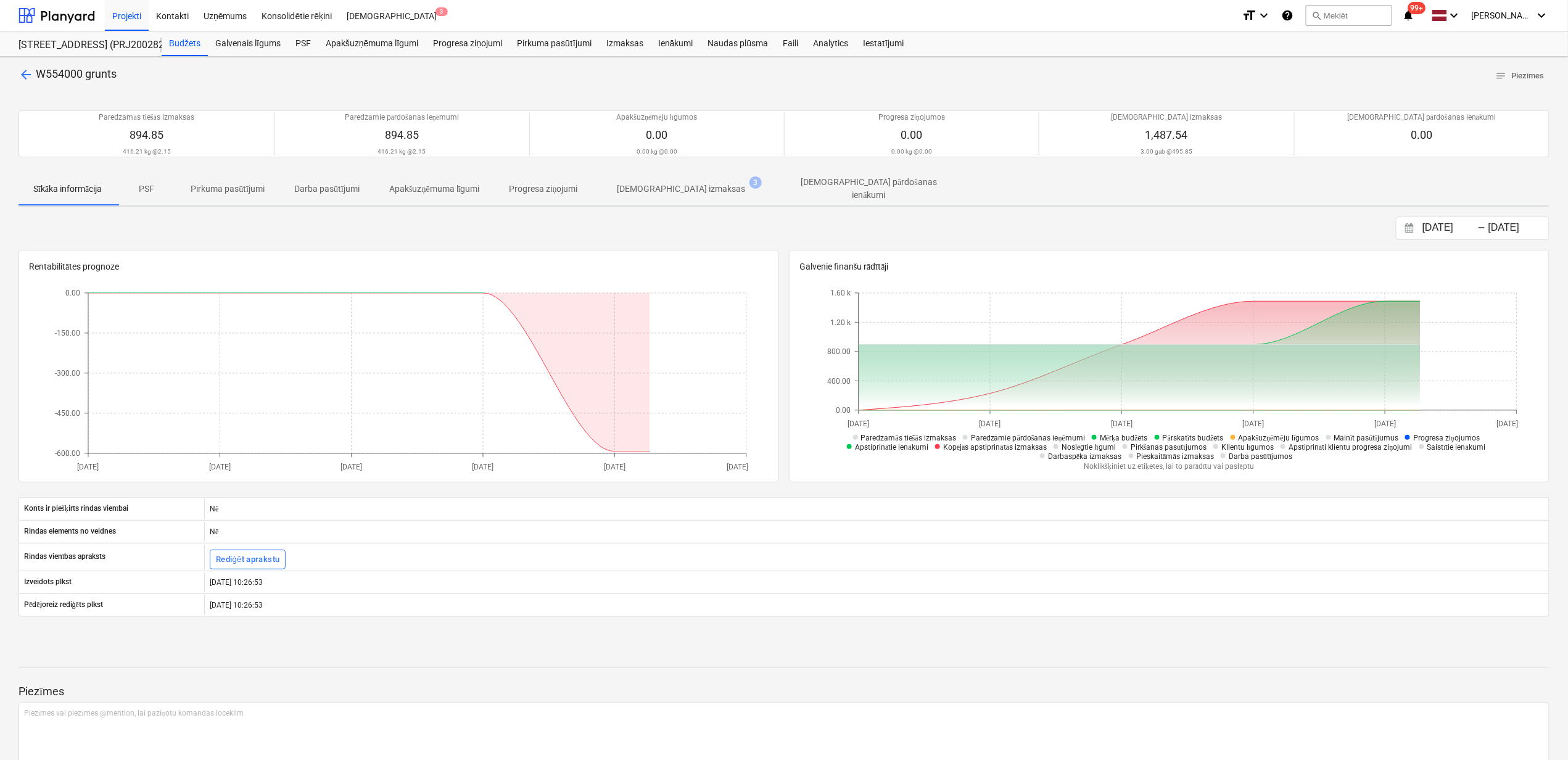
click at [674, 190] on p "[DEMOGRAPHIC_DATA] izmaksas" at bounding box center [681, 189] width 128 height 13
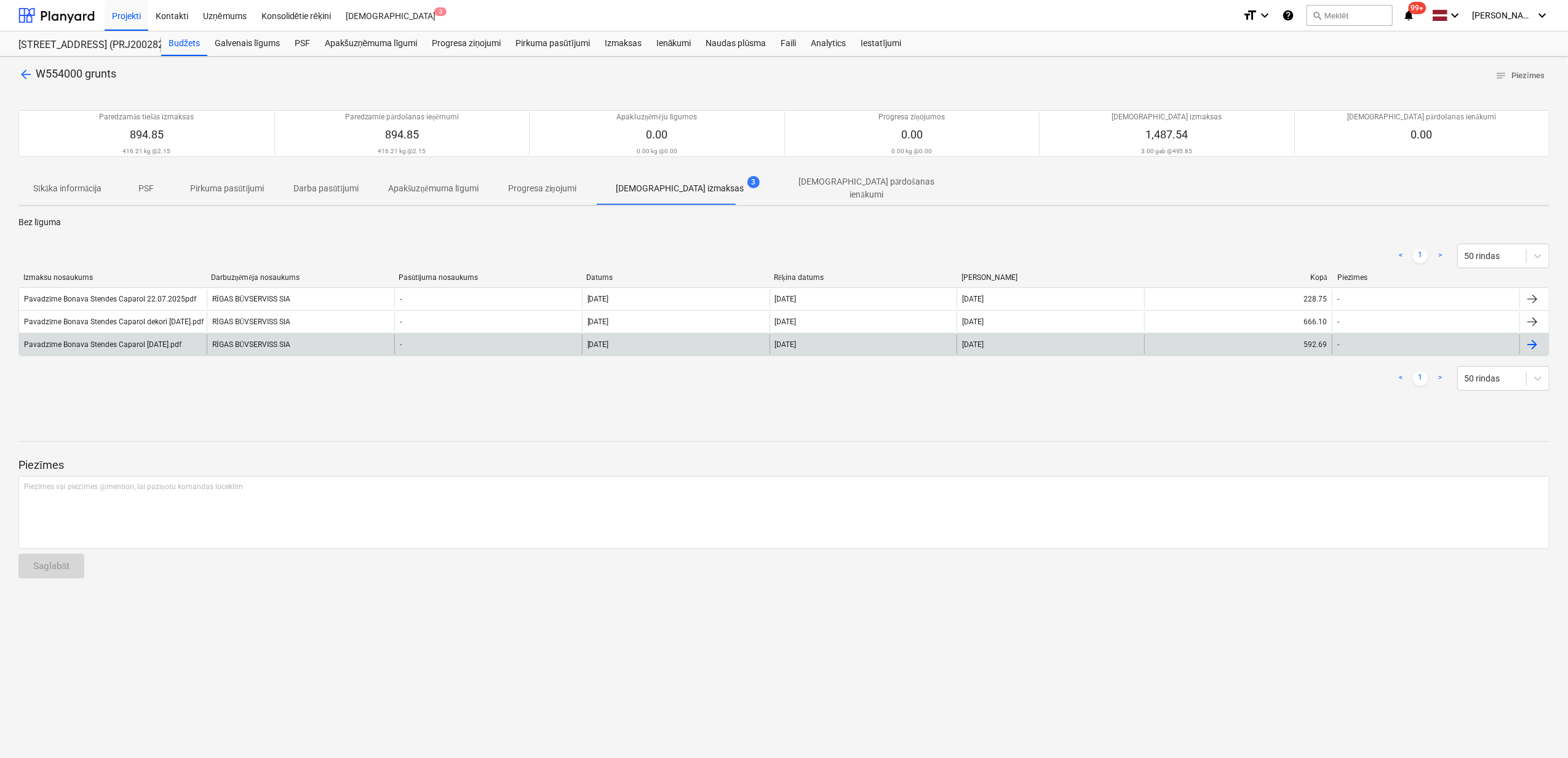
click at [134, 340] on div "Pavadzīme Bonava Stendes Caparol [DATE].pdf" at bounding box center [102, 345] width 158 height 10
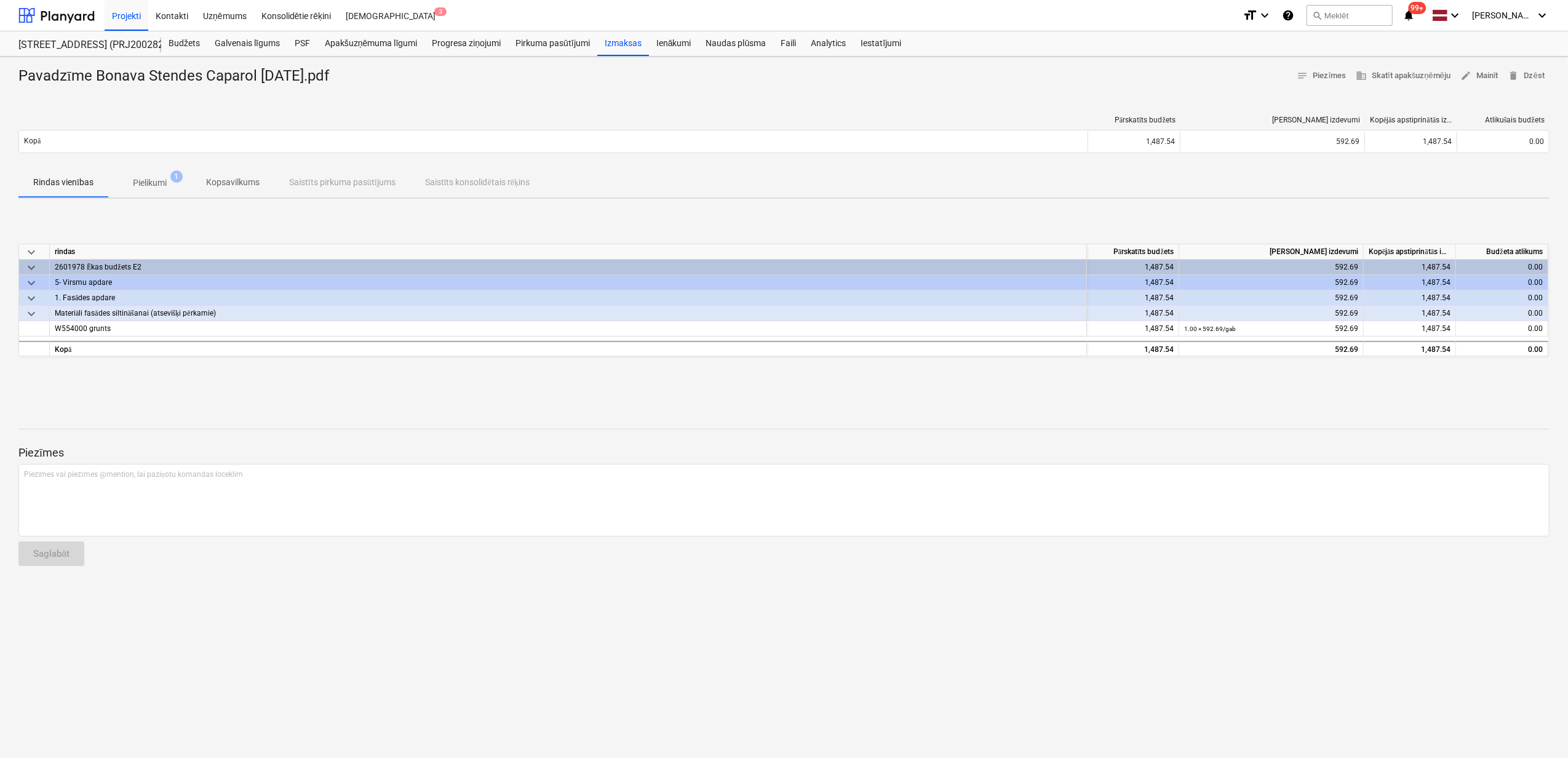
click at [154, 175] on span "Pielikumi 1" at bounding box center [150, 183] width 83 height 22
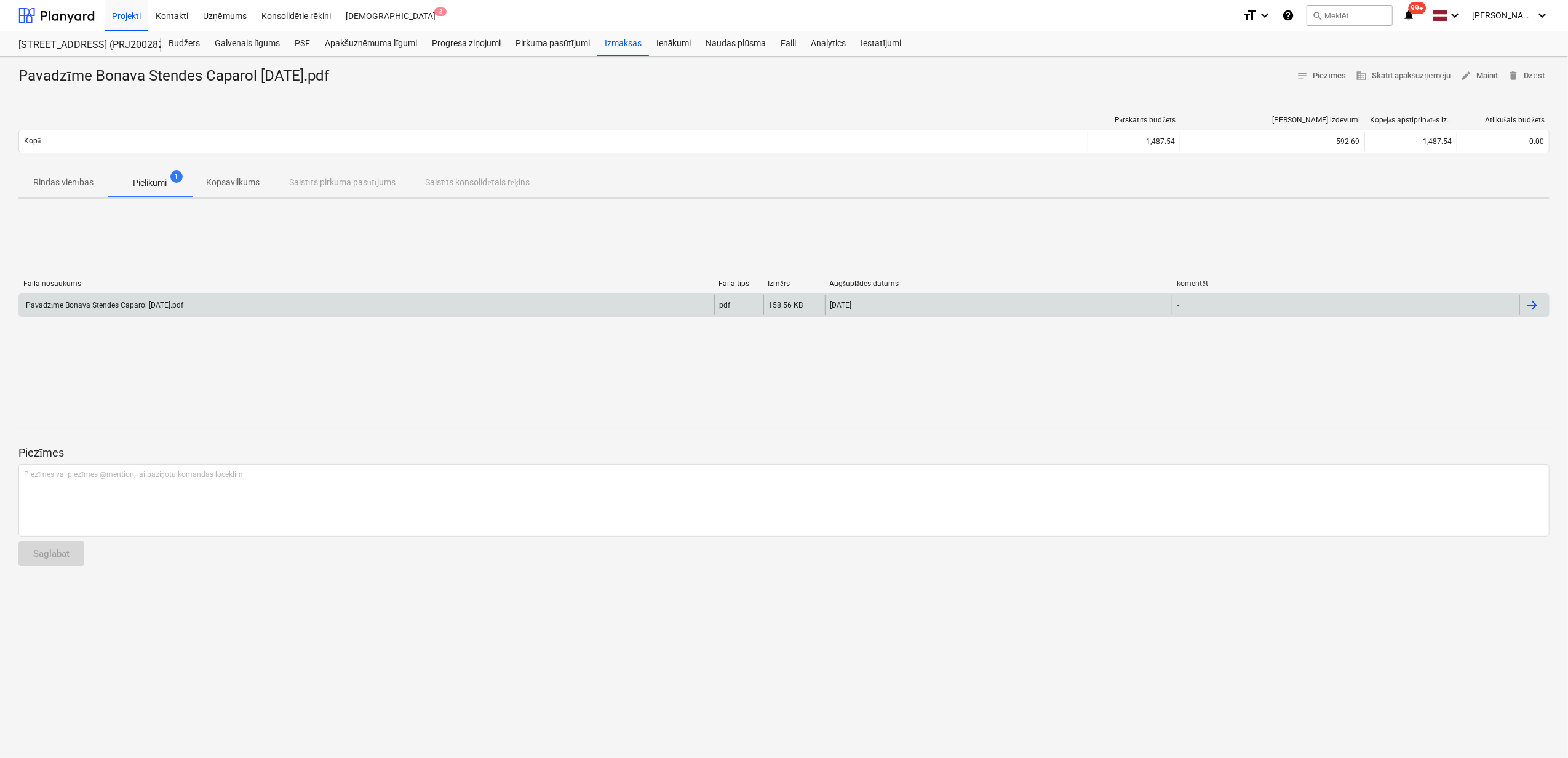
click at [112, 306] on div "Pavadzīme Bonava Stendes Caparol [DATE].pdf" at bounding box center [103, 306] width 159 height 10
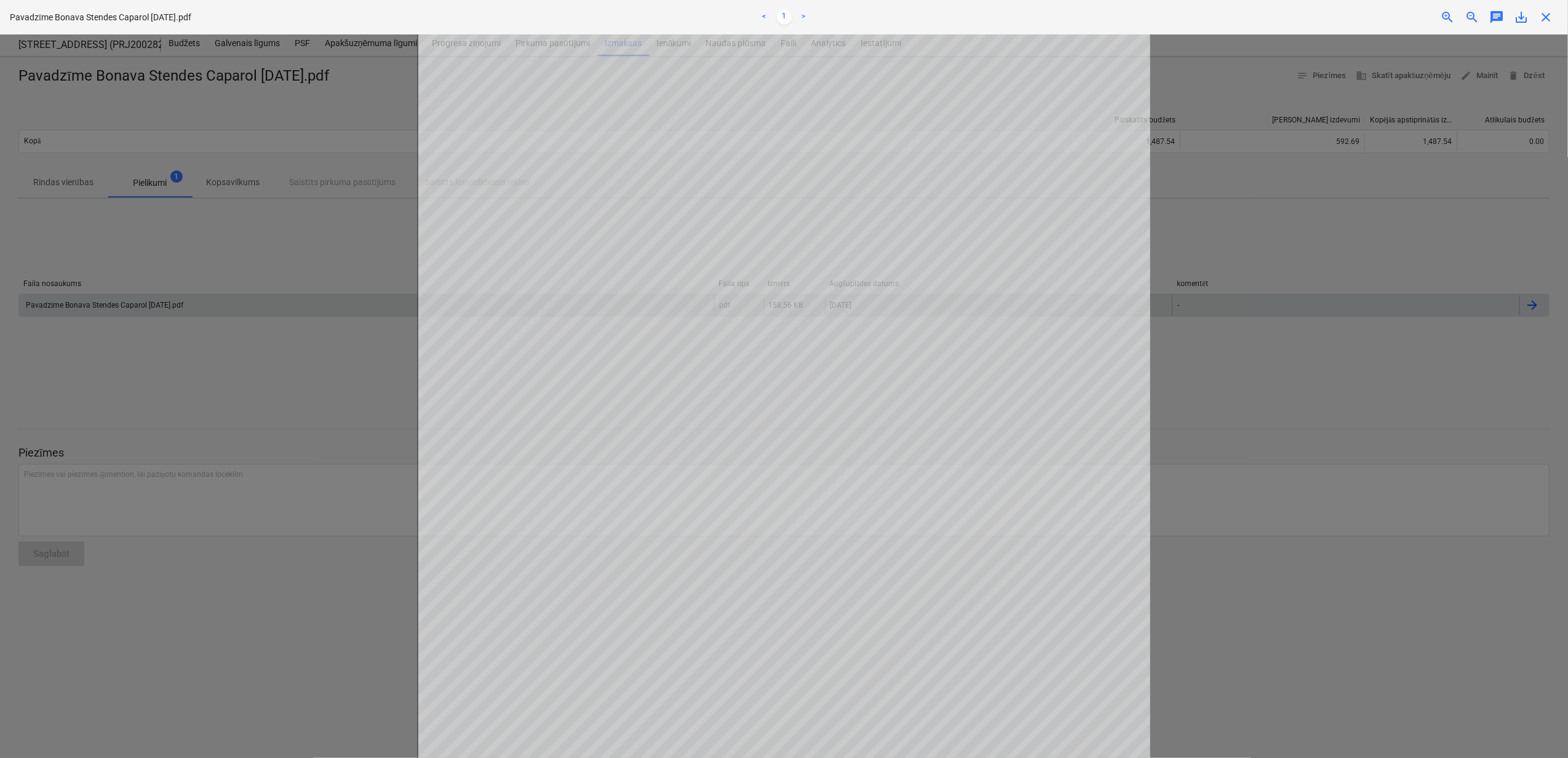
click at [1546, 21] on span "close" at bounding box center [1545, 17] width 15 height 15
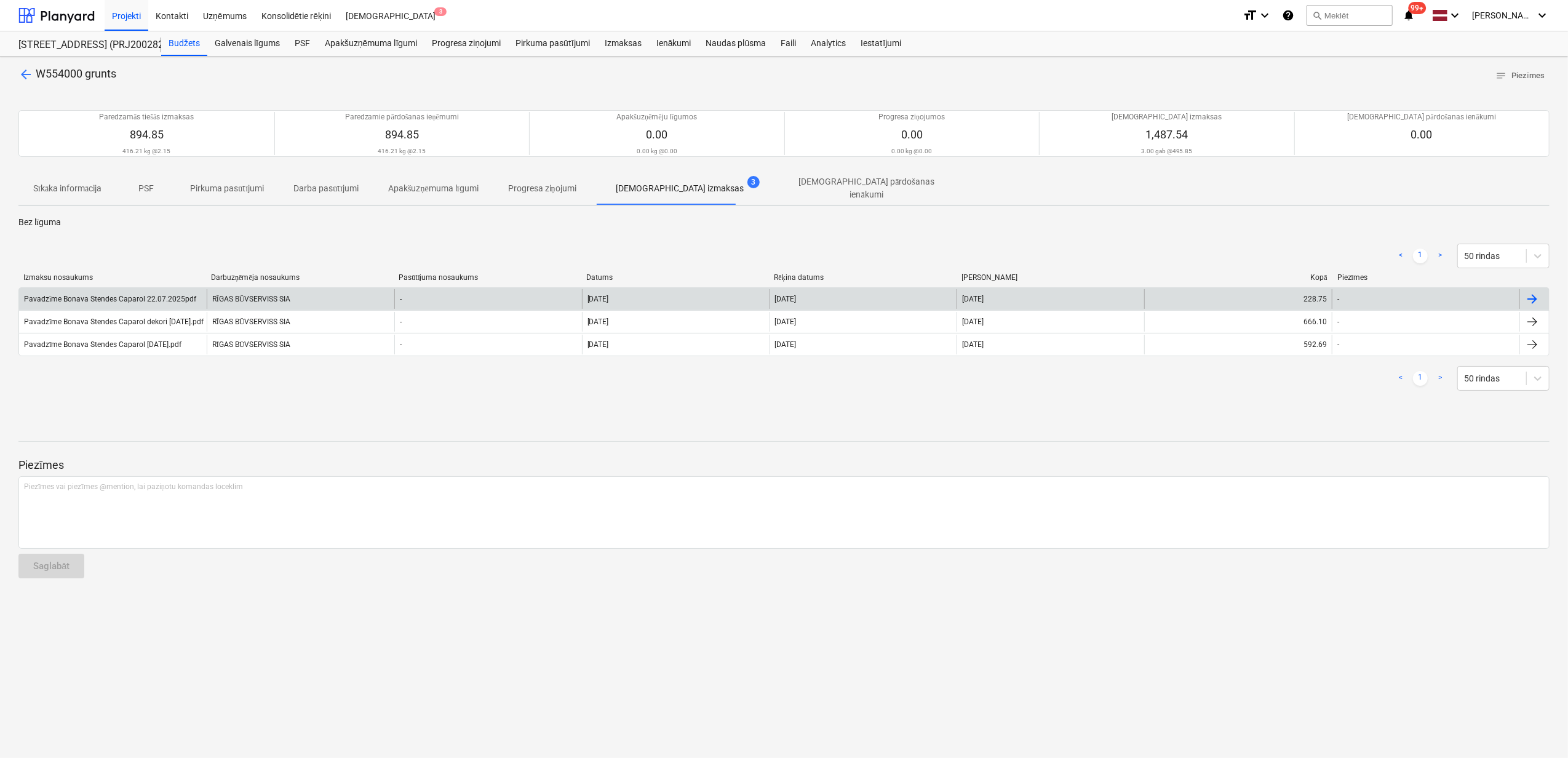
click at [85, 295] on div "Pavadzīme Bonava Stendes Caparol 22.07.2025pdf" at bounding box center [110, 300] width 172 height 10
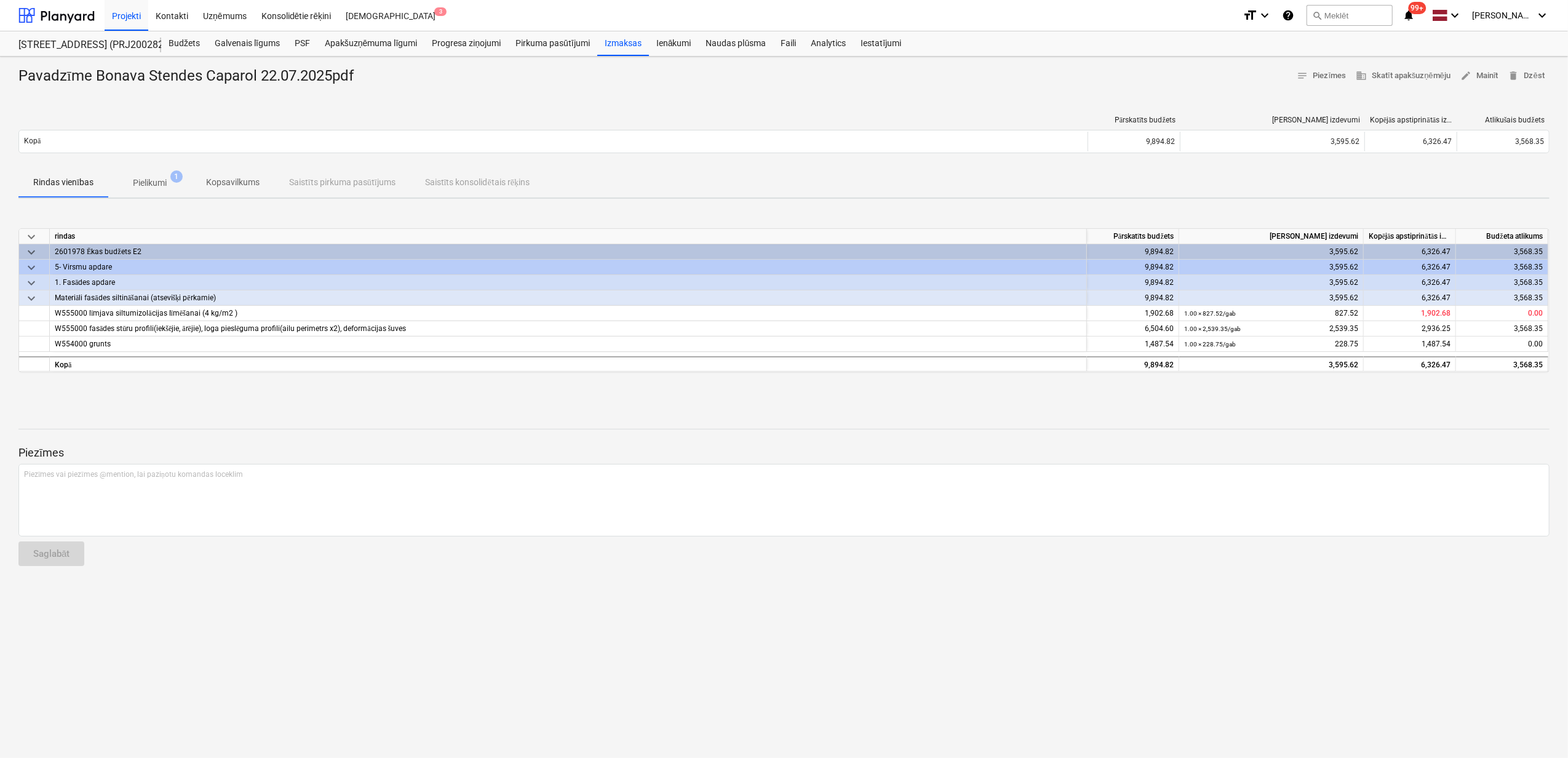
click at [148, 179] on p "Pielikumi" at bounding box center [150, 183] width 34 height 13
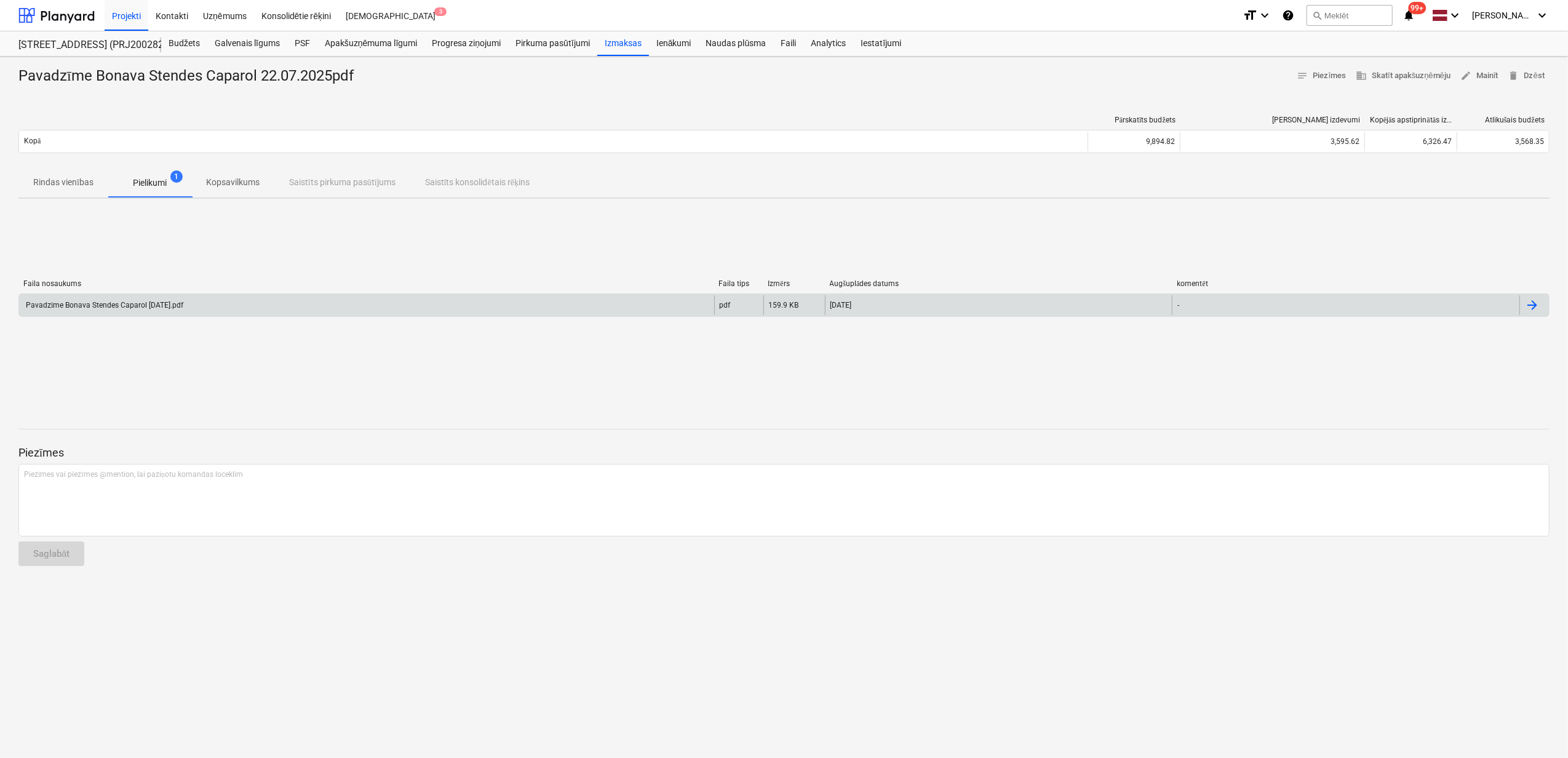
click at [200, 301] on div "Pavadzīme Bonava Stendes Caparol [DATE].pdf" at bounding box center [366, 305] width 695 height 20
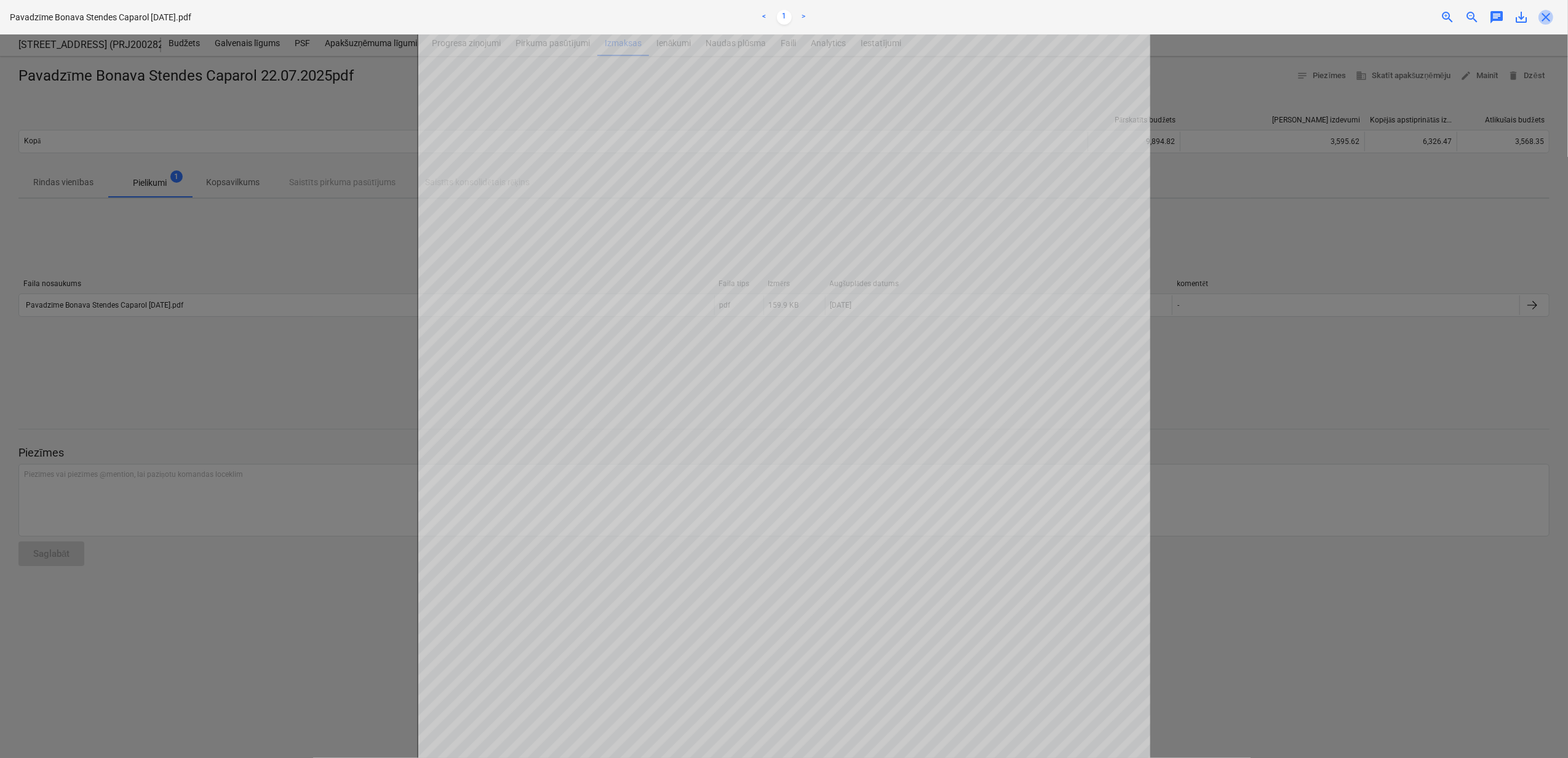
click at [1548, 23] on span "close" at bounding box center [1545, 17] width 15 height 15
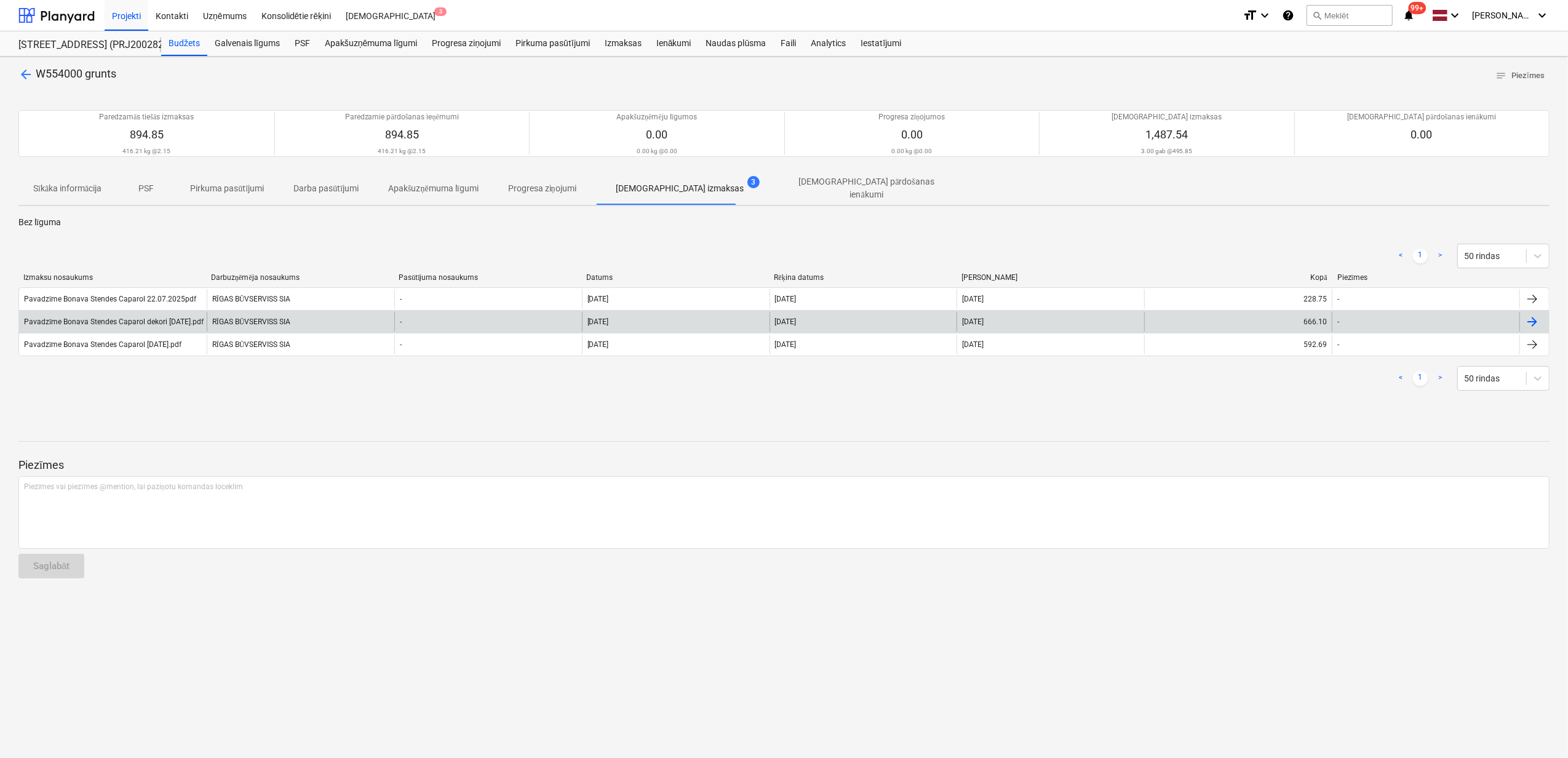
click at [166, 312] on div "Pavadzīme Bonava Stendes Caparol dekori [DATE].pdf" at bounding box center [113, 321] width 188 height 20
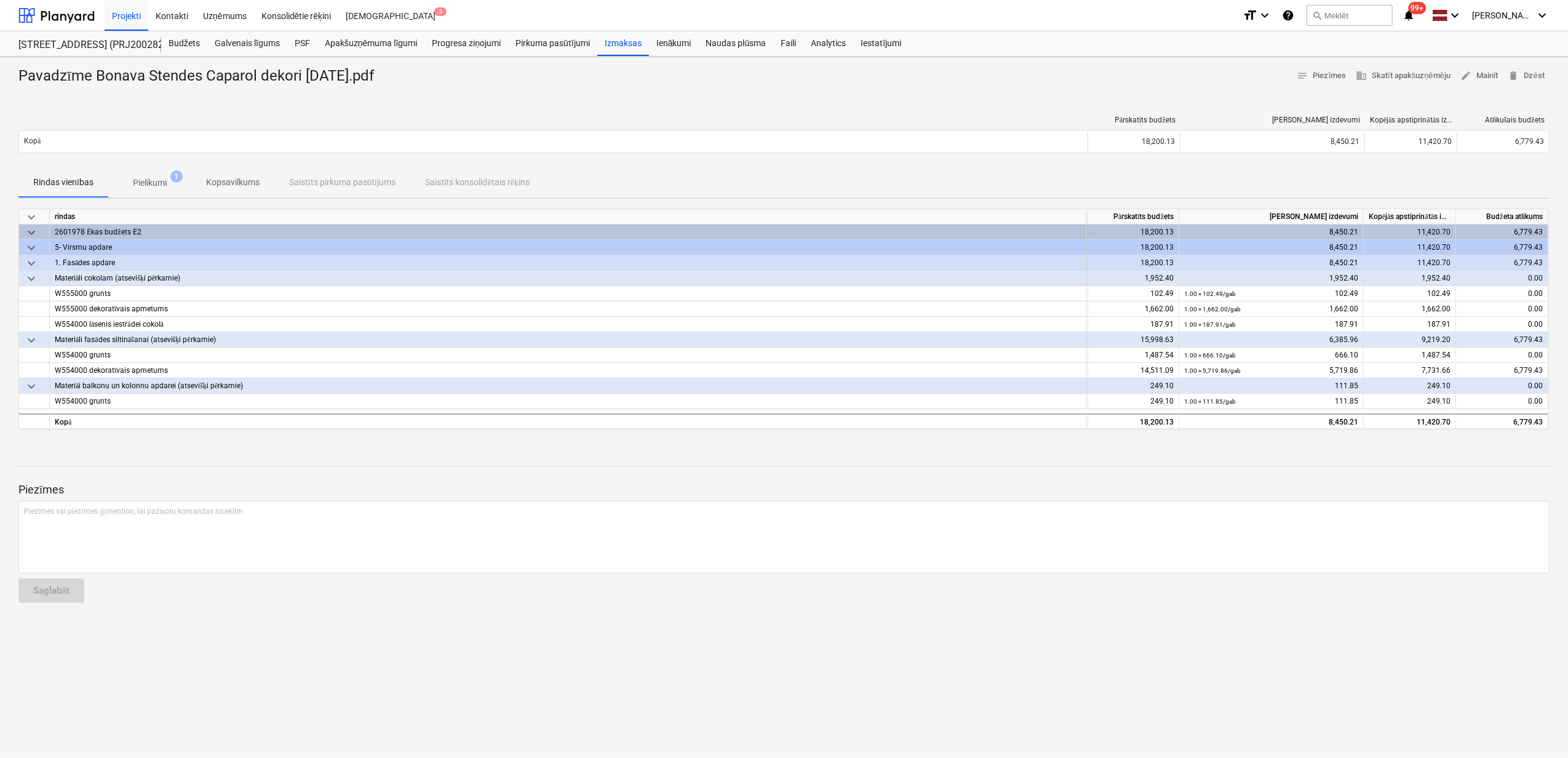
click at [153, 190] on p "Pielikumi" at bounding box center [150, 183] width 34 height 13
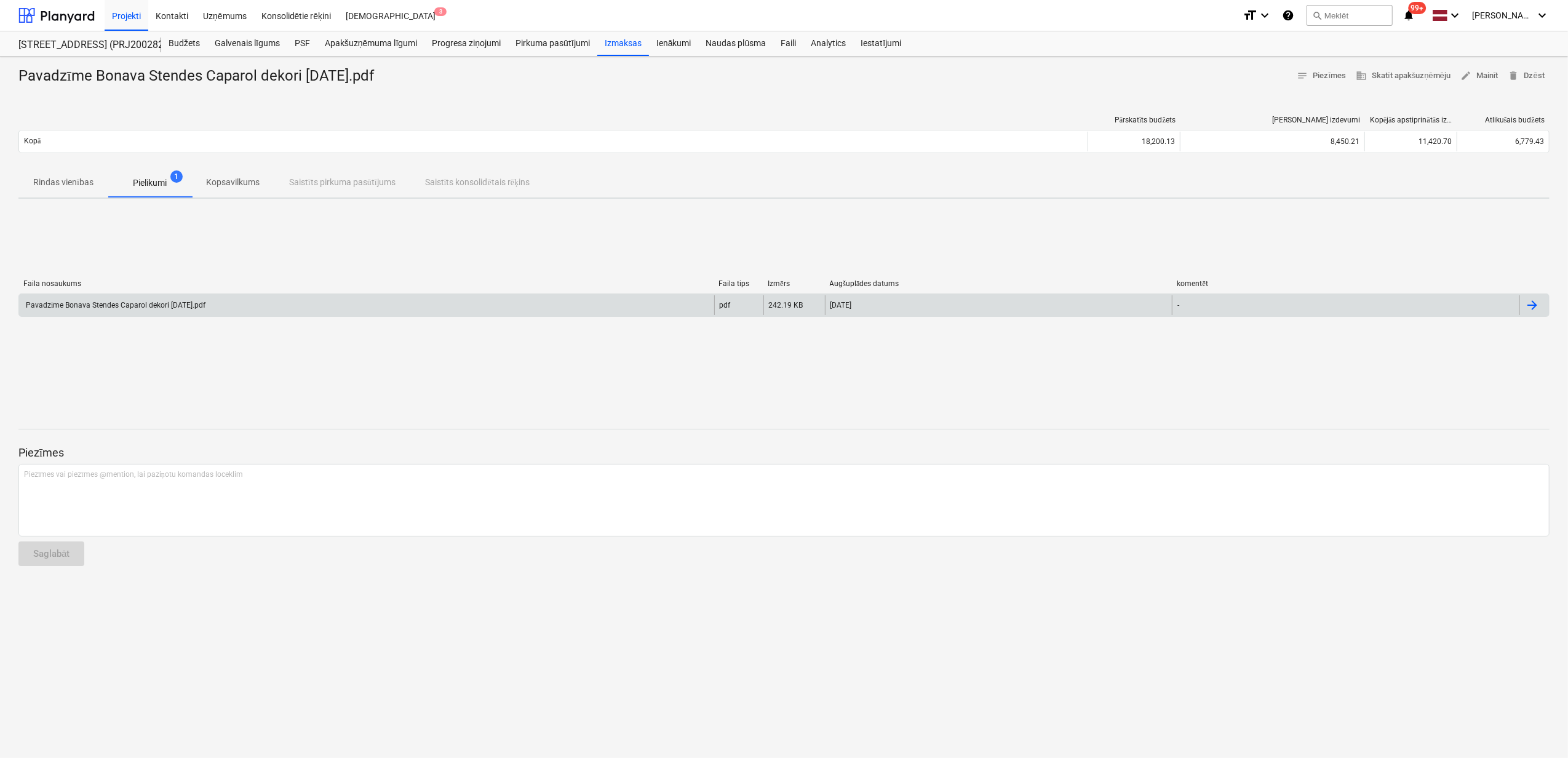
click at [186, 305] on div "Pavadzīme Bonava Stendes Caparol dekori [DATE].pdf" at bounding box center [115, 306] width 182 height 10
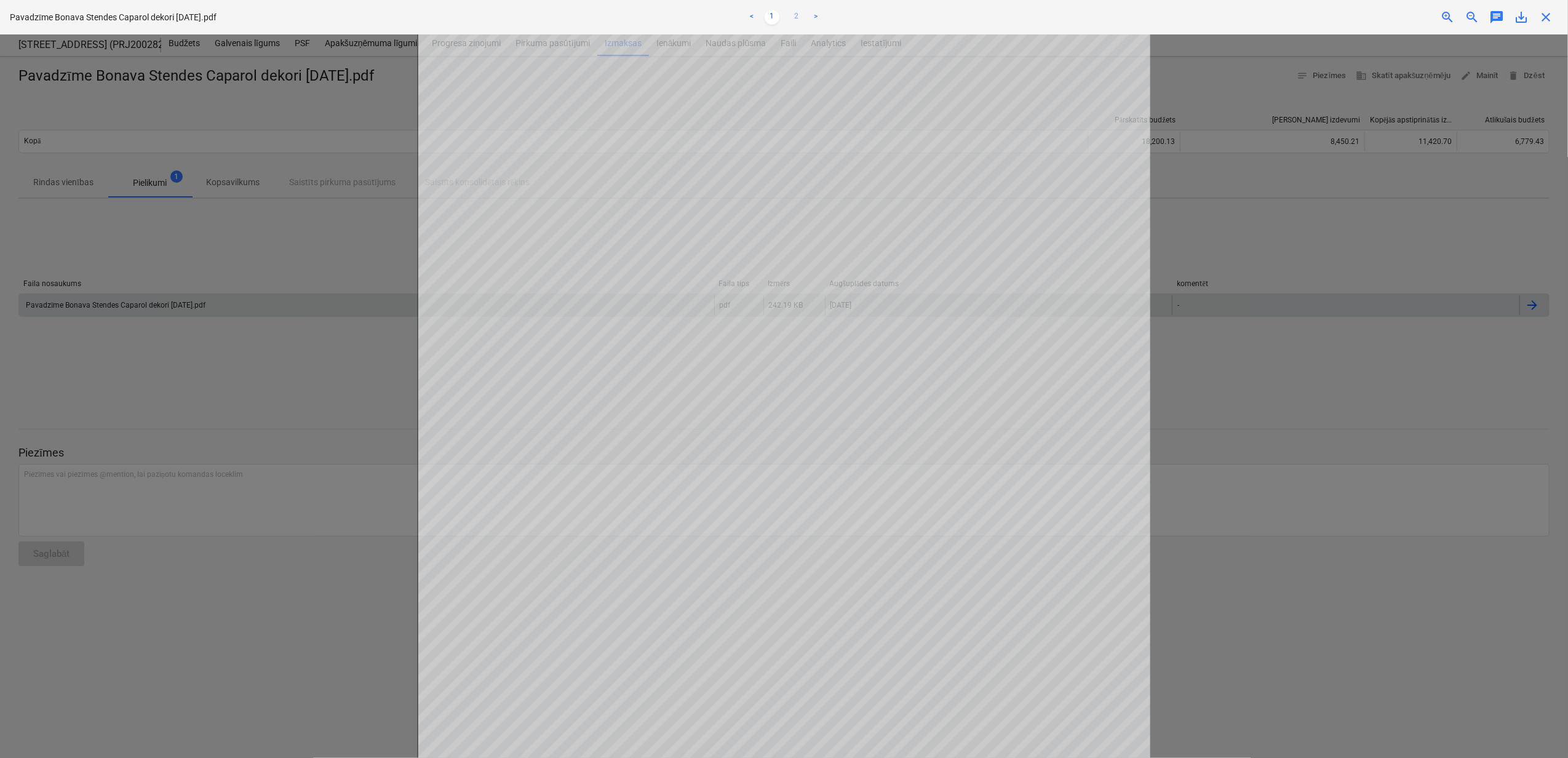
click at [793, 13] on link "2" at bounding box center [797, 17] width 15 height 15
click at [1549, 26] on div "Pavadzīme Bonava Stendes Caparol dekori [DATE].pdf < 1 2 > zoom_in zoom_out cha…" at bounding box center [784, 17] width 1568 height 34
click at [1548, 16] on span "close" at bounding box center [1545, 17] width 15 height 15
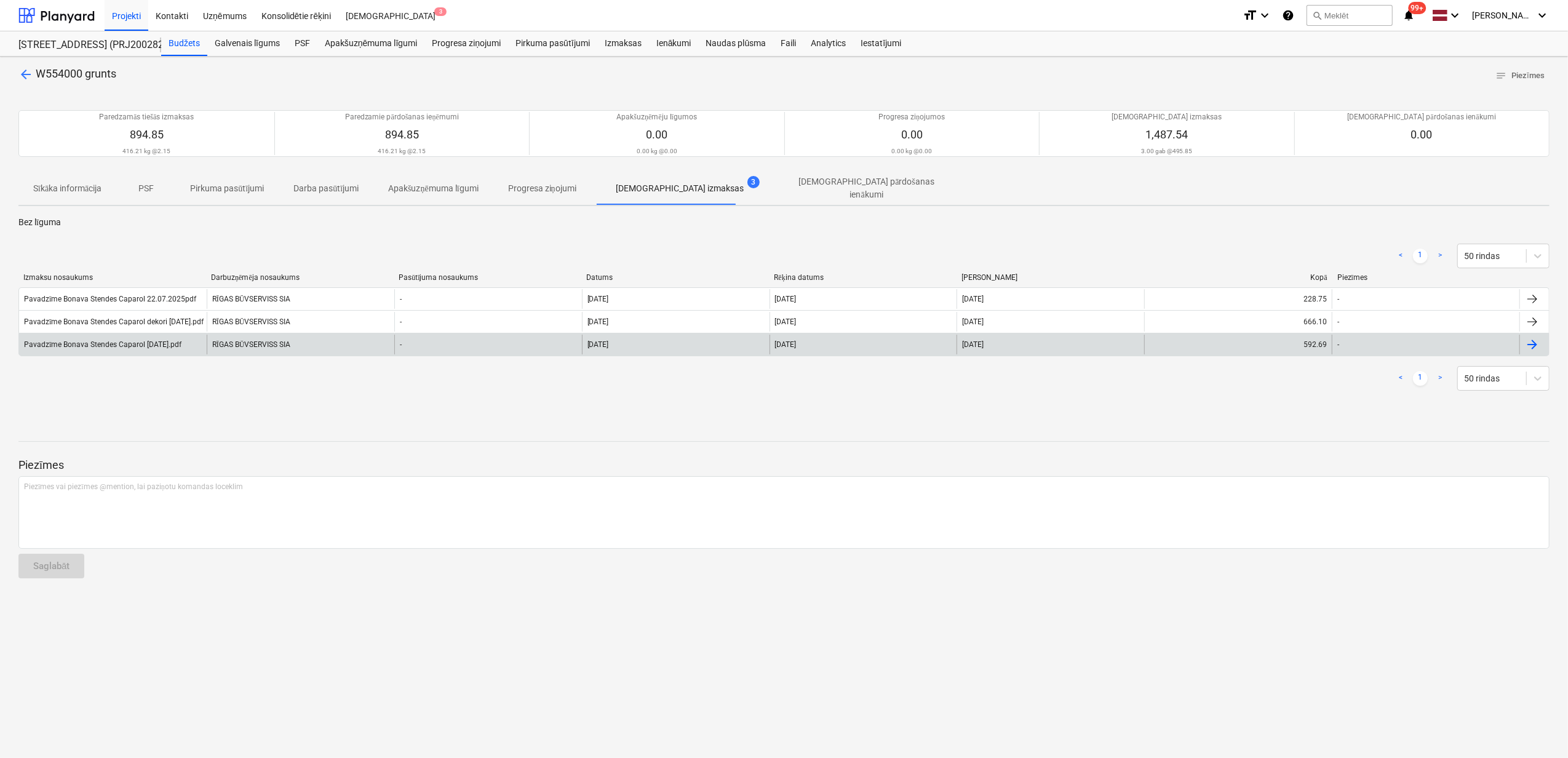
click at [171, 334] on div "Pavadzīme Bonava Stendes Caparol [DATE].pdf" at bounding box center [113, 344] width 188 height 20
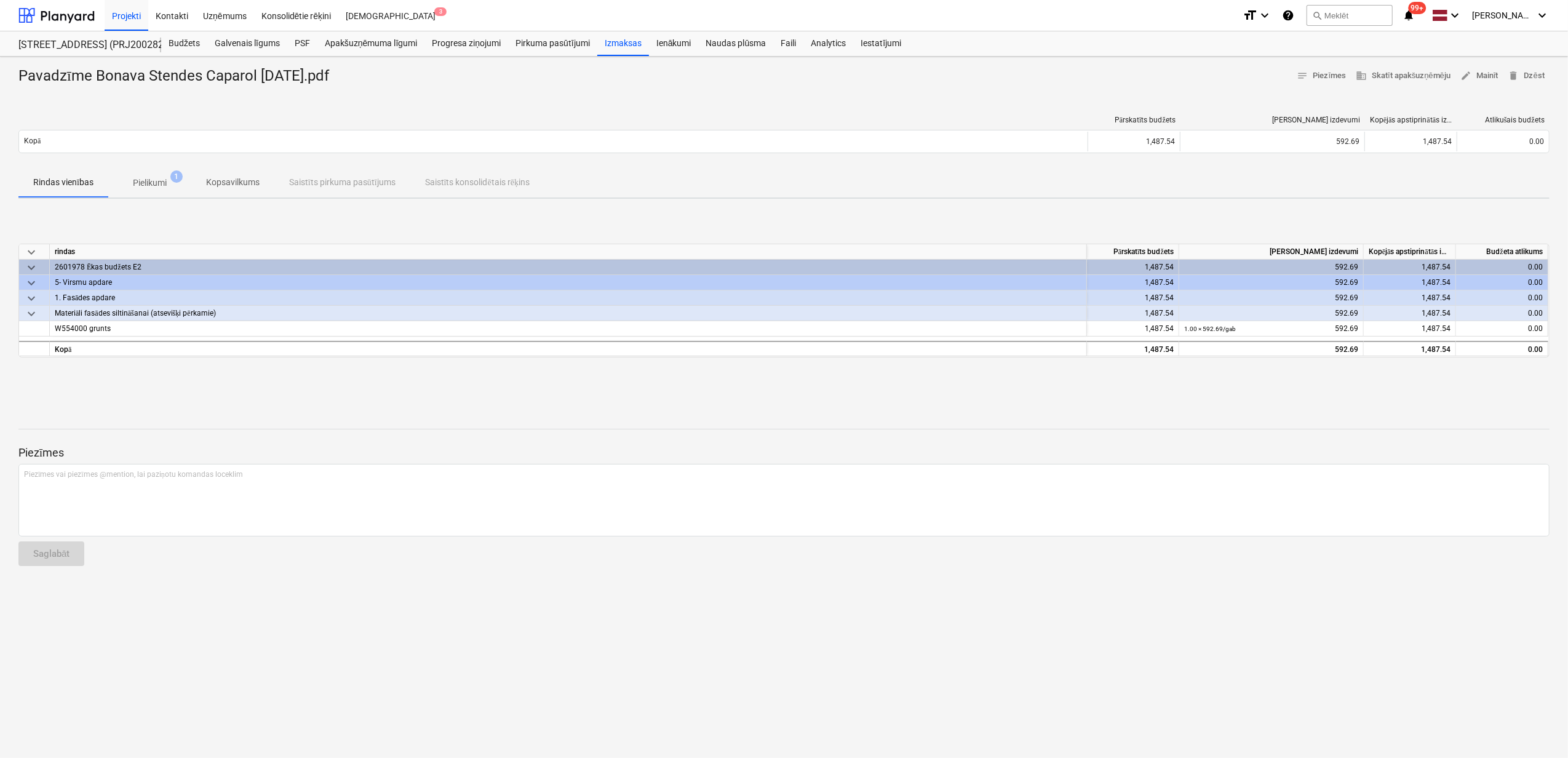
click at [145, 182] on p "Pielikumi" at bounding box center [150, 183] width 34 height 13
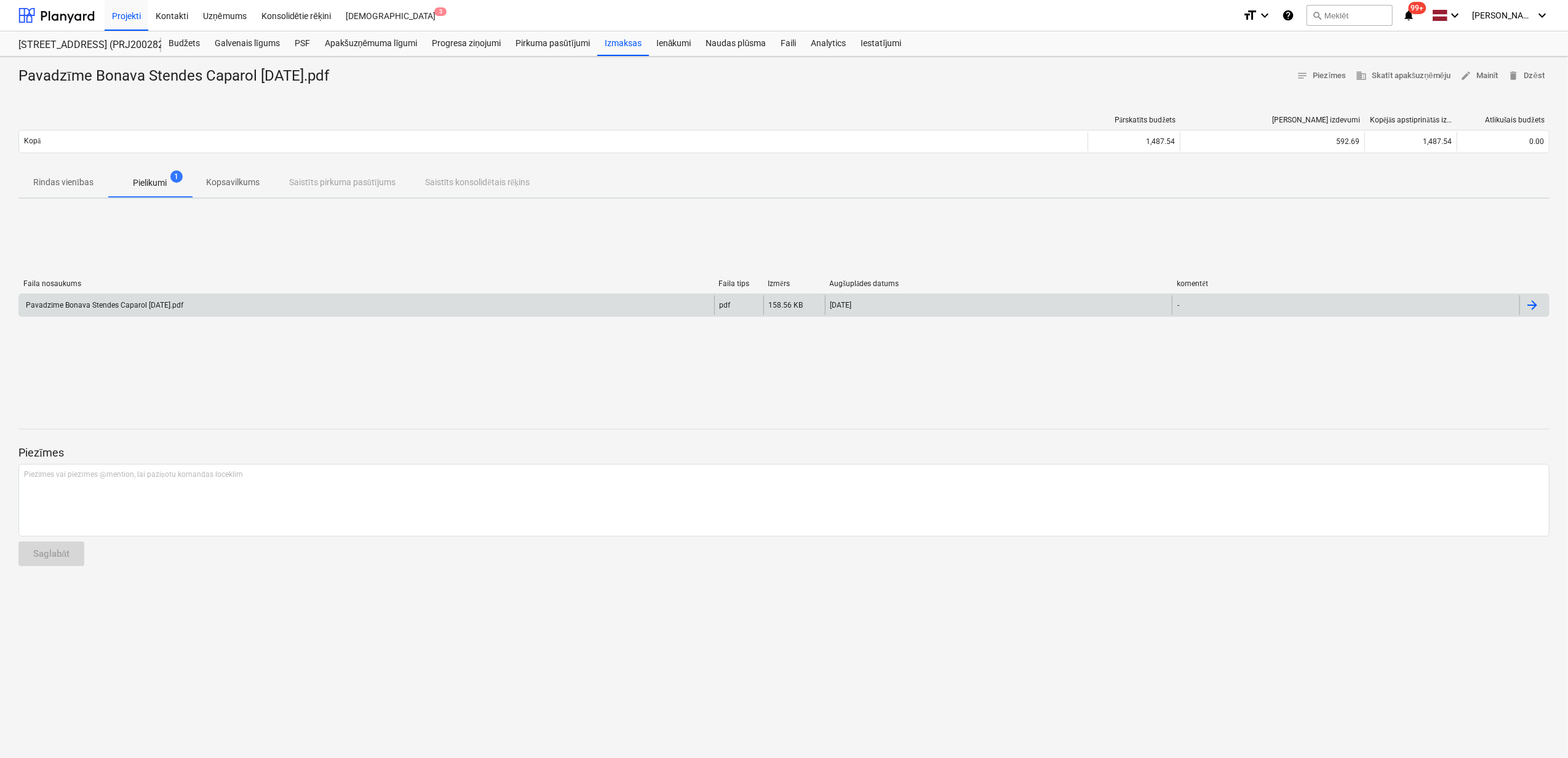
click at [317, 303] on div "Pavadzīme Bonava Stendes Caparol [DATE].pdf" at bounding box center [366, 305] width 695 height 20
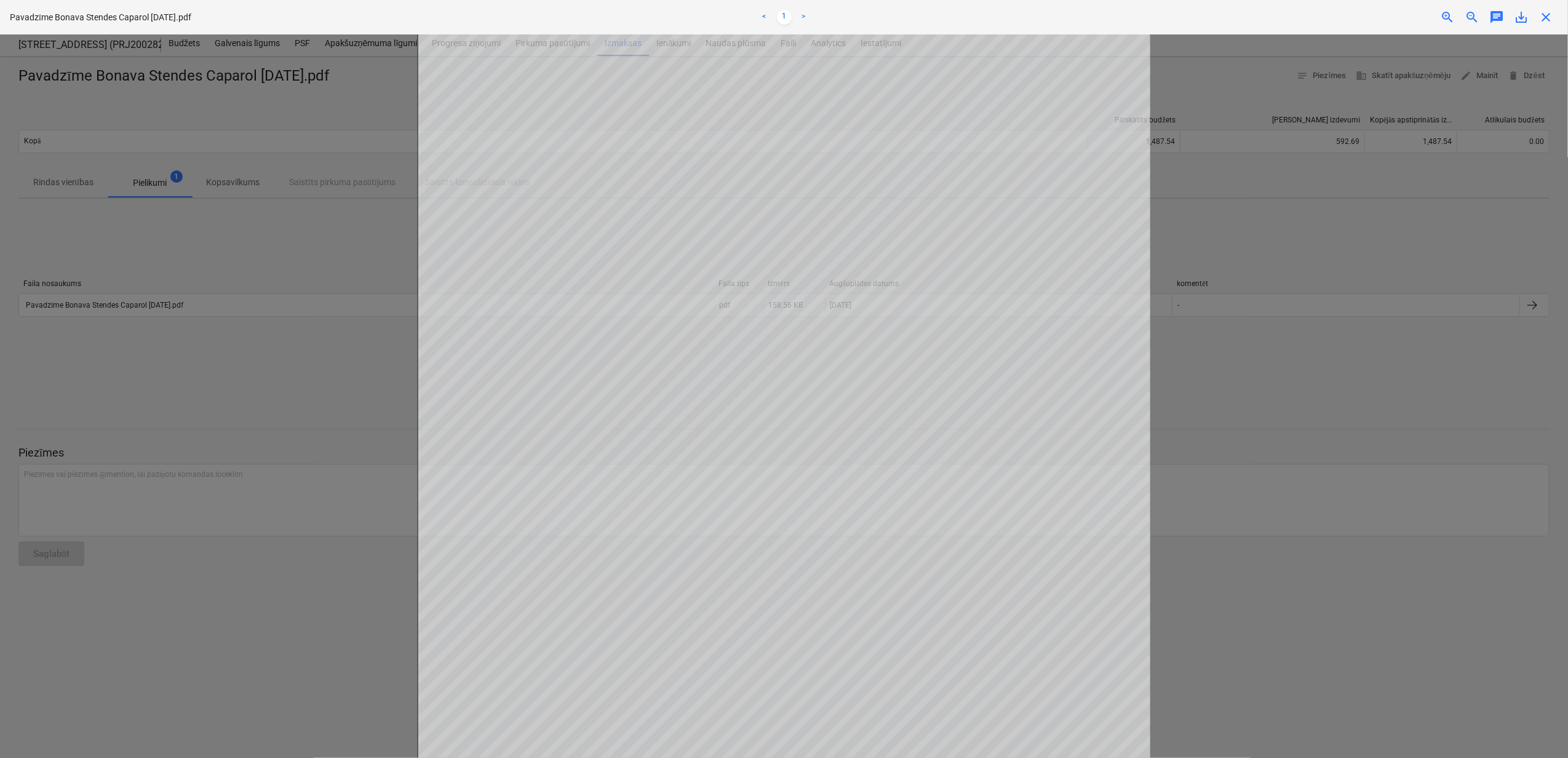
click at [1543, 17] on span "close" at bounding box center [1545, 17] width 15 height 15
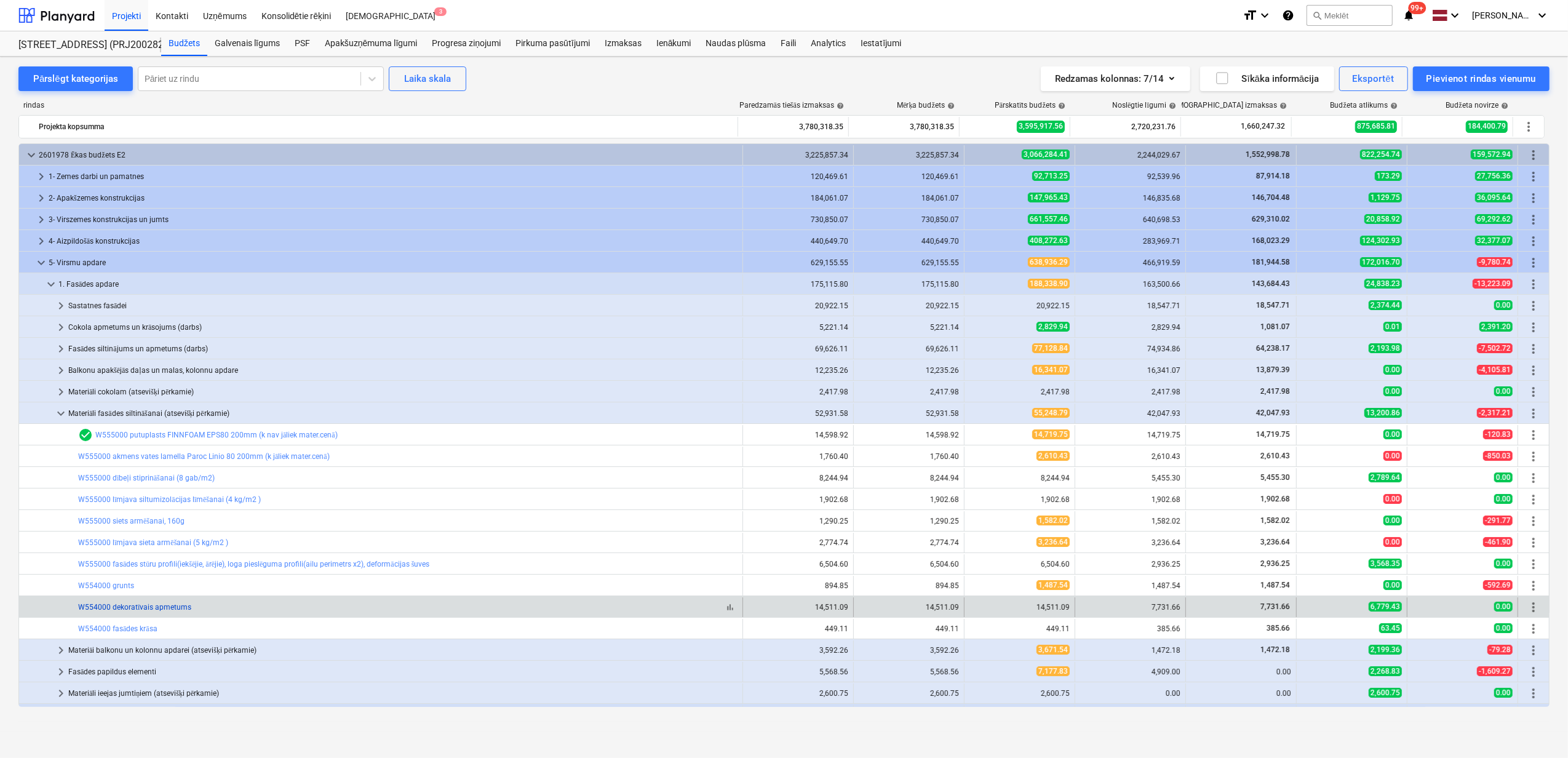
click at [108, 607] on link "W554000 dekoratīvais apmetums" at bounding box center [134, 607] width 113 height 9
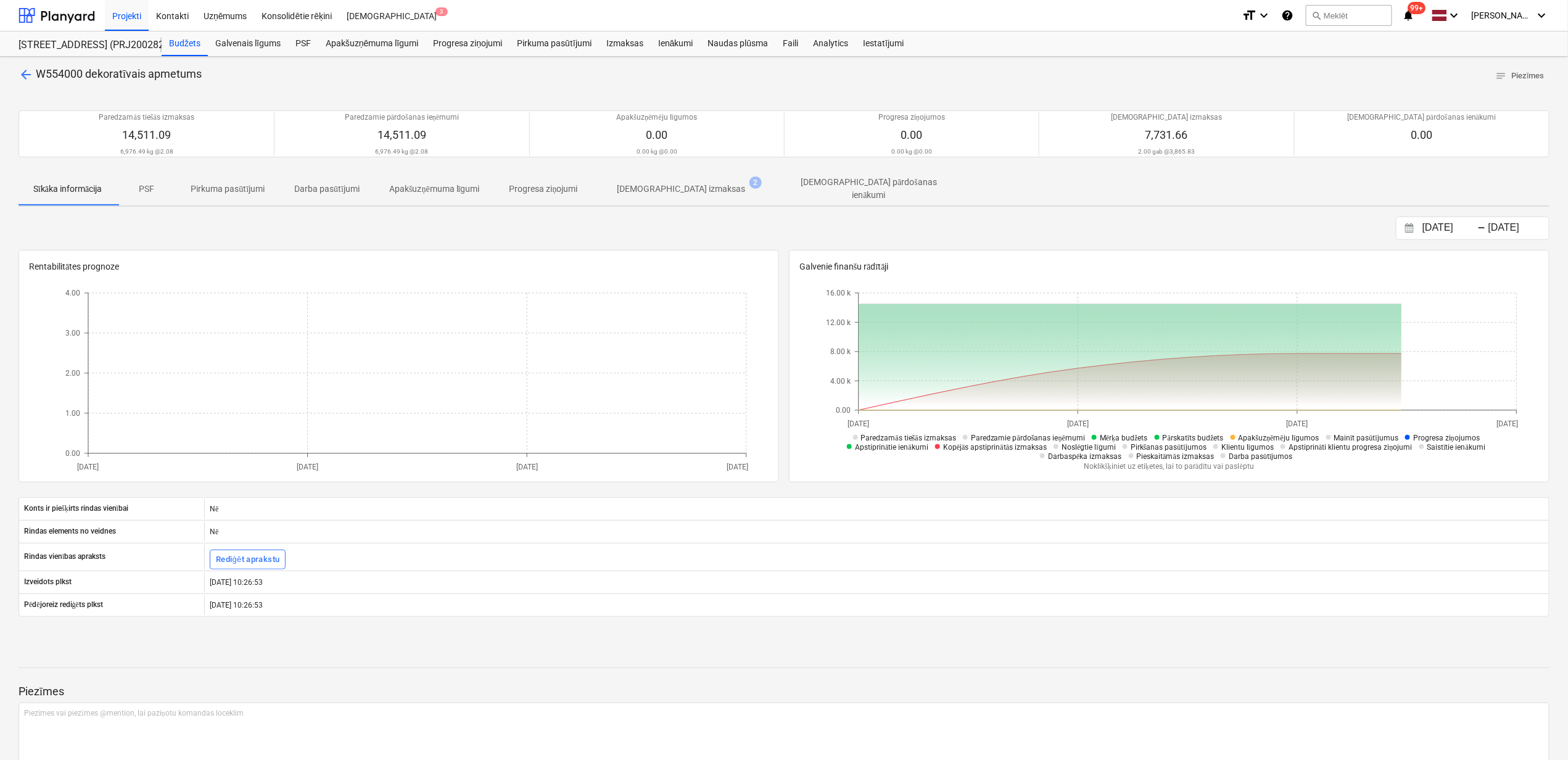
click at [641, 183] on p "[DEMOGRAPHIC_DATA] izmaksas" at bounding box center [681, 189] width 128 height 13
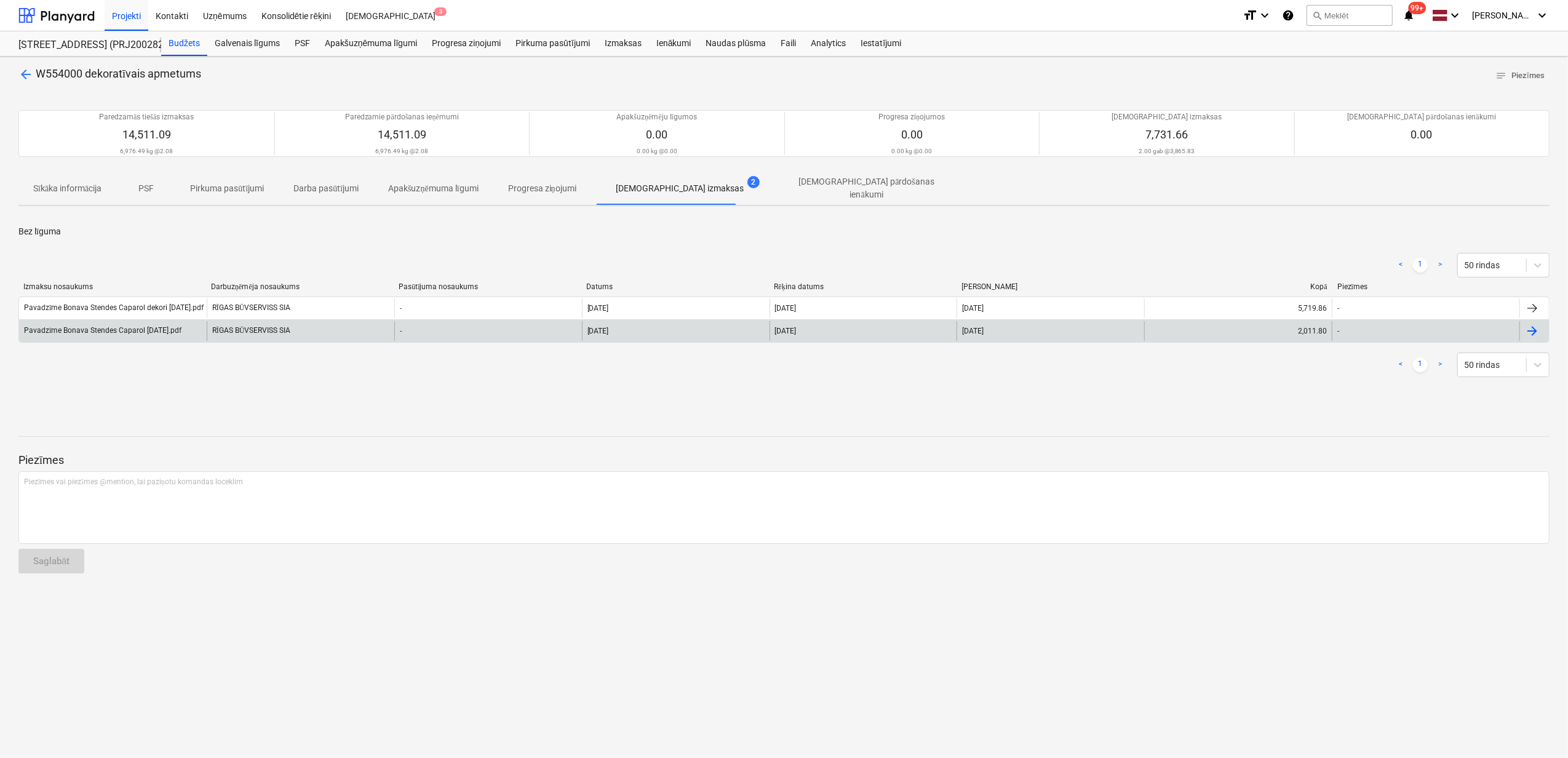
click at [129, 327] on div "Pavadzīme Bonava Stendes Caparol [DATE].pdf" at bounding box center [102, 331] width 158 height 10
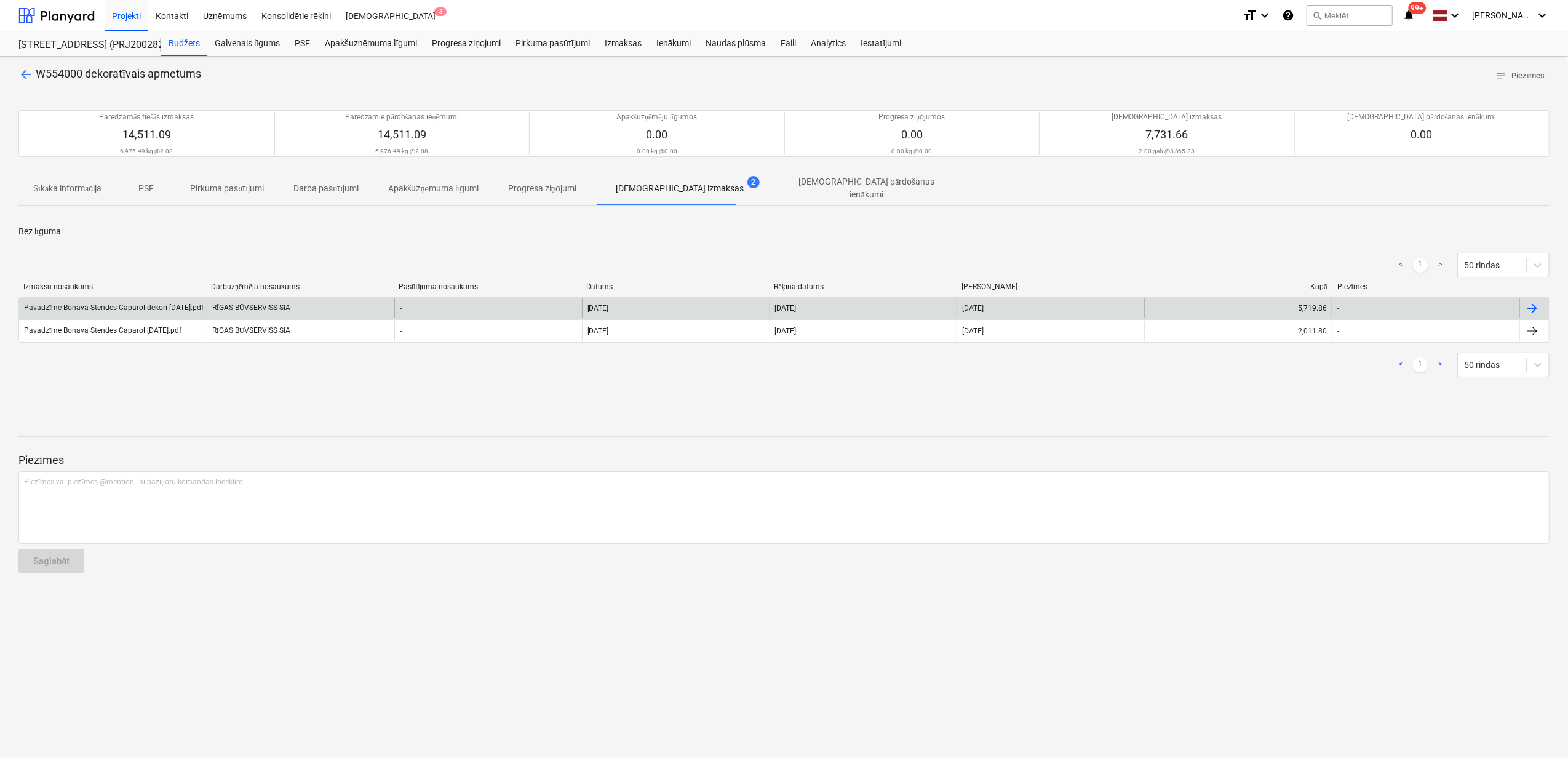
click at [141, 303] on div "Pavadzīme Bonava Stendes Caparol dekori [DATE].pdf" at bounding box center [113, 308] width 179 height 10
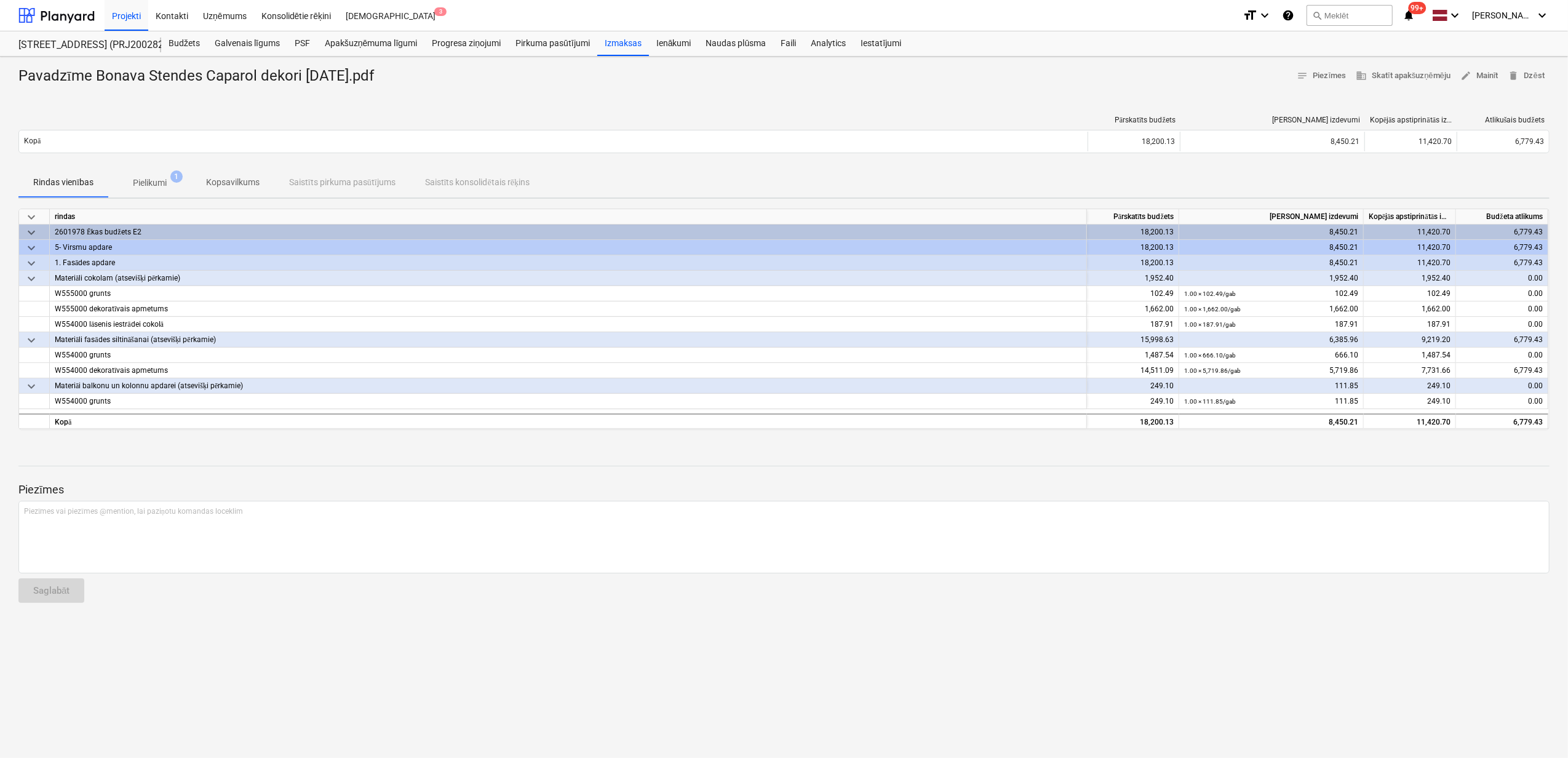
click at [151, 185] on p "Pielikumi" at bounding box center [150, 183] width 34 height 13
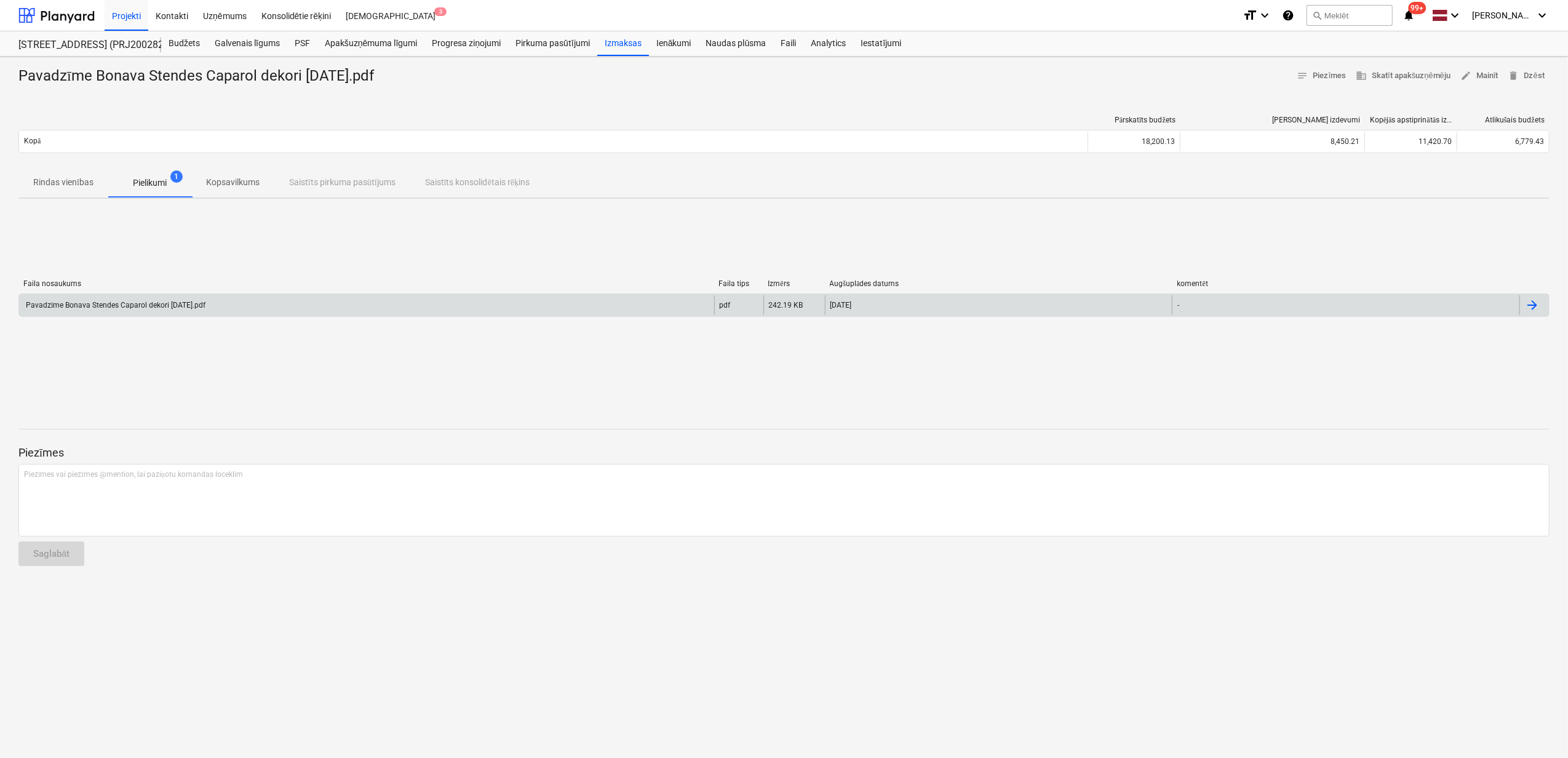
click at [259, 301] on div "Pavadzīme Bonava Stendes Caparol dekori [DATE].pdf" at bounding box center [366, 305] width 695 height 20
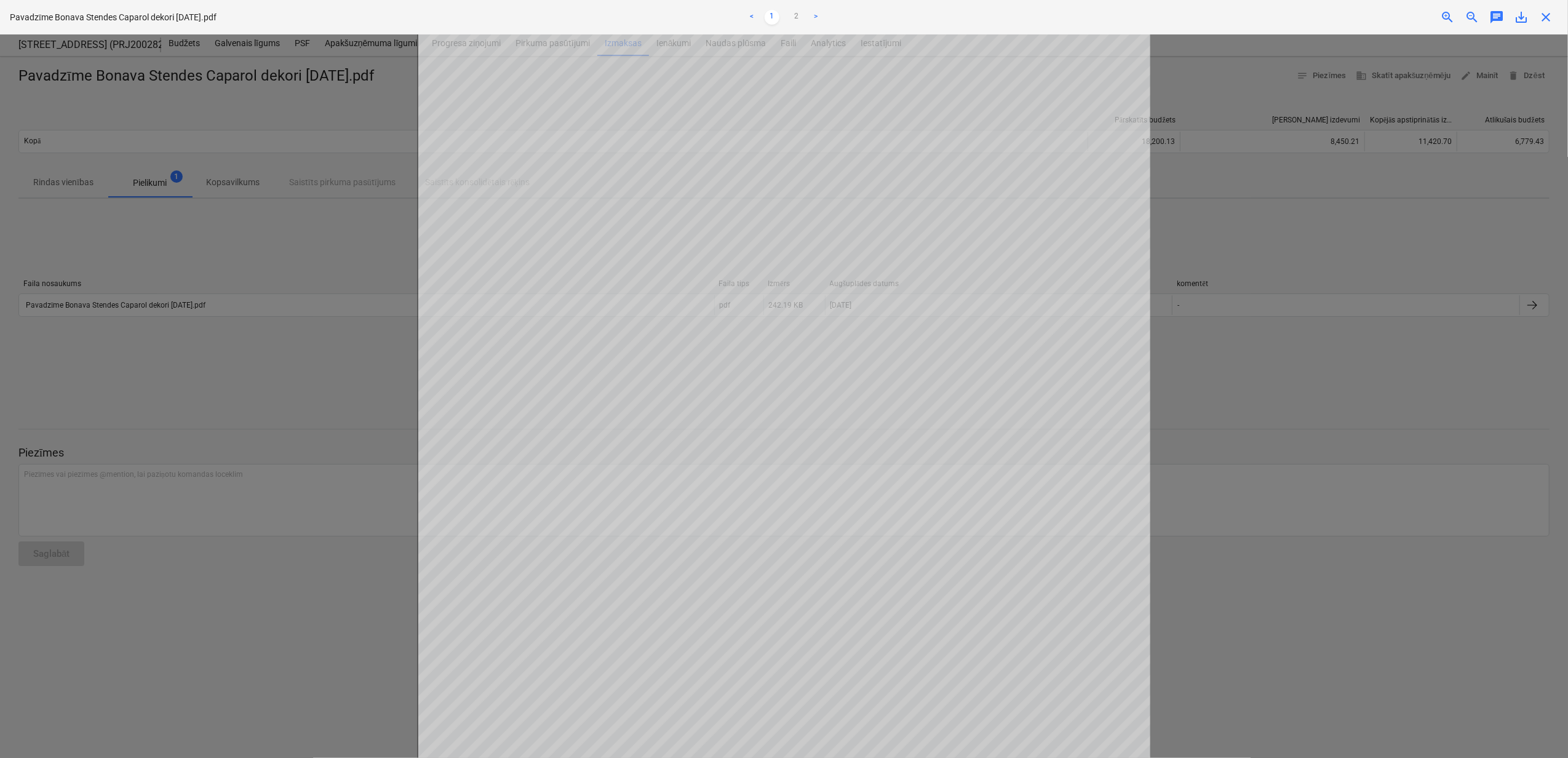
scroll to position [151, 0]
click at [800, 10] on link "2" at bounding box center [797, 17] width 15 height 15
click at [326, 362] on div at bounding box center [784, 396] width 1568 height 723
click at [1541, 14] on span "close" at bounding box center [1545, 17] width 15 height 15
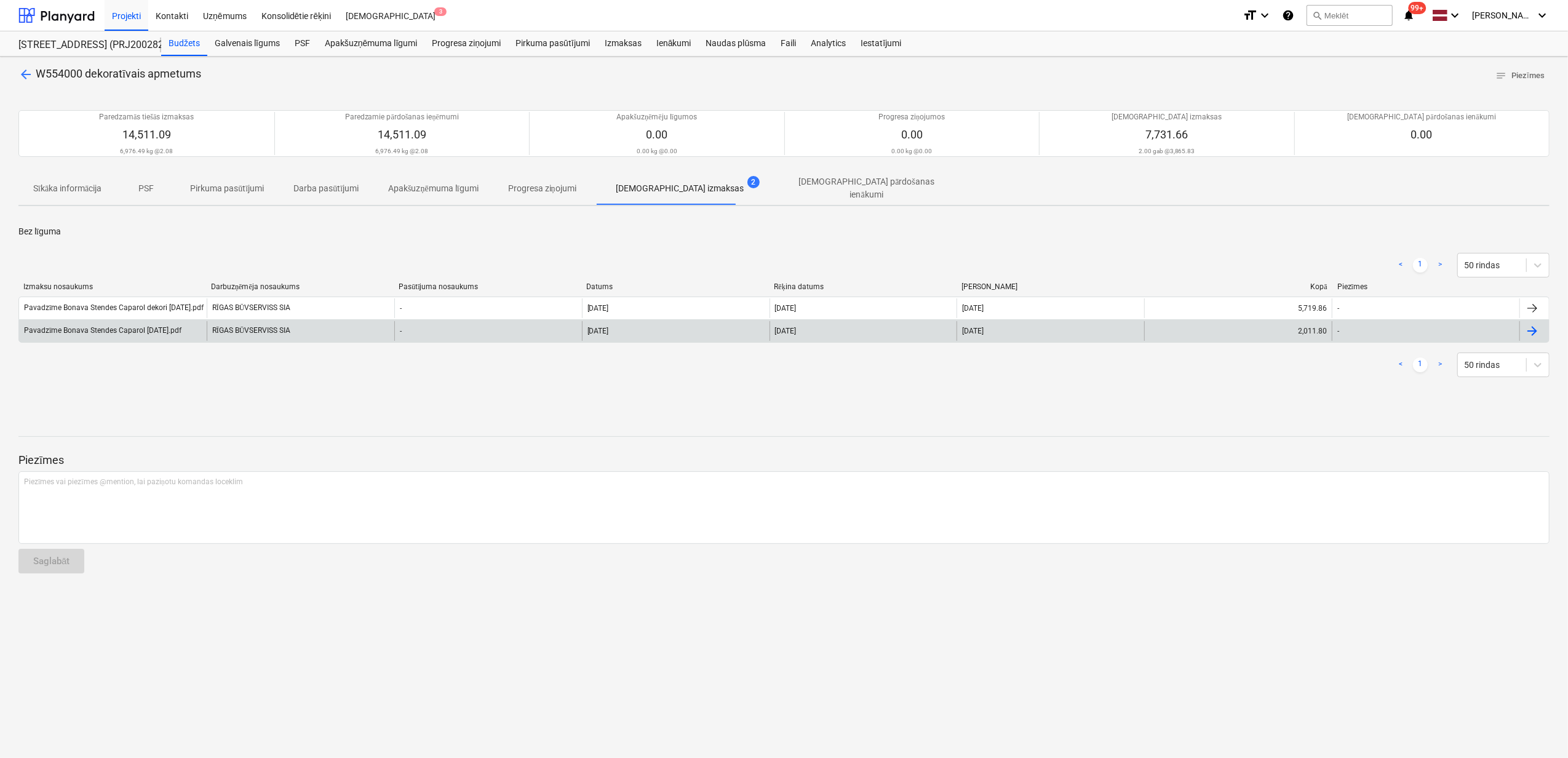
click at [145, 331] on div "Pavadzīme Bonava Stendes Caparol [DATE].pdf" at bounding box center [102, 331] width 158 height 10
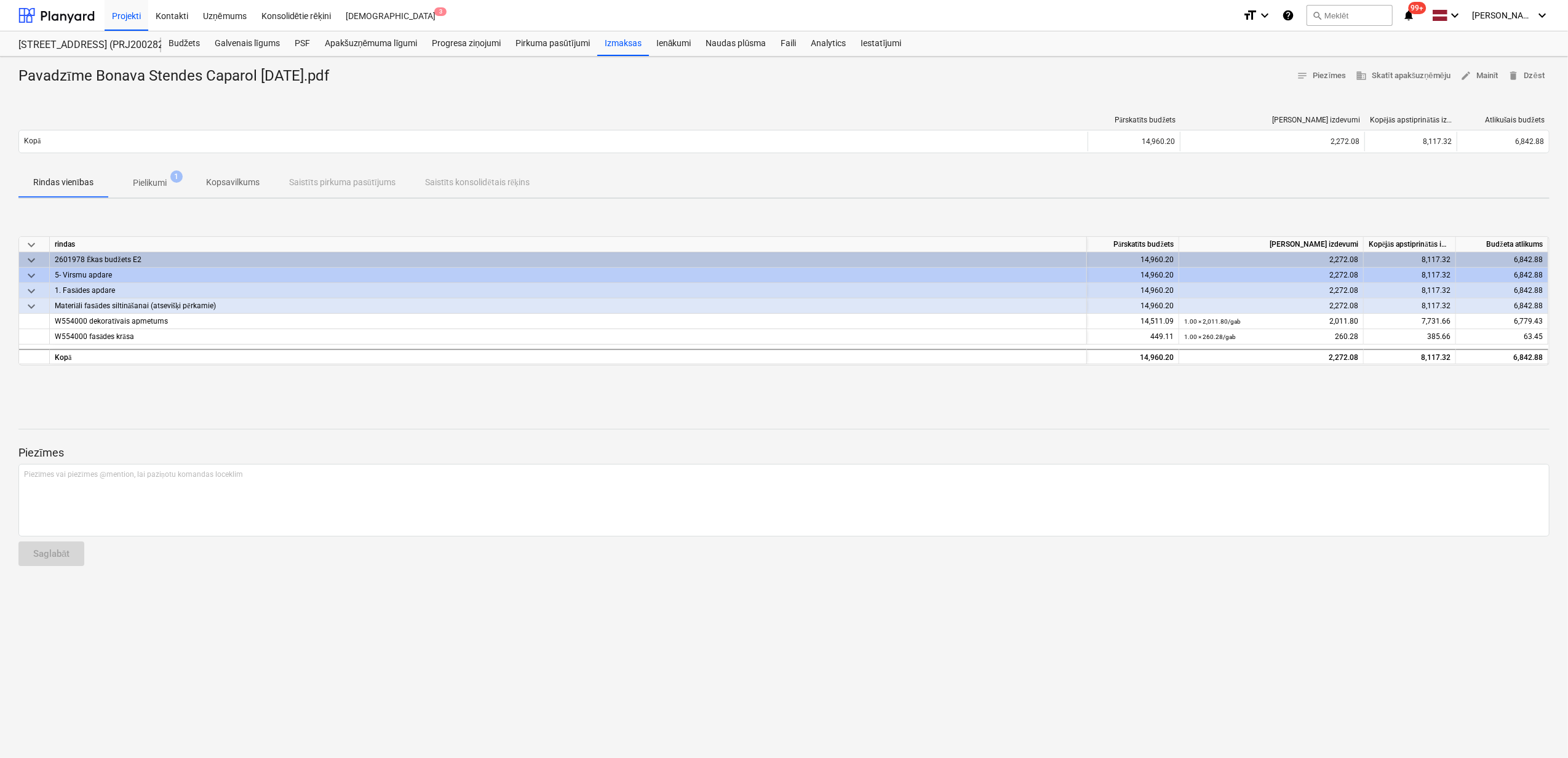
click at [147, 178] on p "Pielikumi" at bounding box center [150, 183] width 34 height 13
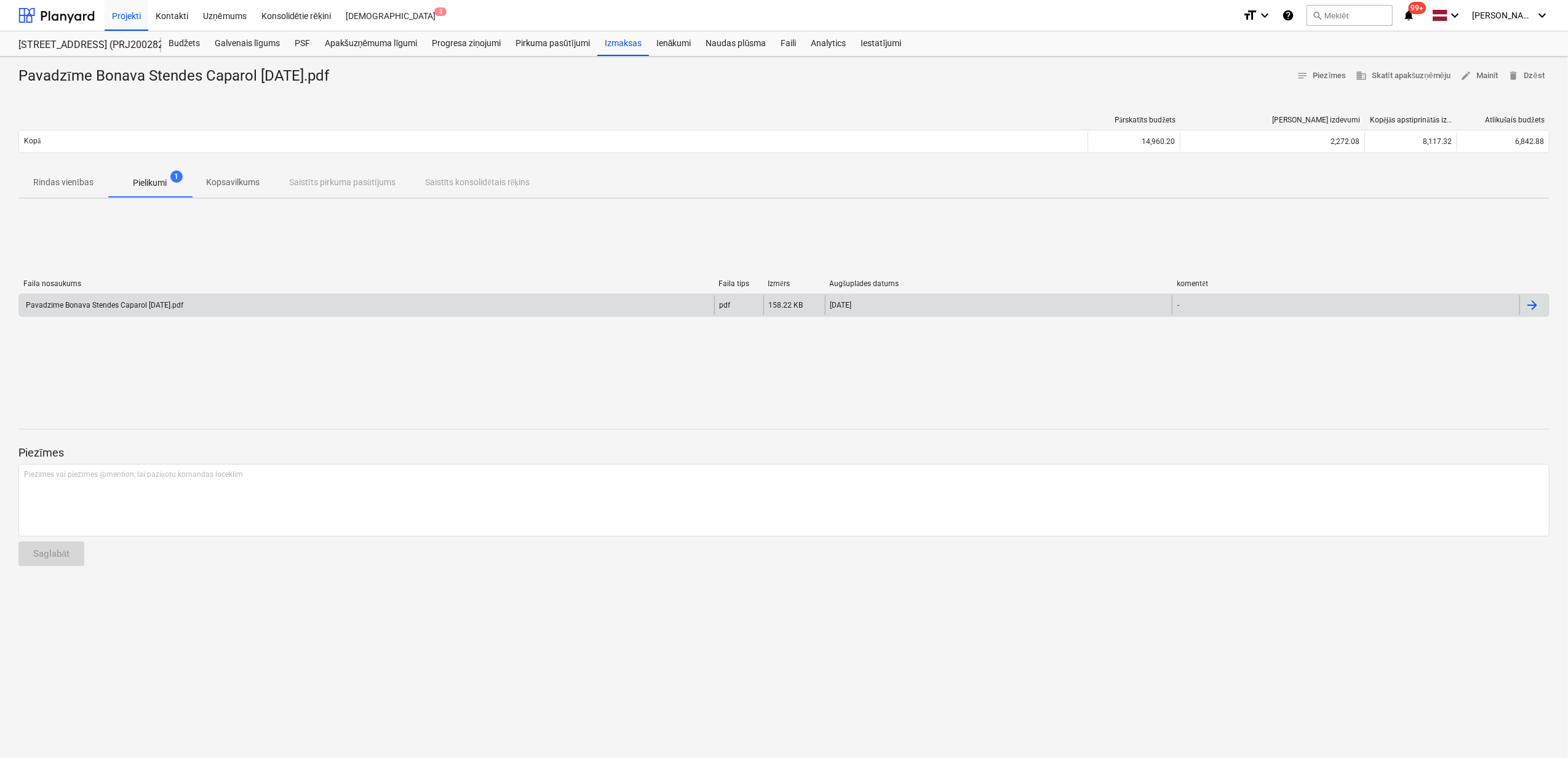
click at [432, 301] on div "Pavadzīme Bonava Stendes Caparol [DATE].pdf" at bounding box center [366, 305] width 695 height 20
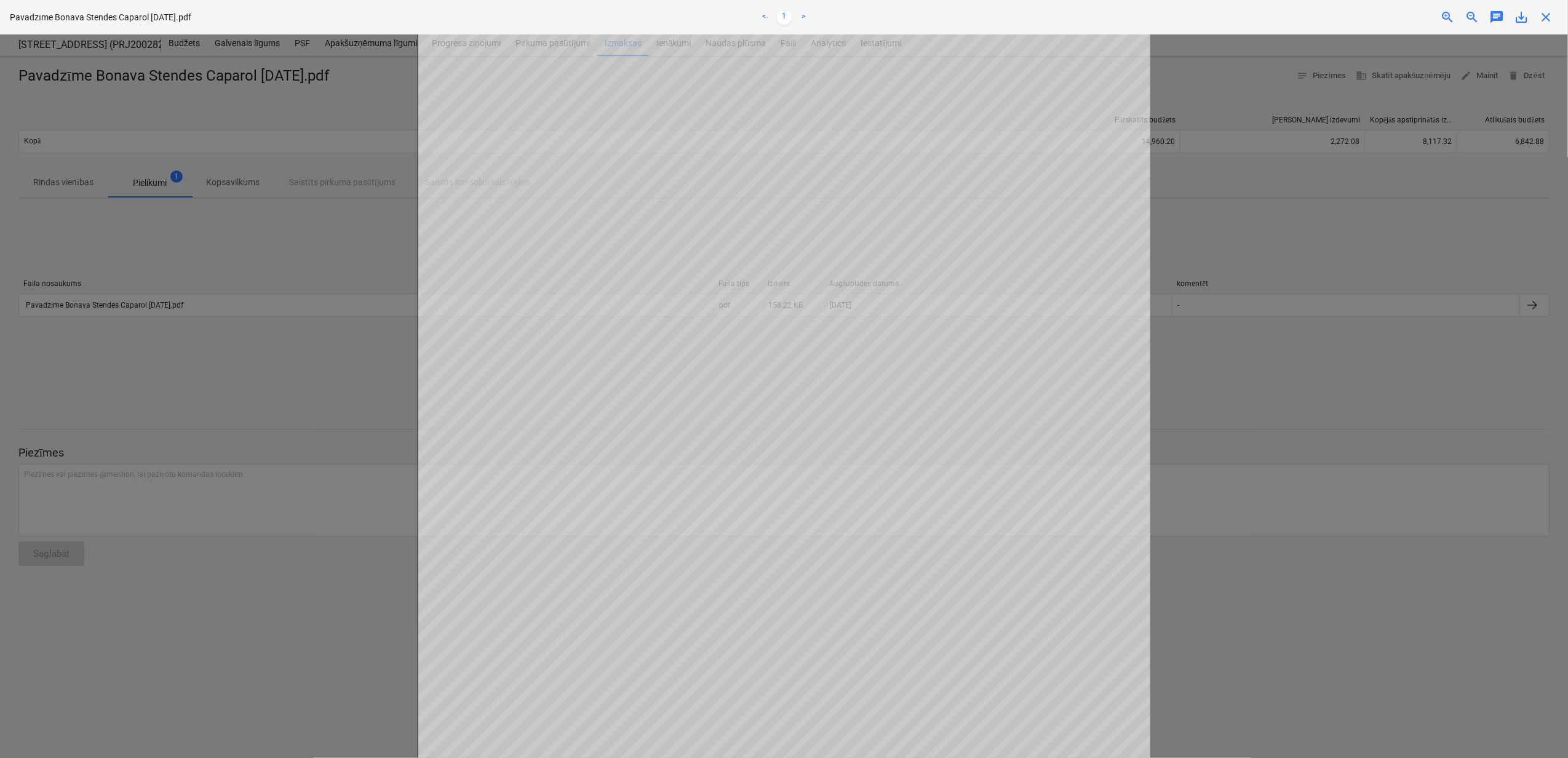
click at [1546, 18] on span "close" at bounding box center [1545, 17] width 15 height 15
